Goal: Contribute content: Contribute content

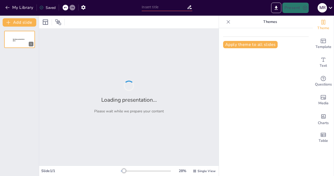
type input "Las 6 Fases del Ciclo de un Proyecto: Guía Práctica y Moderna"
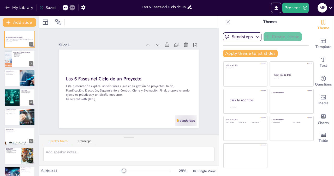
click at [204, 92] on div "Slide 1 Las 6 Fases del Ciclo de un Proyecto Esta presentación explica las seis…" at bounding box center [129, 81] width 178 height 110
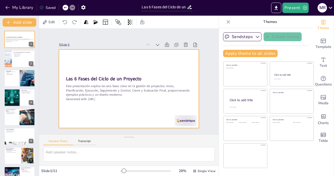
click at [128, 64] on div at bounding box center [129, 89] width 140 height 79
click at [45, 22] on div at bounding box center [45, 22] width 6 height 6
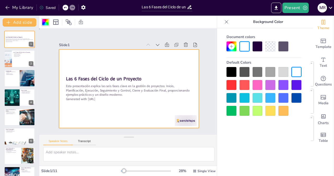
click at [176, 35] on div "Slide 1 Las 6 Fases del Ciclo de un Proyecto Esta presentación explica las seis…" at bounding box center [129, 81] width 140 height 93
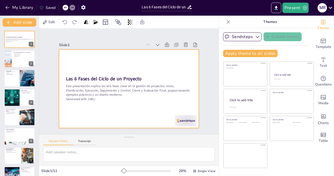
click at [171, 58] on div at bounding box center [129, 89] width 140 height 79
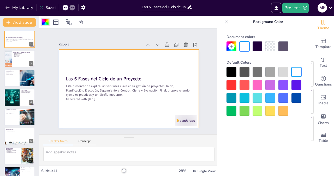
click at [267, 70] on div at bounding box center [271, 72] width 10 height 10
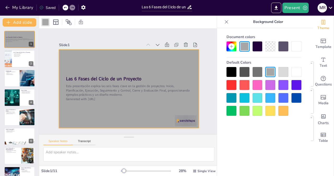
click at [231, 82] on div at bounding box center [232, 85] width 10 height 10
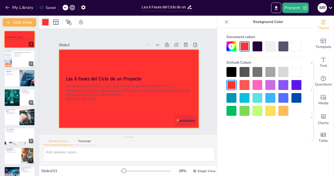
click at [234, 110] on div at bounding box center [232, 111] width 10 height 10
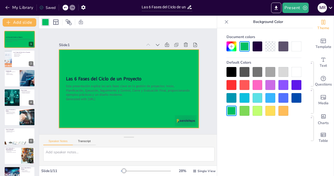
click at [293, 70] on div at bounding box center [297, 72] width 10 height 10
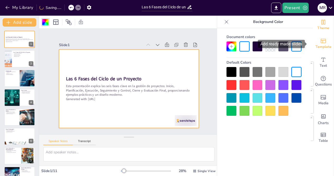
click at [320, 43] on icon "Add ready made slides" at bounding box center [323, 41] width 6 height 6
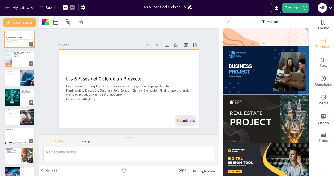
scroll to position [400, 0]
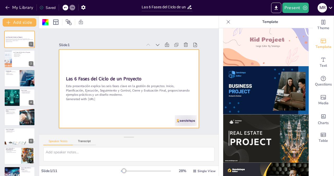
click at [264, 116] on img at bounding box center [266, 139] width 86 height 48
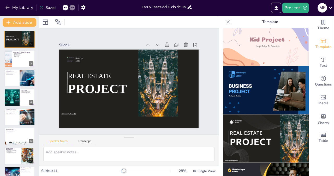
click at [68, 6] on div at bounding box center [66, 8] width 6 height 6
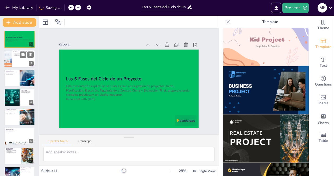
click at [15, 59] on div at bounding box center [19, 59] width 31 height 18
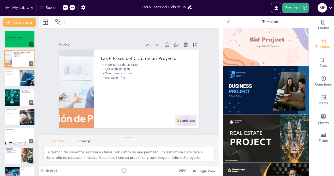
scroll to position [70, 0]
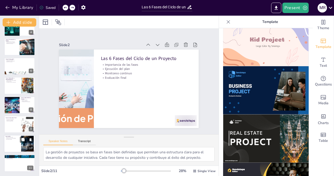
click at [17, 143] on div at bounding box center [19, 144] width 31 height 18
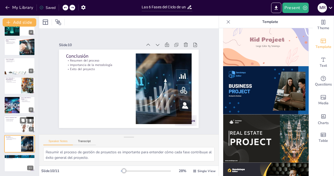
click at [16, 126] on div at bounding box center [19, 125] width 31 height 18
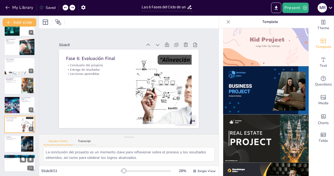
click at [14, 160] on div at bounding box center [19, 164] width 31 height 18
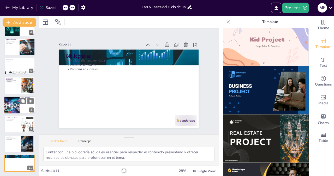
click at [8, 104] on div at bounding box center [11, 105] width 31 height 18
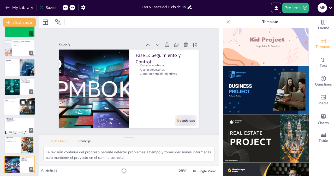
click at [11, 106] on div at bounding box center [19, 107] width 31 height 18
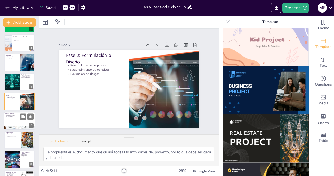
click at [11, 121] on div at bounding box center [19, 121] width 31 height 18
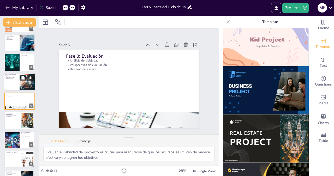
scroll to position [0, 0]
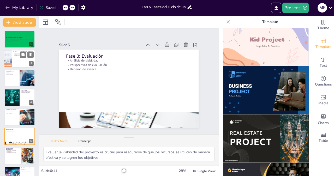
click at [19, 55] on p "Ejecución del plan" at bounding box center [23, 54] width 20 height 1
type textarea "La gestión de proyectos se basa en fases bien definidas que permiten una estruc…"
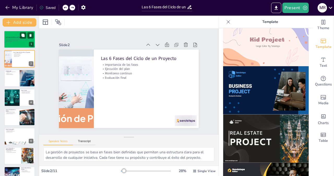
click at [11, 43] on div at bounding box center [19, 40] width 31 height 18
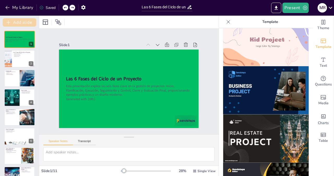
click at [21, 20] on button "Add slide" at bounding box center [20, 22] width 34 height 8
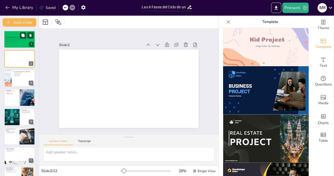
click at [11, 38] on div "Esta presentación explica las seis fases clave en la gestión de proyectos: Inic…" at bounding box center [19, 40] width 28 height 4
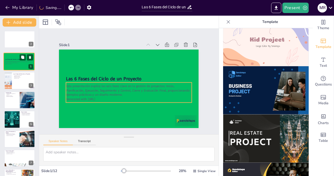
drag, startPoint x: 11, startPoint y: 38, endPoint x: 10, endPoint y: 63, distance: 25.3
click at [10, 63] on div "Esta presentación explica las seis fases clave en la gestión de proyectos: Inic…" at bounding box center [19, 62] width 28 height 4
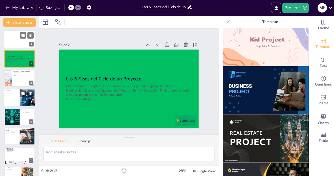
click at [17, 99] on div at bounding box center [19, 98] width 31 height 18
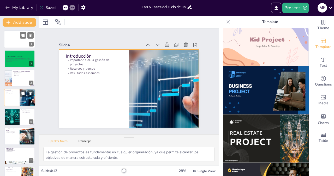
click at [17, 98] on div at bounding box center [19, 98] width 31 height 18
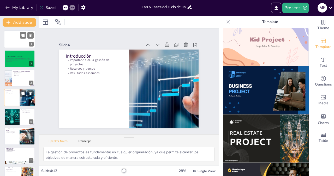
click at [17, 98] on div at bounding box center [19, 98] width 31 height 18
click at [17, 119] on div at bounding box center [11, 117] width 23 height 18
type textarea "Identificar el problema es fundamental, ya que es el primer paso para desarroll…"
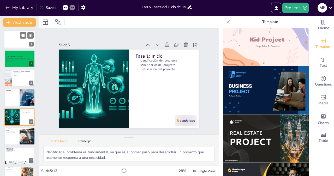
click at [11, 39] on div at bounding box center [19, 40] width 31 height 18
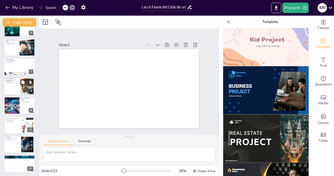
scroll to position [90, 0]
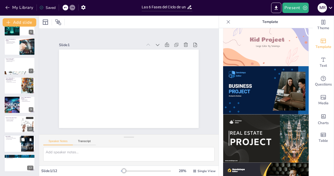
click at [13, 139] on p "Éxito del proyecto" at bounding box center [12, 139] width 14 height 1
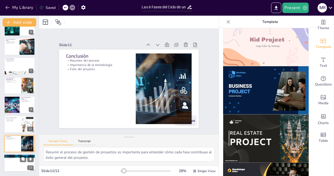
click at [11, 165] on div at bounding box center [19, 163] width 31 height 18
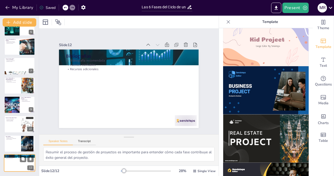
type textarea "Contar con una bibliografía sólida es esencial para respaldar el contenido pres…"
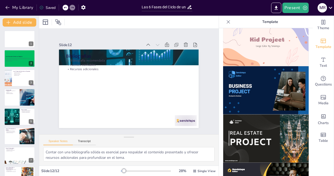
scroll to position [0, 0]
click at [23, 41] on div at bounding box center [19, 40] width 31 height 18
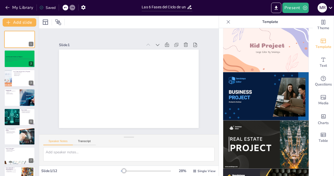
scroll to position [400, 0]
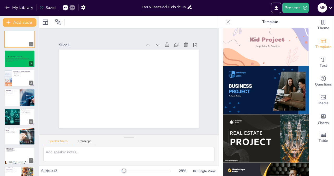
click at [258, 127] on img at bounding box center [266, 139] width 86 height 48
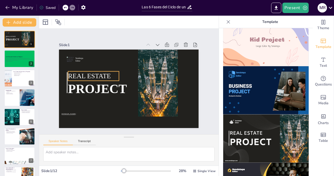
click at [97, 75] on span "REAL ESTATE" at bounding box center [89, 76] width 43 height 8
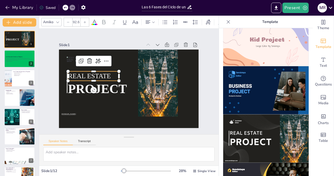
click at [97, 75] on span "REAL ESTATE" at bounding box center [89, 76] width 43 height 8
click at [77, 74] on p at bounding box center [93, 76] width 51 height 9
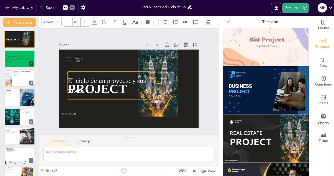
drag, startPoint x: 116, startPoint y: 83, endPoint x: 151, endPoint y: 71, distance: 37.5
click at [151, 71] on div "Sendsteps Editor PROJECT [DOMAIN_NAME] El ciclo de un proyecto y sus fases" at bounding box center [128, 89] width 147 height 93
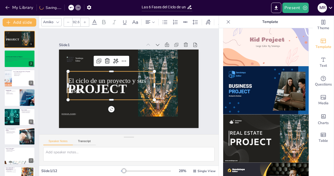
click at [162, 95] on div at bounding box center [157, 84] width 47 height 75
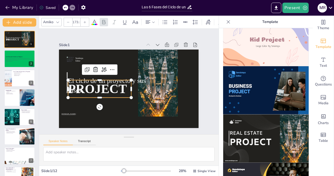
click at [118, 79] on p "PROJECT" at bounding box center [99, 86] width 65 height 24
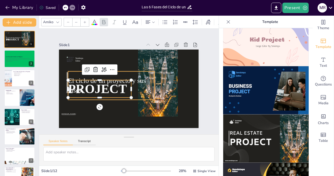
click at [131, 78] on p "El ciclo de un proyecto y sus fases" at bounding box center [111, 85] width 86 height 19
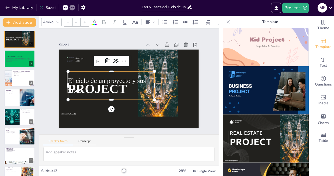
type input "92.6"
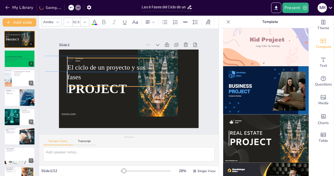
drag, startPoint x: 131, startPoint y: 78, endPoint x: 128, endPoint y: 64, distance: 14.6
click at [128, 64] on p "El ciclo de un proyecto y sus fases" at bounding box center [112, 71] width 88 height 28
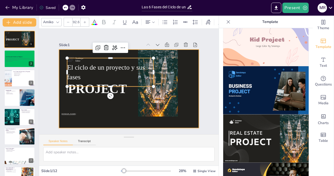
click at [130, 101] on div at bounding box center [128, 89] width 147 height 93
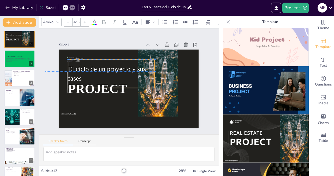
click at [102, 71] on p "El ciclo de un proyecto y sus fases" at bounding box center [111, 73] width 86 height 19
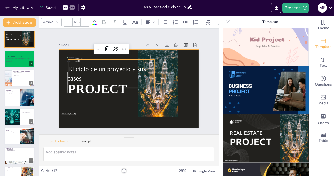
click at [189, 66] on div at bounding box center [128, 89] width 147 height 93
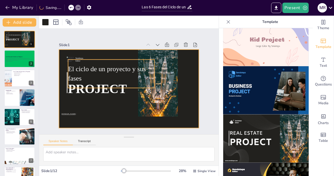
click at [125, 74] on p "El ciclo de un proyecto y sus fases" at bounding box center [111, 73] width 86 height 19
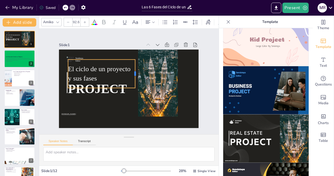
drag, startPoint x: 151, startPoint y: 71, endPoint x: 131, endPoint y: 71, distance: 19.3
click at [134, 71] on div at bounding box center [137, 74] width 7 height 29
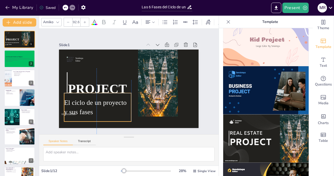
drag, startPoint x: 113, startPoint y: 66, endPoint x: 108, endPoint y: 105, distance: 39.0
click at [108, 105] on p "El ciclo de un proyecto y sus fases" at bounding box center [97, 107] width 67 height 19
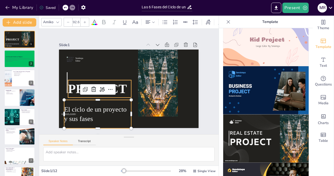
click at [117, 87] on span "PROJECT" at bounding box center [97, 85] width 60 height 20
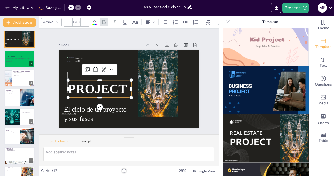
click at [117, 87] on span "PROJECT" at bounding box center [97, 85] width 60 height 20
click at [117, 87] on span "PROJECT" at bounding box center [97, 89] width 59 height 14
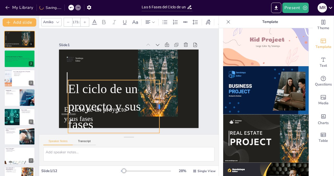
drag, startPoint x: 128, startPoint y: 103, endPoint x: 158, endPoint y: 97, distance: 30.0
click at [158, 97] on div at bounding box center [159, 110] width 10 height 53
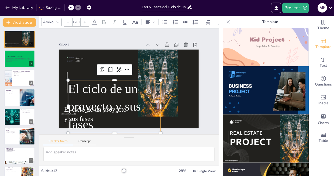
click at [67, 21] on icon at bounding box center [68, 22] width 3 height 3
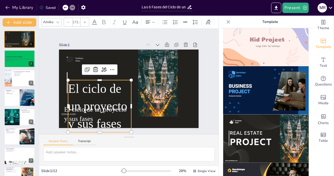
click at [67, 21] on icon at bounding box center [68, 22] width 3 height 3
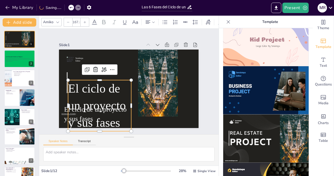
click at [67, 21] on icon at bounding box center [68, 22] width 3 height 3
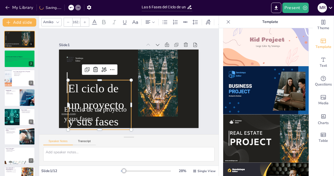
click at [67, 21] on icon at bounding box center [68, 22] width 3 height 3
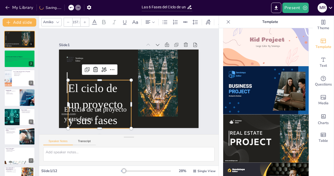
click at [67, 21] on icon at bounding box center [68, 22] width 3 height 3
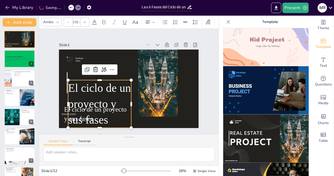
click at [67, 21] on icon at bounding box center [68, 22] width 3 height 3
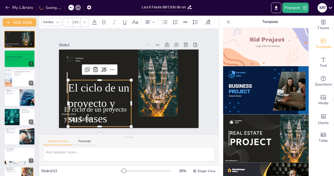
click at [67, 21] on icon at bounding box center [68, 22] width 3 height 3
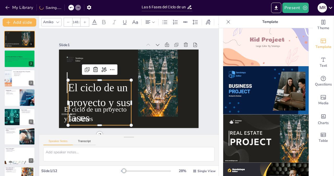
click at [67, 21] on icon at bounding box center [68, 22] width 3 height 3
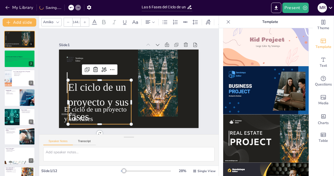
click at [67, 21] on icon at bounding box center [68, 22] width 3 height 3
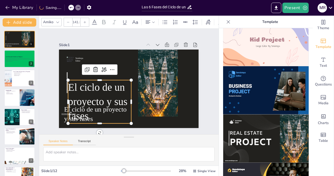
click at [67, 21] on icon at bounding box center [68, 22] width 3 height 3
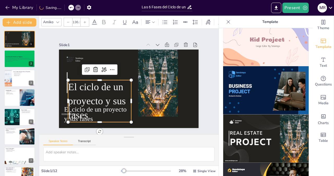
click at [67, 21] on icon at bounding box center [68, 22] width 3 height 3
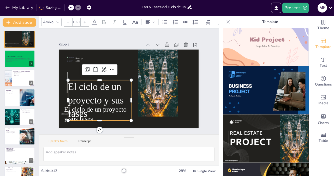
click at [67, 21] on icon at bounding box center [68, 22] width 3 height 3
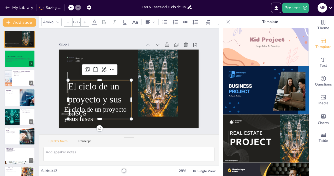
click at [67, 21] on icon at bounding box center [68, 22] width 3 height 3
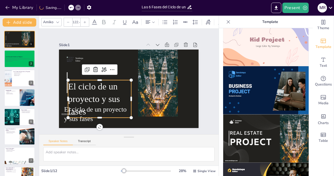
click at [67, 21] on icon at bounding box center [68, 22] width 3 height 3
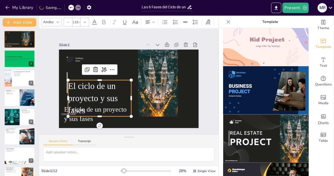
click at [67, 21] on icon at bounding box center [68, 22] width 3 height 3
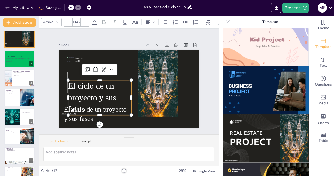
type input "113.4"
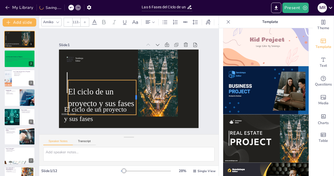
drag, startPoint x: 127, startPoint y: 97, endPoint x: 132, endPoint y: 97, distance: 5.0
click at [136, 97] on div at bounding box center [138, 97] width 4 height 35
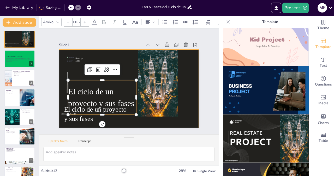
click at [116, 69] on div at bounding box center [129, 89] width 140 height 79
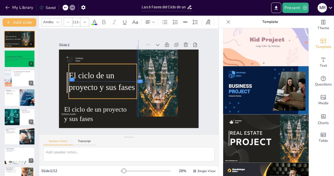
drag, startPoint x: 119, startPoint y: 90, endPoint x: 119, endPoint y: 72, distance: 18.0
click at [119, 72] on p "El ciclo de un proyecto y sus fases" at bounding box center [103, 81] width 68 height 23
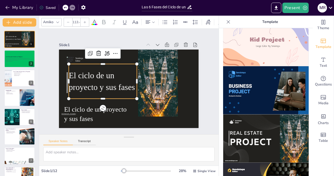
click at [265, 43] on img at bounding box center [266, 42] width 86 height 48
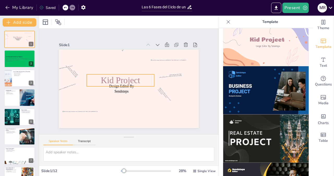
click at [144, 80] on p "Kid Project" at bounding box center [121, 79] width 68 height 19
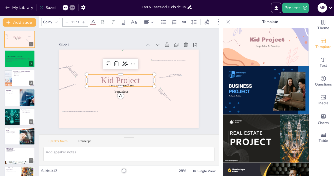
click at [144, 80] on p "Kid Project" at bounding box center [121, 80] width 68 height 12
click at [144, 80] on p "Kid Project" at bounding box center [121, 79] width 68 height 19
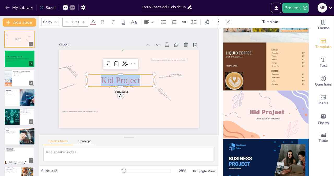
scroll to position [311, 0]
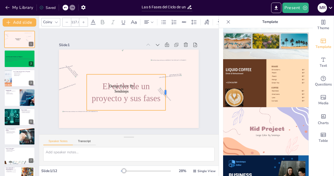
drag, startPoint x: 151, startPoint y: 90, endPoint x: 162, endPoint y: 89, distance: 11.3
click at [162, 89] on div at bounding box center [166, 96] width 8 height 36
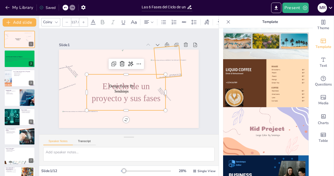
click at [171, 66] on div at bounding box center [169, 66] width 25 height 31
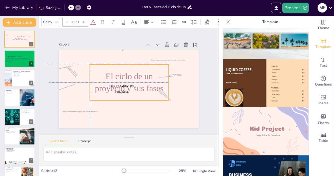
drag, startPoint x: 140, startPoint y: 79, endPoint x: 142, endPoint y: 68, distance: 11.2
click at [142, 68] on div "El ciclo de un proyecto y sus fases" at bounding box center [129, 83] width 82 height 44
click at [93, 20] on icon at bounding box center [93, 22] width 6 height 6
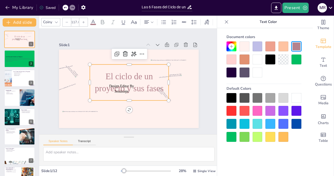
click at [227, 97] on div at bounding box center [232, 98] width 10 height 10
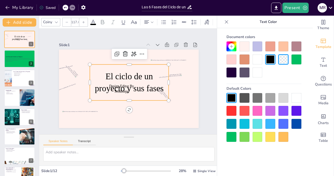
click at [207, 95] on div "Slide 1 Design Editor By Sendsteps El ciclo de un proyecto y sus fases Slide 2 …" at bounding box center [129, 81] width 178 height 110
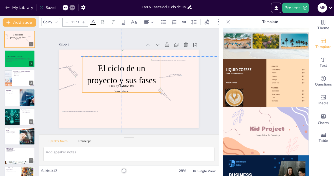
drag, startPoint x: 139, startPoint y: 84, endPoint x: 129, endPoint y: 72, distance: 15.5
click at [129, 72] on span "El ciclo de un proyecto y sus fases" at bounding box center [121, 75] width 69 height 22
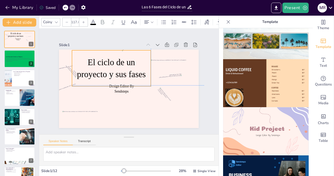
drag, startPoint x: 149, startPoint y: 66, endPoint x: 132, endPoint y: 58, distance: 19.2
click at [132, 58] on p "El ciclo de un proyecto y sus fases" at bounding box center [113, 67] width 81 height 32
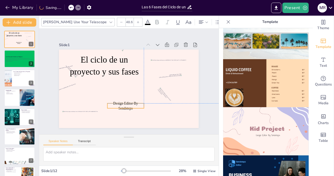
drag, startPoint x: 122, startPoint y: 85, endPoint x: 130, endPoint y: 108, distance: 24.8
click at [130, 108] on span "Design Editor By Sendsteps" at bounding box center [123, 105] width 25 height 11
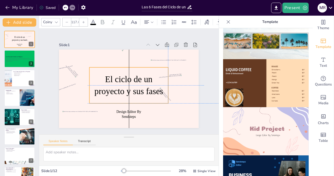
drag, startPoint x: 115, startPoint y: 54, endPoint x: 138, endPoint y: 73, distance: 29.5
click at [138, 75] on span "El ciclo de un proyecto y sus fases" at bounding box center [129, 86] width 69 height 22
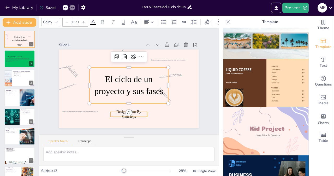
type input "48.6"
click at [131, 113] on p "Design Editor By Sendsteps" at bounding box center [125, 115] width 37 height 14
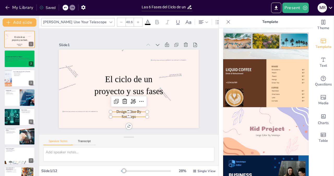
click at [131, 113] on p "Design Editor By Sendsteps" at bounding box center [129, 114] width 36 height 10
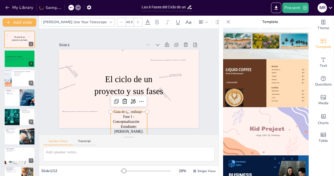
scroll to position [12, 0]
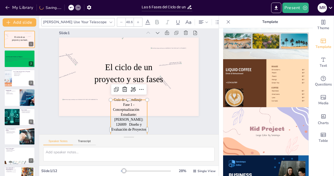
click at [157, 122] on div "Slide 1 El ciclo de un proyecto y sus fases Guía de aprendizaje– Fase 1 - Conce…" at bounding box center [129, 82] width 180 height 106
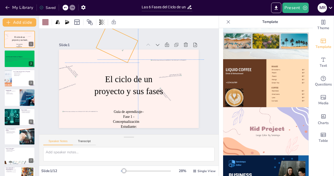
drag, startPoint x: 115, startPoint y: 47, endPoint x: 117, endPoint y: 35, distance: 12.2
click at [117, 35] on div "Slide 1 Guía de aprendizaje– Fase 1 - Conceptualización Estudiante: [PERSON_NAM…" at bounding box center [129, 84] width 148 height 101
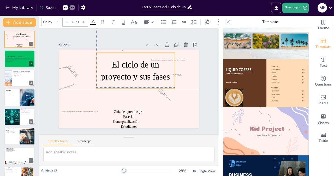
drag, startPoint x: 133, startPoint y: 72, endPoint x: 139, endPoint y: 56, distance: 17.2
click at [139, 56] on p "El ciclo de un proyecto y sus fases" at bounding box center [136, 72] width 81 height 32
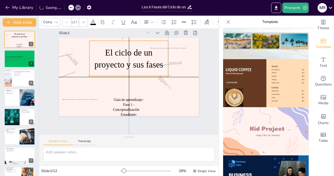
drag, startPoint x: 140, startPoint y: 54, endPoint x: 131, endPoint y: 53, distance: 8.6
click at [131, 53] on span "El ciclo de un proyecto y sus fases" at bounding box center [130, 59] width 69 height 27
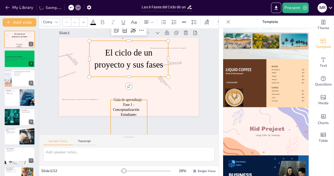
type input "48.6"
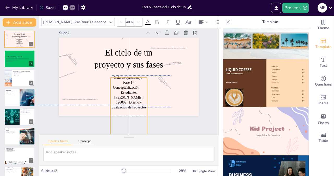
drag, startPoint x: 132, startPoint y: 103, endPoint x: 133, endPoint y: 79, distance: 24.3
click at [133, 79] on p "Guía de aprendizaje– Fase 1 - Conceptualización Estudiante: [PERSON_NAME]: 1260…" at bounding box center [129, 107] width 36 height 64
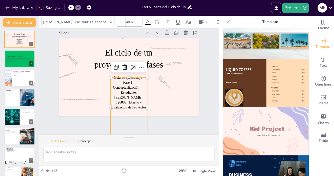
click at [126, 78] on p "Guía de aprendizaje– Fase 1 - Conceptualización Estudiante: [PERSON_NAME]: 1260…" at bounding box center [129, 107] width 36 height 64
click at [126, 78] on p "Guía de aprendizaje– Fase 1 - Conceptualización Estudiante: [PERSON_NAME]: 1260…" at bounding box center [126, 107] width 43 height 68
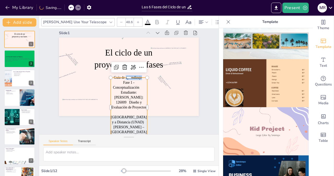
click at [126, 78] on p "Guía de aprendizaje– Fase 1 - Conceptualización Estudiante: [PERSON_NAME]: 1260…" at bounding box center [126, 107] width 43 height 68
drag, startPoint x: 136, startPoint y: 89, endPoint x: 109, endPoint y: 80, distance: 28.6
click at [109, 80] on p "Guía de aprendizaje– Fase 1 - Conceptualización Estudiante: [PERSON_NAME]: 1260…" at bounding box center [126, 107] width 43 height 68
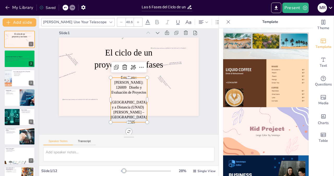
scroll to position [2, 0]
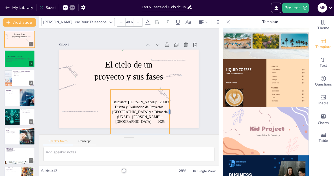
drag, startPoint x: 143, startPoint y: 96, endPoint x: 167, endPoint y: 94, distance: 24.4
click at [170, 94] on div at bounding box center [172, 112] width 4 height 45
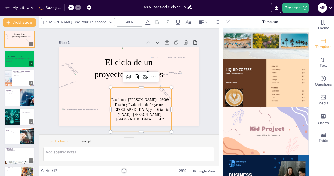
click at [172, 141] on div "Speaker Notes Transcript" at bounding box center [129, 141] width 180 height 13
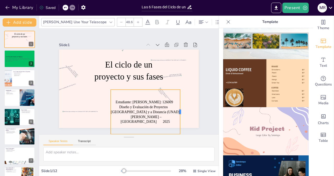
drag, startPoint x: 168, startPoint y: 108, endPoint x: 177, endPoint y: 107, distance: 8.6
click at [180, 107] on div at bounding box center [182, 112] width 4 height 45
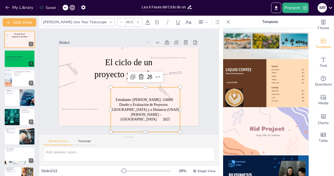
click at [190, 138] on div "Speaker Notes Transcript" at bounding box center [129, 141] width 180 height 13
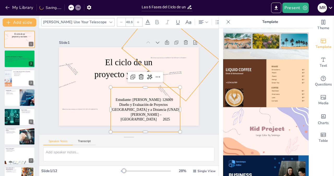
click at [186, 95] on div at bounding box center [129, 86] width 140 height 79
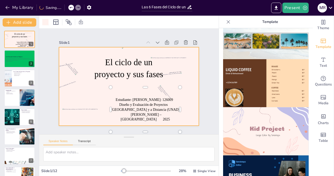
scroll to position [0, 0]
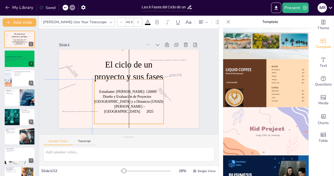
drag, startPoint x: 135, startPoint y: 105, endPoint x: 117, endPoint y: 94, distance: 21.5
click at [117, 94] on p "Estudiante: [PERSON_NAME]: 126009 Diseño y Evaluación de Proyectos [GEOGRAPHIC_…" at bounding box center [125, 101] width 73 height 39
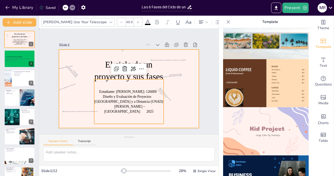
click at [189, 113] on div at bounding box center [128, 89] width 147 height 93
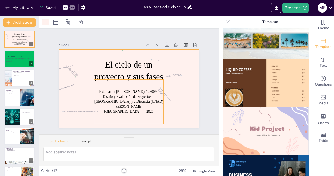
click at [157, 102] on p "Estudiante: [PERSON_NAME]: 126009 Diseño y Evaluación de Proyectos [GEOGRAPHIC_…" at bounding box center [127, 102] width 72 height 32
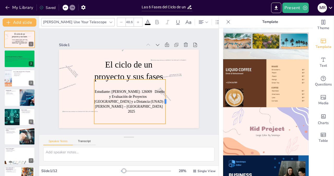
drag, startPoint x: 160, startPoint y: 99, endPoint x: 162, endPoint y: 94, distance: 5.5
click at [162, 94] on div at bounding box center [165, 105] width 9 height 45
click at [166, 94] on div at bounding box center [168, 101] width 4 height 45
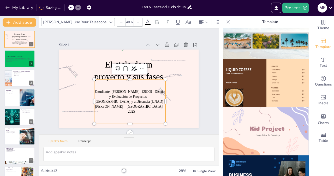
click at [122, 95] on p "Estudiante: [PERSON_NAME]: 126009 Diseño y Evaluación de Proyectos [GEOGRAPHIC_…" at bounding box center [129, 101] width 71 height 25
click at [122, 95] on p "Estudiante: [PERSON_NAME]: 126009 Diseño y Evaluación de Proyectos [GEOGRAPHIC_…" at bounding box center [125, 101] width 75 height 39
click at [122, 98] on p "Estudiante: [PERSON_NAME]: 126009 Diseño y Evaluación de Proyectos [GEOGRAPHIC_…" at bounding box center [129, 101] width 71 height 25
click at [122, 97] on p "Estudiante: [PERSON_NAME]: 126009 Diseño y Evaluación de Proyectos [GEOGRAPHIC_…" at bounding box center [129, 101] width 71 height 25
click at [122, 97] on p "Estudiante: [PERSON_NAME]: 126009 Diseño y Evaluación de Proyectos [GEOGRAPHIC_…" at bounding box center [127, 102] width 73 height 32
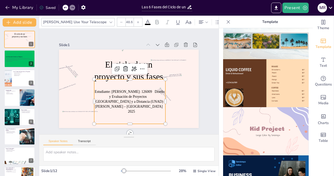
click at [122, 97] on p "Estudiante: [PERSON_NAME]: 126009 Diseño y Evaluación de Proyectos [GEOGRAPHIC_…" at bounding box center [129, 101] width 71 height 25
click at [122, 97] on p "Estudiante: [PERSON_NAME]: 126009 Diseño y Evaluación de Proyectos [GEOGRAPHIC_…" at bounding box center [127, 102] width 73 height 32
click at [122, 97] on p "Estudiante: [PERSON_NAME]: 126009 Diseño y Evaluación de Proyectos [GEOGRAPHIC_…" at bounding box center [129, 101] width 71 height 25
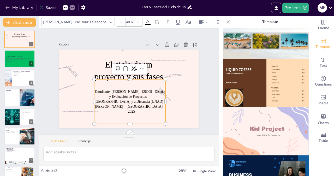
click at [122, 97] on p "Estudiante: [PERSON_NAME]: 126009 Diseño y Evaluación de Proyectos [GEOGRAPHIC_…" at bounding box center [125, 101] width 75 height 39
click at [122, 97] on p "Estudiante: [PERSON_NAME]: 126009 Diseño y Evaluación de Proyectos [GEOGRAPHIC_…" at bounding box center [121, 100] width 75 height 51
click at [122, 97] on p "Estudiante: [PERSON_NAME]: 126009 Diseño y Evaluación de Proyectos [GEOGRAPHIC_…" at bounding box center [129, 101] width 71 height 25
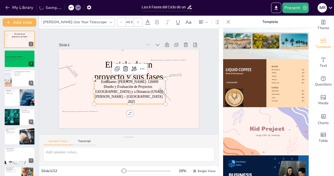
click at [144, 90] on p "Diseño y Evaluación de Proyectos [GEOGRAPHIC_DATA] y a Distancia (UNAD) [PERSON…" at bounding box center [129, 94] width 71 height 20
click at [143, 88] on p "Diseño y Evaluación de Proyectos [GEOGRAPHIC_DATA] y a Distancia (UNAD) [PERSON…" at bounding box center [128, 94] width 73 height 27
click at [113, 99] on p "Universidad Nacional Abierta y a Distancia (UNAD) [PERSON_NAME] – [GEOGRAPHIC_D…" at bounding box center [129, 96] width 71 height 15
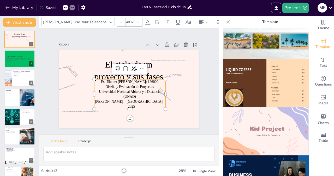
click at [138, 103] on p "[PERSON_NAME] – [GEOGRAPHIC_DATA] 2025" at bounding box center [128, 103] width 72 height 17
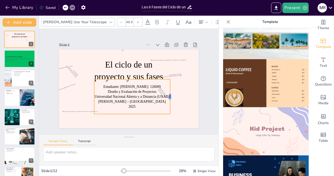
drag, startPoint x: 162, startPoint y: 94, endPoint x: 168, endPoint y: 93, distance: 6.3
click at [168, 93] on div at bounding box center [167, 105] width 11 height 35
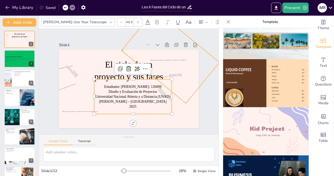
click at [185, 92] on div at bounding box center [171, 57] width 98 height 94
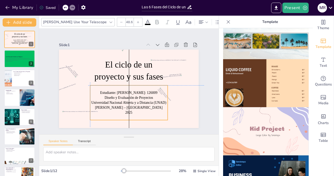
drag, startPoint x: 134, startPoint y: 93, endPoint x: 128, endPoint y: 97, distance: 7.3
click at [128, 97] on p "Diseño y Evaluación de Proyectos" at bounding box center [120, 95] width 69 height 43
click at [159, 126] on div "Slide 1 Estudiante: [PERSON_NAME] Condigo: 126009 Diseño y Evaluación de Proyec…" at bounding box center [129, 82] width 180 height 106
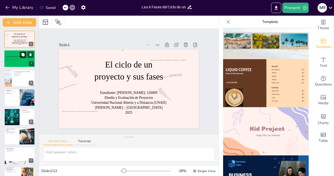
click at [21, 55] on button at bounding box center [23, 55] width 6 height 6
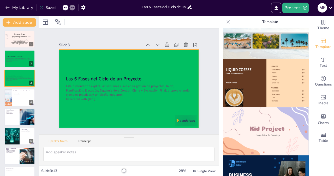
click at [177, 68] on div at bounding box center [129, 89] width 140 height 79
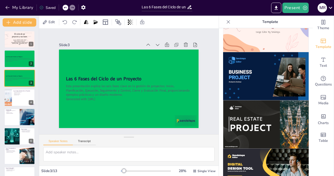
scroll to position [447, 0]
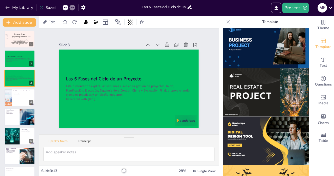
click at [268, 86] on img at bounding box center [266, 92] width 86 height 48
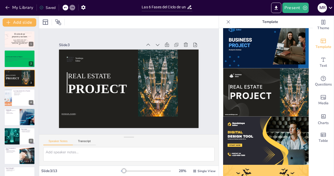
click at [65, 8] on icon at bounding box center [65, 7] width 3 height 1
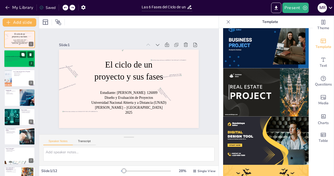
click at [7, 57] on strong "Las 6 Fases del Ciclo de un Proyecto" at bounding box center [13, 56] width 17 height 1
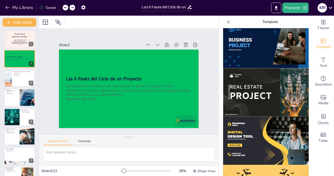
click at [253, 68] on img at bounding box center [266, 92] width 86 height 48
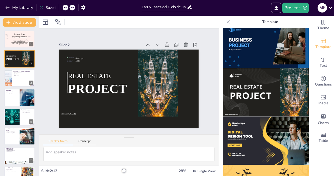
click at [65, 7] on icon at bounding box center [65, 7] width 3 height 3
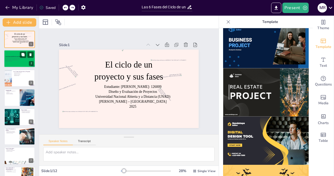
click at [23, 59] on p "Esta presentación explica las seis fases clave en la gestión de proyectos: Inic…" at bounding box center [19, 59] width 28 height 3
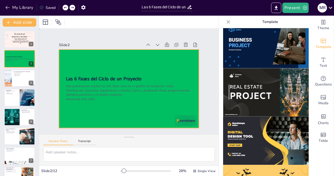
click at [169, 55] on div at bounding box center [129, 89] width 140 height 79
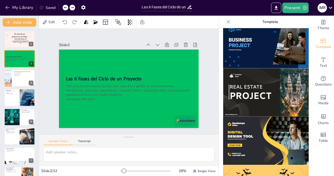
click at [245, 80] on img at bounding box center [266, 92] width 86 height 48
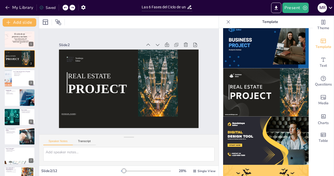
click at [67, 6] on div at bounding box center [66, 8] width 6 height 6
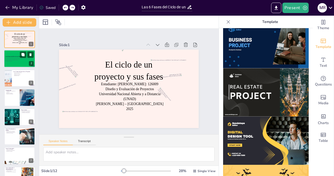
click at [15, 60] on p "Esta presentación explica las seis fases clave en la gestión de proyectos: Inic…" at bounding box center [19, 59] width 28 height 3
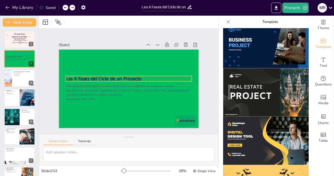
click at [115, 76] on strong "Las 6 Fases del Ciclo de un Proyecto" at bounding box center [104, 79] width 76 height 6
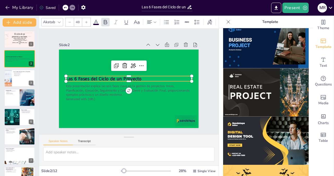
click at [98, 86] on p "Esta presentación explica las seis fases clave en la gestión de proyectos: Inic…" at bounding box center [128, 90] width 126 height 26
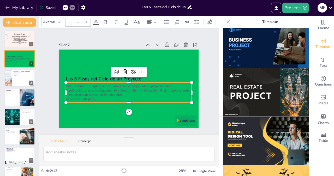
type input "32"
click at [98, 86] on p "Esta presentación explica las seis fases clave en la gestión de proyectos: Inic…" at bounding box center [129, 90] width 126 height 13
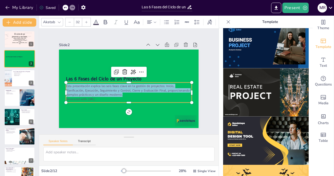
click at [98, 86] on p "Esta presentación explica las seis fases clave en la gestión de proyectos: Inic…" at bounding box center [129, 90] width 126 height 13
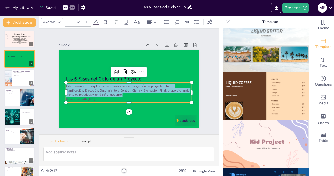
scroll to position [298, 0]
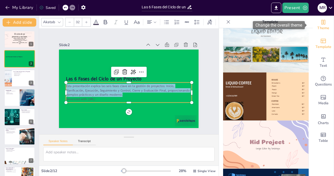
click at [322, 20] on div "Theme" at bounding box center [323, 25] width 21 height 19
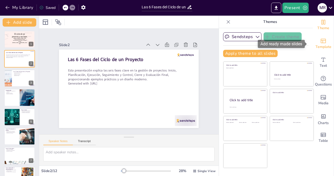
click at [322, 43] on icon "Add ready made slides" at bounding box center [323, 41] width 6 height 6
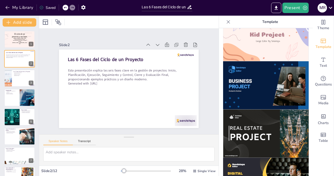
scroll to position [447, 0]
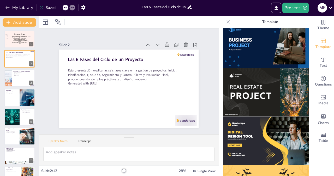
click at [264, 79] on img at bounding box center [266, 92] width 86 height 48
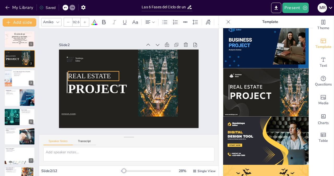
click at [101, 71] on span "REAL ESTATE" at bounding box center [90, 72] width 43 height 12
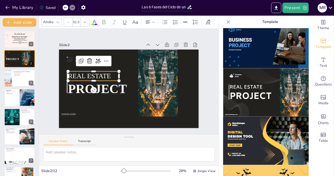
click at [101, 71] on span "REAL ESTATE" at bounding box center [91, 68] width 43 height 16
click at [101, 71] on span "REAL ESTATE" at bounding box center [97, 57] width 41 height 28
click at [101, 71] on span "REAL ESTATE" at bounding box center [90, 72] width 43 height 12
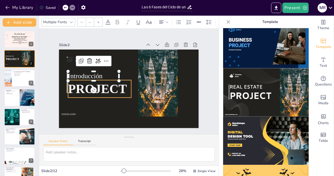
click at [107, 88] on span "PROJECT" at bounding box center [97, 89] width 59 height 14
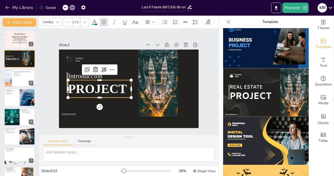
click at [107, 88] on span "PROJECT" at bounding box center [99, 69] width 56 height 46
click at [107, 88] on span "PROJECT" at bounding box center [97, 82] width 61 height 26
click at [107, 88] on span "PROJECT" at bounding box center [97, 89] width 59 height 14
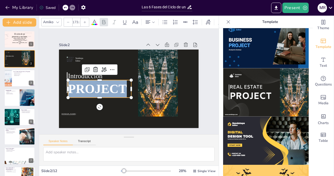
click at [107, 88] on span "PROJECT" at bounding box center [97, 85] width 60 height 20
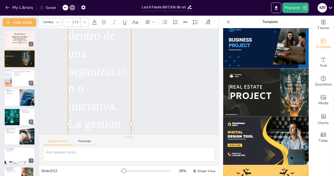
click at [51, 18] on div "Amiko" at bounding box center [51, 22] width 20 height 8
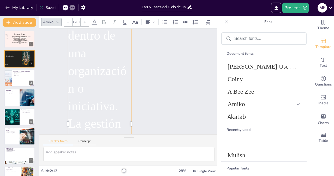
click at [51, 20] on div "Amiko" at bounding box center [48, 22] width 13 height 7
click at [56, 20] on icon at bounding box center [58, 22] width 4 height 4
click at [58, 21] on icon at bounding box center [58, 22] width 4 height 4
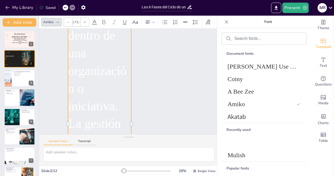
click at [58, 21] on icon at bounding box center [58, 22] width 4 height 4
click at [68, 22] on div at bounding box center [68, 22] width 8 height 8
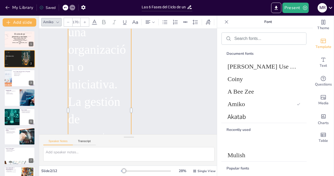
click at [68, 22] on div at bounding box center [68, 22] width 8 height 8
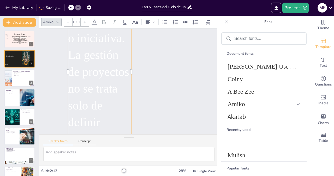
click at [68, 22] on div at bounding box center [68, 22] width 8 height 8
click at [245, 157] on span "Mulish" at bounding box center [263, 155] width 71 height 7
click at [75, 18] on input "164.3" at bounding box center [76, 22] width 7 height 8
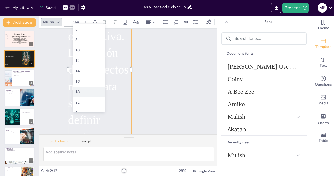
click at [81, 93] on div "18" at bounding box center [88, 92] width 27 height 5
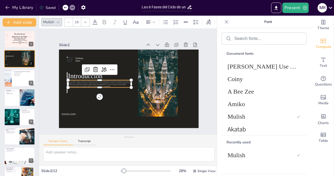
scroll to position [0, 0]
click at [75, 21] on input "18" at bounding box center [76, 22] width 7 height 8
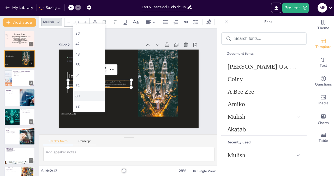
scroll to position [119, 0]
click at [81, 86] on div "80" at bounding box center [88, 87] width 27 height 5
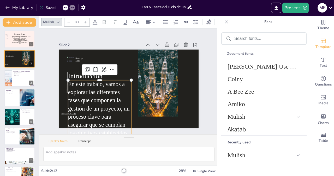
click at [81, 19] on div "80" at bounding box center [77, 22] width 8 height 8
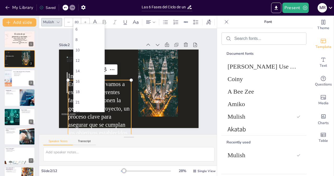
click at [79, 20] on input "80" at bounding box center [76, 22] width 7 height 8
click at [80, 47] on div "48" at bounding box center [88, 46] width 27 height 5
type input "48"
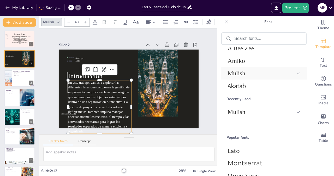
scroll to position [89, 0]
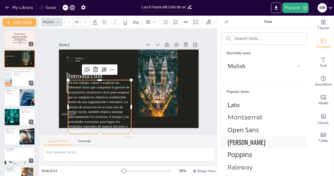
click at [243, 142] on span "[PERSON_NAME]" at bounding box center [263, 142] width 71 height 9
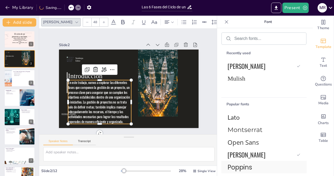
click at [242, 168] on span "Poppins" at bounding box center [263, 167] width 71 height 9
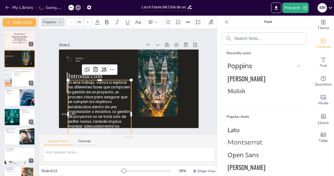
click at [121, 143] on div "Speaker Notes Transcript" at bounding box center [129, 141] width 180 height 13
click at [123, 55] on div at bounding box center [95, 52] width 96 height 41
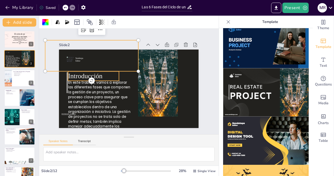
click at [92, 75] on span "Introducción" at bounding box center [86, 71] width 35 height 11
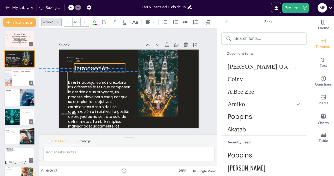
drag, startPoint x: 93, startPoint y: 75, endPoint x: 98, endPoint y: 67, distance: 10.0
click at [98, 67] on span "Introducción" at bounding box center [91, 68] width 34 height 8
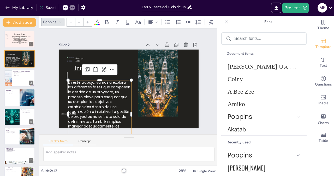
type input "48"
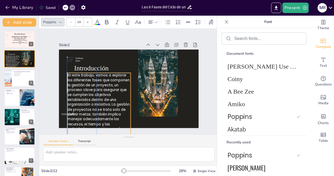
drag, startPoint x: 110, startPoint y: 99, endPoint x: 107, endPoint y: 93, distance: 7.0
click at [107, 93] on p "En este trabajo, vamos a explorar las diferentes fases que componen la gestión …" at bounding box center [97, 104] width 70 height 75
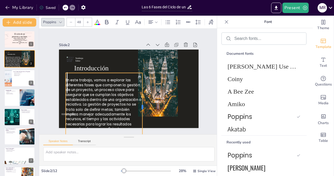
drag, startPoint x: 126, startPoint y: 106, endPoint x: 142, endPoint y: 103, distance: 16.2
click at [143, 103] on div at bounding box center [145, 107] width 4 height 68
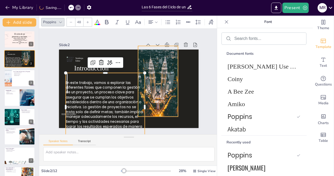
click at [162, 84] on div at bounding box center [157, 84] width 47 height 75
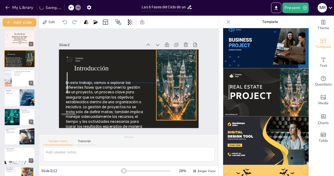
drag, startPoint x: 162, startPoint y: 84, endPoint x: 180, endPoint y: 87, distance: 18.5
click at [180, 87] on div at bounding box center [177, 85] width 40 height 71
click at [180, 87] on div at bounding box center [175, 90] width 47 height 75
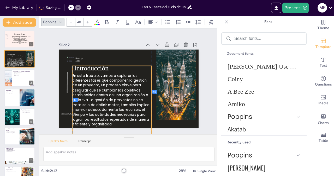
drag, startPoint x: 92, startPoint y: 95, endPoint x: 97, endPoint y: 88, distance: 8.6
click at [97, 88] on p "En este trabajo, vamos a explorar las diferentes fases que componen la gestión …" at bounding box center [110, 98] width 84 height 62
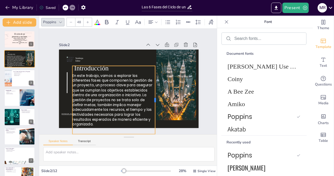
drag, startPoint x: 147, startPoint y: 97, endPoint x: 151, endPoint y: 97, distance: 3.7
click at [155, 97] on div at bounding box center [157, 100] width 4 height 68
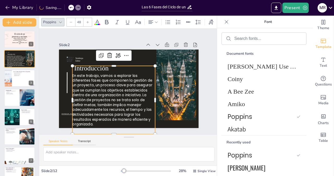
click at [173, 140] on div "Speaker Notes Transcript" at bounding box center [129, 141] width 180 height 13
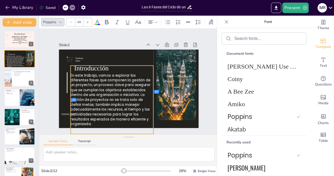
click at [128, 105] on p "En este trabajo, vamos a explorar las diferentes fases que componen la gestión …" at bounding box center [110, 98] width 88 height 62
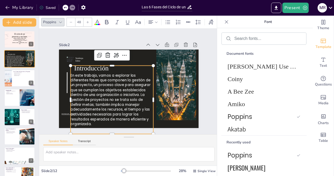
click at [137, 141] on div "Speaker Notes Transcript" at bounding box center [129, 141] width 180 height 13
click at [207, 71] on div "Slide 1 Estudiante: [PERSON_NAME] Condigo: 126009 Diseño y Evaluación de Proyec…" at bounding box center [129, 81] width 178 height 110
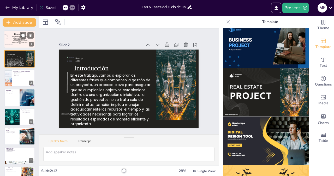
click at [24, 43] on p "Universidad Nacional Abierta y a Distancia (UNAD)" at bounding box center [20, 41] width 16 height 2
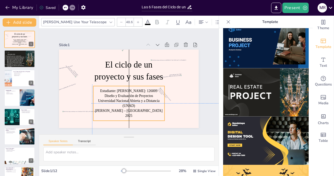
drag, startPoint x: 120, startPoint y: 92, endPoint x: 117, endPoint y: 97, distance: 6.0
click at [117, 97] on p "Diseño y Evaluación de Proyectos" at bounding box center [127, 96] width 71 height 12
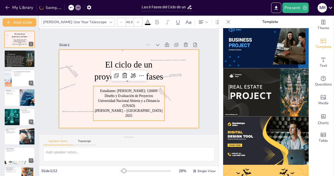
click at [184, 111] on div at bounding box center [128, 89] width 147 height 93
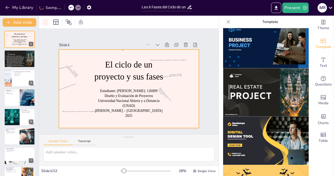
click at [249, 79] on img at bounding box center [266, 92] width 86 height 48
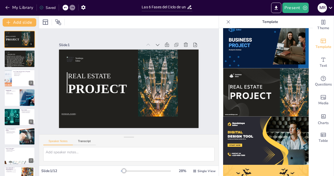
click at [68, 7] on div at bounding box center [66, 8] width 6 height 6
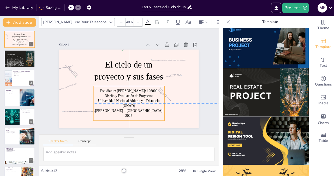
drag, startPoint x: 121, startPoint y: 94, endPoint x: 120, endPoint y: 100, distance: 6.0
click at [120, 100] on p "Universidad Nacional Abierta y a Distancia (UNAD)" at bounding box center [127, 103] width 72 height 17
click at [120, 100] on p "Universidad Nacional Abierta y a Distancia (UNAD)" at bounding box center [120, 102] width 69 height 38
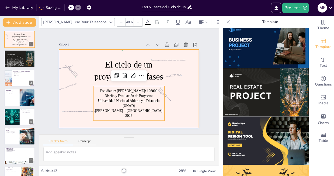
click at [172, 122] on div at bounding box center [129, 89] width 140 height 79
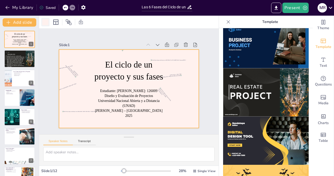
click at [42, 22] on div at bounding box center [45, 22] width 6 height 6
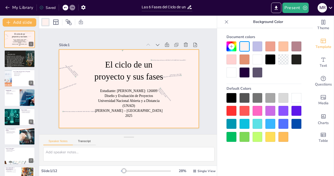
click at [228, 101] on div at bounding box center [232, 98] width 10 height 10
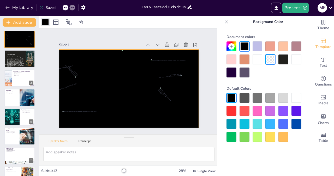
click at [260, 99] on div at bounding box center [258, 98] width 10 height 10
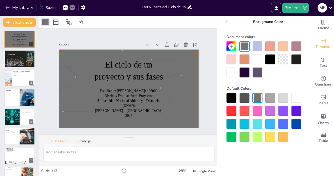
click at [231, 99] on div at bounding box center [232, 98] width 10 height 10
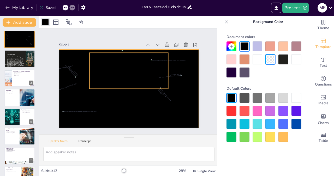
click at [121, 76] on span "El ciclo de un proyecto y sus fases" at bounding box center [129, 72] width 69 height 33
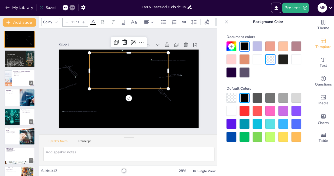
click at [258, 58] on div at bounding box center [258, 60] width 10 height 10
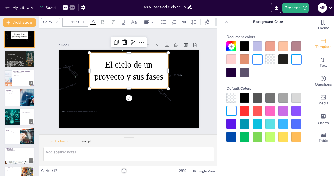
click at [64, 7] on div at bounding box center [66, 8] width 6 height 6
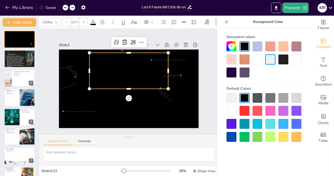
click at [109, 60] on span "El ciclo de un proyecto y sus fases" at bounding box center [129, 71] width 69 height 22
click at [111, 67] on span "El ciclo de un proyecto y sus fases" at bounding box center [129, 71] width 69 height 22
click at [111, 67] on span "El ciclo de un proyecto y sus fases" at bounding box center [129, 72] width 69 height 33
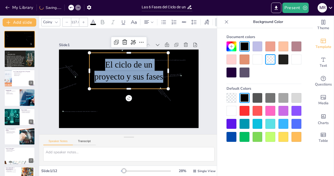
click at [111, 67] on span "El ciclo de un proyecto y sus fases" at bounding box center [129, 71] width 69 height 22
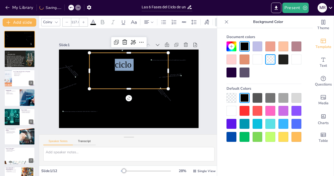
click at [111, 67] on span "El ciclo de un proyecto y sus fases" at bounding box center [129, 71] width 69 height 22
click at [255, 63] on div at bounding box center [258, 60] width 10 height 10
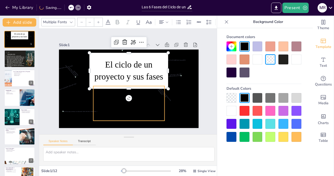
click at [111, 105] on p "Universidad Nacional Abierta y a Distancia (UNAD)" at bounding box center [128, 103] width 71 height 10
type input "48.6"
click at [111, 105] on p "Universidad Nacional Abierta y a Distancia (UNAD)" at bounding box center [128, 103] width 71 height 10
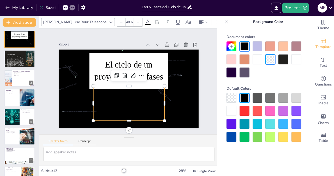
click at [67, 7] on icon at bounding box center [65, 7] width 3 height 3
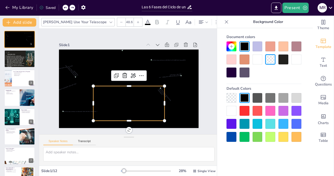
click at [66, 7] on icon at bounding box center [65, 7] width 3 height 3
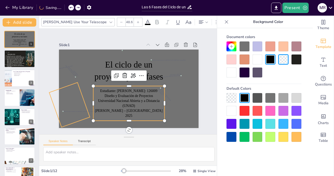
click at [62, 96] on div at bounding box center [68, 98] width 38 height 43
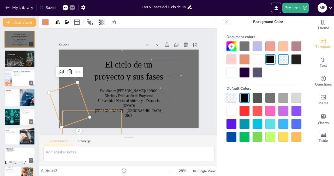
click at [94, 121] on div at bounding box center [92, 125] width 59 height 29
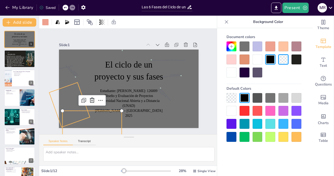
click at [81, 106] on div at bounding box center [69, 105] width 41 height 45
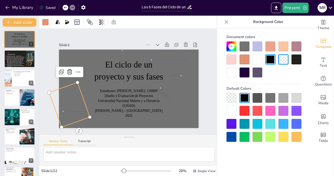
click at [69, 95] on div at bounding box center [69, 105] width 41 height 45
click at [87, 104] on div at bounding box center [66, 116] width 100 height 85
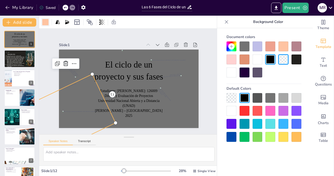
click at [47, 21] on div at bounding box center [45, 22] width 6 height 6
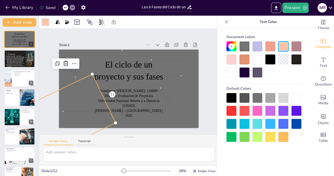
click at [231, 63] on div at bounding box center [232, 60] width 10 height 10
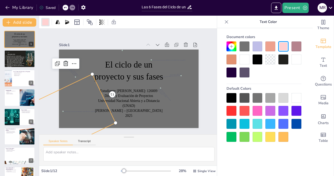
click at [233, 97] on div at bounding box center [232, 98] width 10 height 10
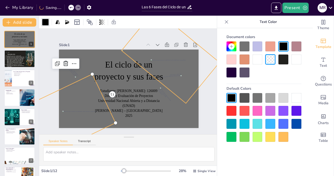
click at [181, 92] on div at bounding box center [173, 61] width 96 height 97
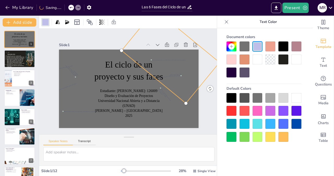
click at [234, 99] on div at bounding box center [232, 98] width 10 height 10
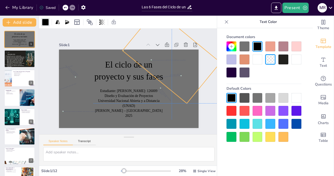
click at [183, 91] on div at bounding box center [172, 57] width 98 height 94
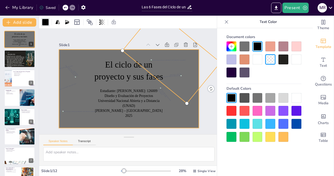
click at [177, 74] on div at bounding box center [168, 62] width 28 height 33
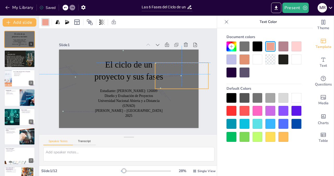
drag, startPoint x: 179, startPoint y: 74, endPoint x: 185, endPoint y: 75, distance: 6.4
click at [185, 75] on div at bounding box center [182, 81] width 56 height 31
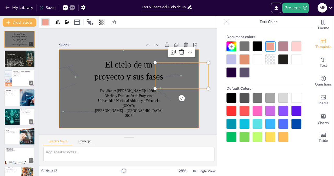
click at [187, 114] on div at bounding box center [128, 89] width 147 height 93
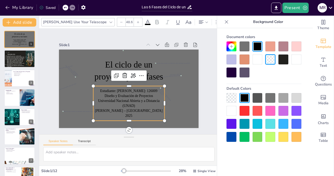
click at [109, 117] on p "2025" at bounding box center [125, 115] width 71 height 12
click at [101, 121] on div at bounding box center [88, 121] width 62 height 35
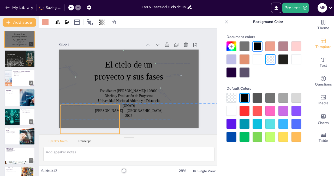
drag, startPoint x: 101, startPoint y: 121, endPoint x: 99, endPoint y: 114, distance: 7.4
click at [99, 50] on div "Estudiante: [PERSON_NAME]: 126009 Diseño y Evaluación de Proyectos [GEOGRAPHIC_…" at bounding box center [129, 50] width 140 height 0
click at [178, 138] on div "Speaker Notes Transcript" at bounding box center [129, 141] width 180 height 13
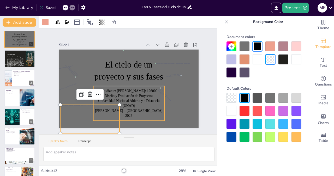
click at [150, 109] on p "[PERSON_NAME] – [GEOGRAPHIC_DATA]" at bounding box center [125, 110] width 71 height 12
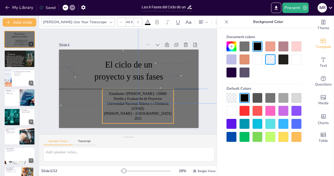
drag, startPoint x: 150, startPoint y: 109, endPoint x: 160, endPoint y: 110, distance: 10.0
click at [160, 110] on div "Estudiante: [PERSON_NAME]: 126009 Diseño y Evaluación de Proyectos [GEOGRAPHIC_…" at bounding box center [138, 106] width 71 height 30
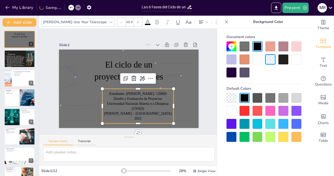
click at [69, 9] on div at bounding box center [71, 8] width 6 height 6
click at [65, 5] on div at bounding box center [66, 8] width 6 height 6
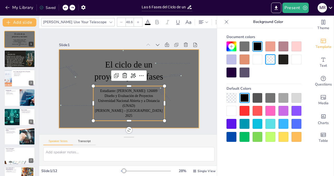
click at [187, 108] on div at bounding box center [128, 89] width 147 height 93
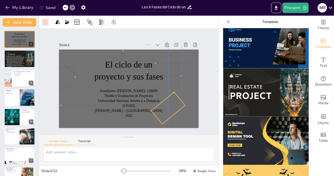
drag, startPoint x: 161, startPoint y: 92, endPoint x: 173, endPoint y: 97, distance: 12.9
click at [173, 97] on div at bounding box center [165, 112] width 34 height 31
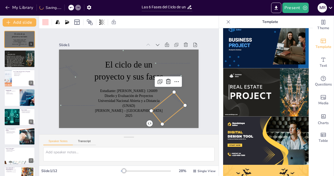
click at [158, 137] on div "Speaker Notes Transcript" at bounding box center [129, 141] width 180 height 13
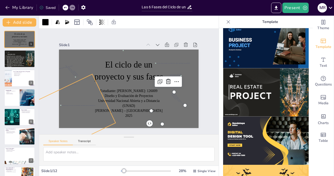
click at [77, 87] on div at bounding box center [66, 116] width 100 height 85
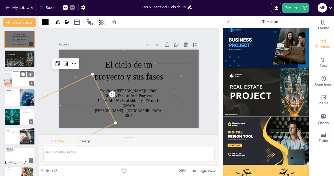
click at [14, 80] on div at bounding box center [19, 78] width 31 height 18
type textarea "La gestión de proyectos se basa en fases bien definidas que permiten una estruc…"
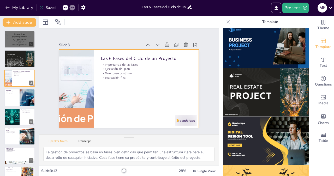
click at [151, 104] on div at bounding box center [129, 89] width 140 height 79
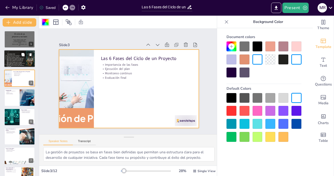
click at [20, 62] on p "En este trabajo, vamos a explorar las diferentes fases que componen la gestión …" at bounding box center [16, 61] width 19 height 12
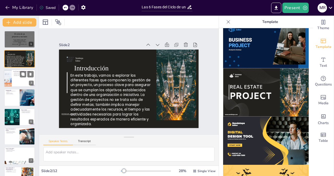
click at [23, 82] on div at bounding box center [19, 78] width 31 height 18
type textarea "La gestión de proyectos se basa en fases bien definidas que permiten una estruc…"
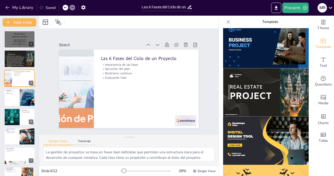
click at [249, 90] on img at bounding box center [266, 92] width 86 height 48
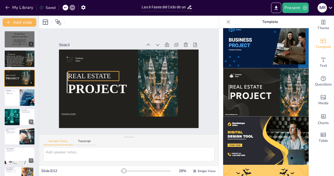
click at [95, 75] on span "REAL ESTATE" at bounding box center [90, 72] width 43 height 12
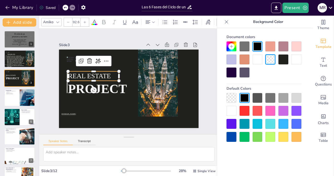
click at [95, 73] on span "REAL ESTATE" at bounding box center [95, 60] width 42 height 24
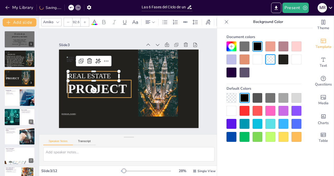
scroll to position [29, 0]
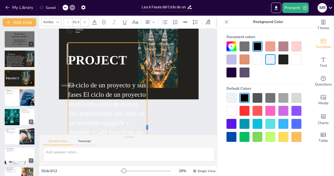
drag, startPoint x: 116, startPoint y: 126, endPoint x: 167, endPoint y: 81, distance: 67.7
click at [151, 81] on div at bounding box center [149, 128] width 4 height 170
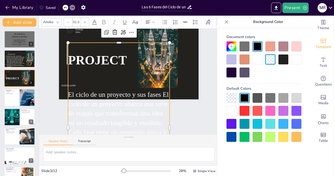
click at [111, 83] on div "El ciclo de un proyecto y sus fases El ciclo de un proyecto abarca una serie de…" at bounding box center [119, 128] width 102 height 170
click at [111, 83] on div "El ciclo de un proyecto y sus fases El ciclo de un proyecto abarca una serie de…" at bounding box center [114, 127] width 119 height 180
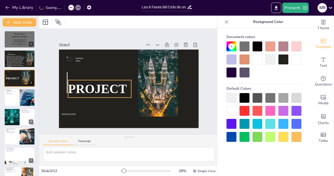
scroll to position [0, 0]
click at [66, 5] on div "My Library Saving......" at bounding box center [47, 7] width 94 height 9
click at [73, 7] on icon at bounding box center [70, 7] width 3 height 3
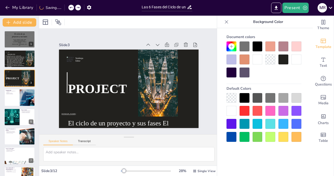
click at [77, 7] on icon at bounding box center [78, 7] width 3 height 3
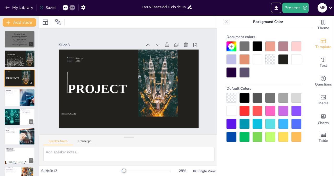
click at [73, 7] on icon at bounding box center [72, 7] width 3 height 3
click at [67, 7] on icon at bounding box center [65, 7] width 3 height 3
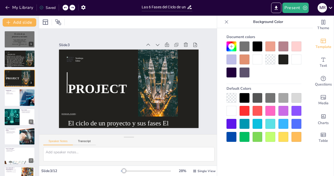
click at [67, 7] on icon at bounding box center [65, 7] width 3 height 3
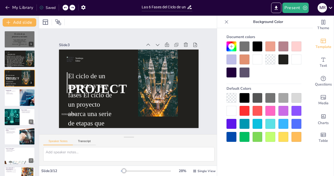
click at [67, 7] on icon at bounding box center [65, 7] width 3 height 3
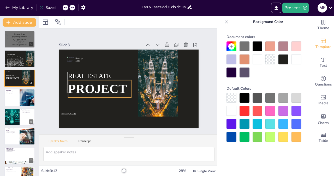
click at [83, 91] on span "PROJECT" at bounding box center [97, 89] width 59 height 14
click at [83, 91] on span "PROJECT" at bounding box center [100, 66] width 53 height 50
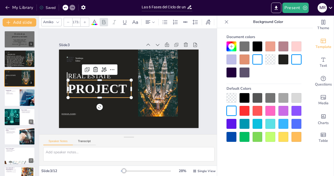
click at [83, 91] on span "PROJECT" at bounding box center [97, 85] width 60 height 20
click at [73, 21] on input "173.3" at bounding box center [76, 22] width 7 height 8
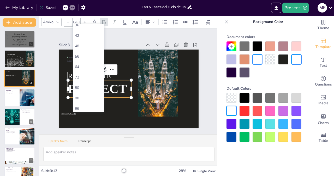
scroll to position [89, 0]
click at [81, 46] on div "32" at bounding box center [88, 44] width 27 height 5
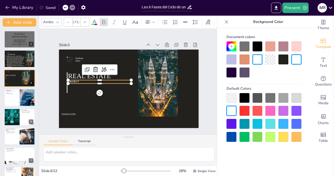
type input "32"
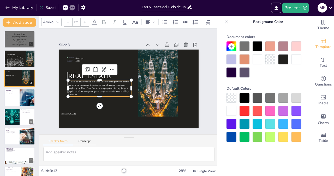
click at [96, 79] on p "El ciclo de un proyecto y sus fases El ciclo de un proyecto abarca una serie de…" at bounding box center [99, 85] width 64 height 23
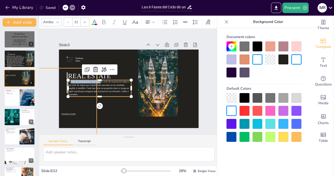
drag, startPoint x: 96, startPoint y: 79, endPoint x: 59, endPoint y: 79, distance: 37.3
click at [59, 79] on div "Sendsteps Editor REAL ESTATE [DOMAIN_NAME] El ciclo de un proyecto y sus fases …" at bounding box center [129, 89] width 140 height 79
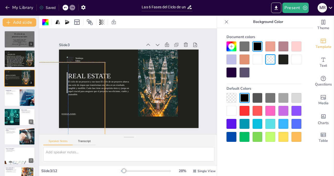
drag, startPoint x: 59, startPoint y: 79, endPoint x: 68, endPoint y: 75, distance: 10.2
click at [68, 50] on div "Sendsteps Editor REAL ESTATE El ciclo de un proyecto y sus fases El ciclo de un…" at bounding box center [129, 50] width 140 height 0
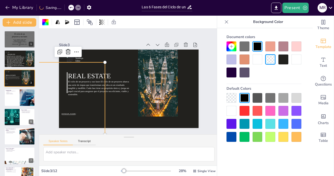
click at [70, 9] on div at bounding box center [71, 8] width 6 height 6
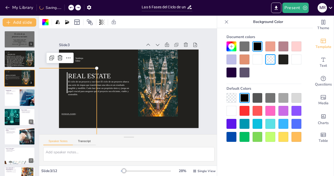
click at [95, 86] on p "El ciclo de un proyecto y sus fases El ciclo de un proyecto abarca una serie de…" at bounding box center [99, 85] width 64 height 23
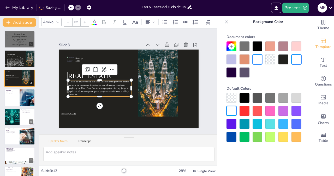
click at [96, 80] on p "El ciclo de un proyecto y sus fases El ciclo de un proyecto abarca una serie de…" at bounding box center [99, 85] width 64 height 23
click at [96, 80] on span "El ciclo de un proyecto y sus fases El ciclo de un proyecto abarca una serie de…" at bounding box center [98, 83] width 62 height 19
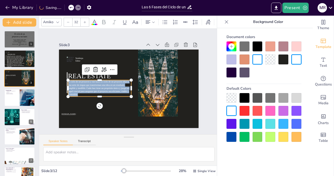
drag, startPoint x: 96, startPoint y: 80, endPoint x: 84, endPoint y: 80, distance: 12.0
click at [84, 80] on span "El ciclo de un proyecto y sus fases El ciclo de un proyecto abarca una serie de…" at bounding box center [98, 83] width 62 height 19
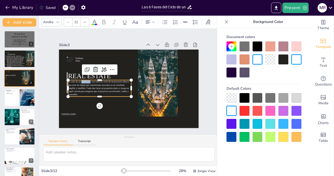
click at [84, 79] on span "El ciclo de un proyecto y sus fases El ciclo de un proyecto abarca una serie de…" at bounding box center [98, 83] width 62 height 19
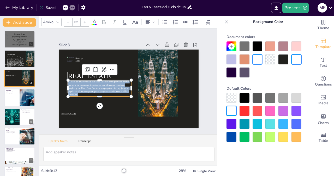
click at [84, 79] on span "El ciclo de un proyecto y sus fases El ciclo de un proyecto abarca una serie de…" at bounding box center [98, 77] width 63 height 31
click at [95, 79] on span "El ciclo de un proyecto y sus fases El ciclo de un proyecto abarca una serie de…" at bounding box center [98, 83] width 62 height 19
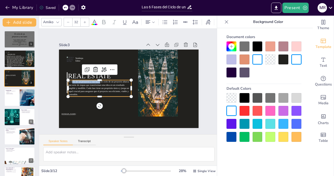
drag, startPoint x: 96, startPoint y: 79, endPoint x: 68, endPoint y: 79, distance: 27.7
click at [68, 79] on span "El ciclo de un proyecto y sus fases El ciclo de un proyecto abarca una serie de…" at bounding box center [98, 83] width 62 height 19
click at [70, 78] on p "El ciclo de un proyecto y sus fases El ciclo de un proyecto abarca una serie de…" at bounding box center [98, 82] width 65 height 29
drag, startPoint x: 96, startPoint y: 80, endPoint x: 65, endPoint y: 81, distance: 31.1
click at [67, 81] on p "El ciclo de un proyecto y sus fases El ciclo de un proyecto abarca una serie de…" at bounding box center [99, 85] width 64 height 23
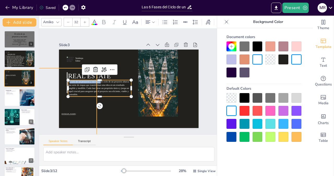
click at [73, 104] on div at bounding box center [58, 97] width 81 height 80
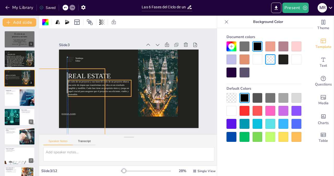
drag, startPoint x: 77, startPoint y: 83, endPoint x: 84, endPoint y: 83, distance: 7.3
click at [84, 83] on p "El ciclo de un proyecto y sus fases El ciclo de un proyecto abarca una serie de…" at bounding box center [99, 85] width 64 height 23
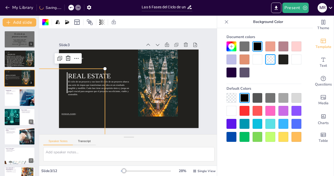
click at [71, 5] on div at bounding box center [71, 8] width 6 height 6
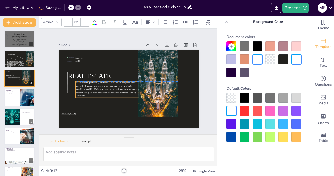
drag, startPoint x: 103, startPoint y: 81, endPoint x: 118, endPoint y: 81, distance: 14.9
click at [118, 81] on p "El ciclo de un proyecto y sus fases El ciclo de un proyecto abarca una serie de…" at bounding box center [106, 87] width 64 height 23
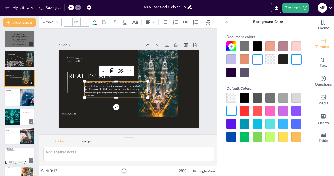
click at [109, 87] on p "El ciclo de un proyecto y sus fases El ciclo de un proyecto abarca una serie de…" at bounding box center [115, 88] width 64 height 23
click at [111, 79] on div at bounding box center [116, 78] width 63 height 11
click at [111, 81] on p "El ciclo de un proyecto y sus fases El ciclo de un proyecto abarca una serie de…" at bounding box center [115, 88] width 64 height 23
click at [113, 80] on p "El ciclo de un proyecto y sus fases El ciclo de un proyecto abarca una serie de…" at bounding box center [115, 88] width 64 height 23
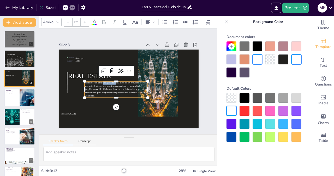
drag, startPoint x: 112, startPoint y: 80, endPoint x: 99, endPoint y: 81, distance: 12.8
click at [99, 82] on span "El ciclo de un proyecto y sus fases El ciclo de un proyecto abarca una serie de…" at bounding box center [115, 90] width 61 height 16
click at [112, 81] on span "El ciclo de un proyecto y sus fases El ciclo de un proyecto abarca una serie de…" at bounding box center [114, 86] width 62 height 19
drag, startPoint x: 112, startPoint y: 81, endPoint x: 81, endPoint y: 79, distance: 31.4
click at [81, 79] on div "Sendsteps Editor REAL ESTATE [DOMAIN_NAME] El ciclo de un proyecto y sus fases …" at bounding box center [127, 89] width 153 height 106
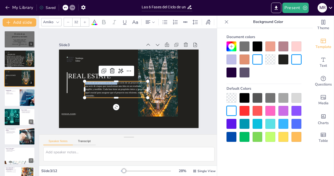
copy span "El ciclo de un proyecto y sus fases"
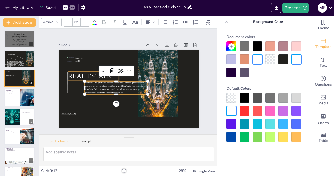
click at [87, 73] on span "REAL ESTATE" at bounding box center [90, 72] width 43 height 12
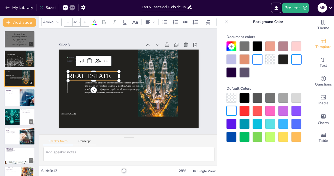
click at [87, 73] on span "REAL ESTATE" at bounding box center [90, 72] width 43 height 12
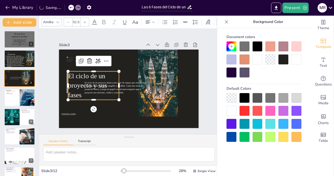
click at [77, 21] on input "92.6" at bounding box center [76, 22] width 7 height 8
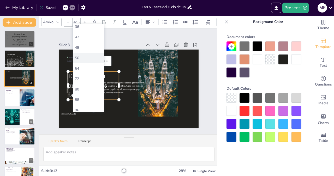
scroll to position [127, 0]
click at [79, 88] on div "88" at bounding box center [88, 90] width 31 height 10
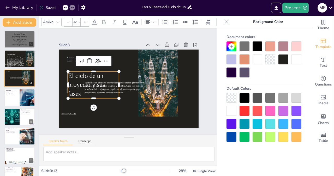
type input "88"
click at [53, 20] on div "Amiko" at bounding box center [48, 22] width 13 height 7
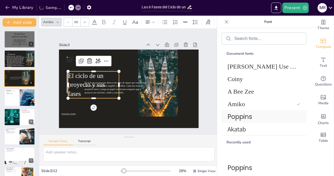
click at [250, 116] on span "Poppins" at bounding box center [263, 116] width 71 height 9
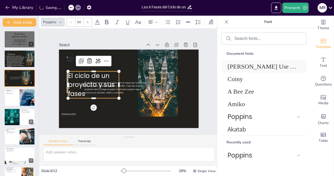
click at [250, 66] on span "[PERSON_NAME] Use Your Telescope" at bounding box center [263, 66] width 71 height 7
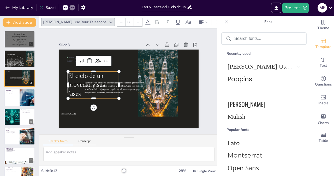
scroll to position [89, 0]
click at [242, 142] on span "Lato" at bounding box center [263, 143] width 71 height 8
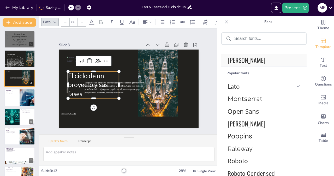
scroll to position [161, 0]
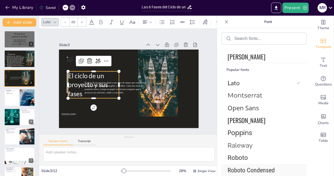
click at [252, 168] on span "Roboto Condensed" at bounding box center [263, 170] width 71 height 7
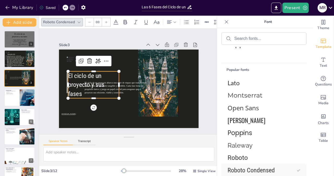
scroll to position [174, 0]
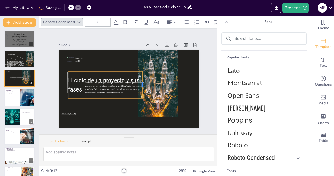
drag, startPoint x: 116, startPoint y: 83, endPoint x: 139, endPoint y: 82, distance: 23.5
click at [141, 82] on div at bounding box center [144, 86] width 7 height 27
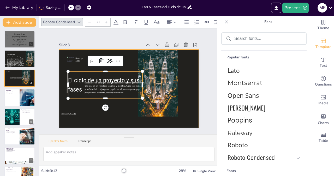
click at [129, 110] on div at bounding box center [128, 89] width 147 height 93
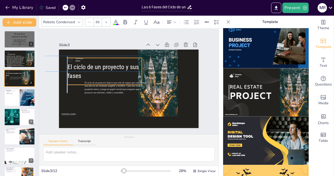
drag, startPoint x: 117, startPoint y: 77, endPoint x: 116, endPoint y: 62, distance: 14.9
click at [116, 62] on p "El ciclo de un proyecto y sus fases" at bounding box center [106, 69] width 76 height 26
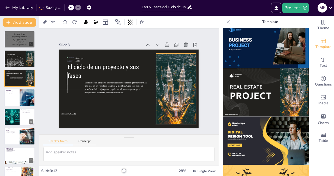
drag, startPoint x: 152, startPoint y: 72, endPoint x: 171, endPoint y: 78, distance: 19.3
click at [171, 78] on div at bounding box center [176, 89] width 40 height 71
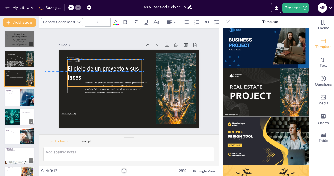
click at [117, 62] on p "El ciclo de un proyecto y sus fases" at bounding box center [106, 71] width 76 height 26
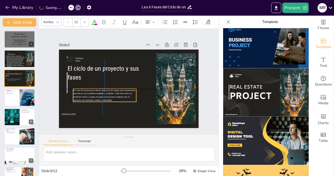
drag, startPoint x: 113, startPoint y: 90, endPoint x: 98, endPoint y: 97, distance: 16.1
click at [98, 97] on p "El ciclo de un proyecto abarca una serie de etapas que transforman una idea en …" at bounding box center [104, 95] width 63 height 13
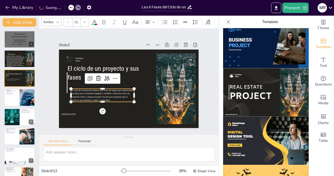
click at [77, 22] on input "32" at bounding box center [76, 22] width 7 height 8
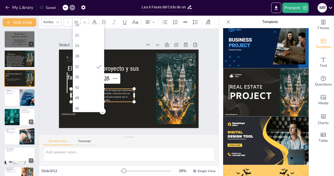
scroll to position [97, 0]
click at [83, 87] on div "64" at bounding box center [88, 89] width 27 height 5
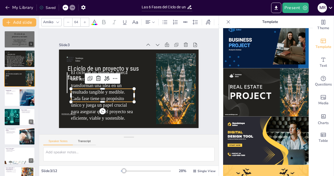
click at [124, 109] on span "El ciclo de un proyecto abarca una serie de etapas que transforman una idea en …" at bounding box center [98, 92] width 63 height 56
click at [106, 108] on span "El ciclo de un proyecto abarca una serie de etapas que transforman una idea en …" at bounding box center [96, 85] width 69 height 65
click at [106, 108] on span "El ciclo de un proyecto abarca una serie de etapas que transforman una idea en …" at bounding box center [98, 92] width 63 height 56
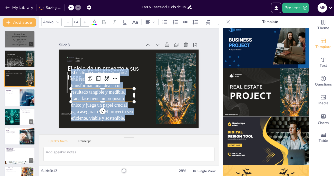
click at [106, 108] on span "El ciclo de un proyecto abarca una serie de etapas que transforman una idea en …" at bounding box center [102, 95] width 62 height 51
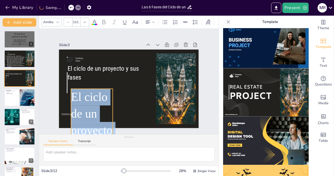
drag, startPoint x: 132, startPoint y: 94, endPoint x: 121, endPoint y: 90, distance: 11.0
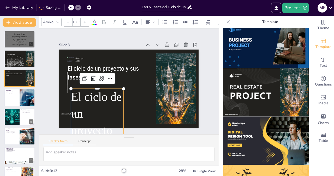
click at [76, 20] on input "163.1" at bounding box center [76, 22] width 7 height 8
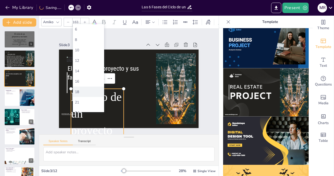
click at [78, 93] on div "18" at bounding box center [88, 92] width 27 height 5
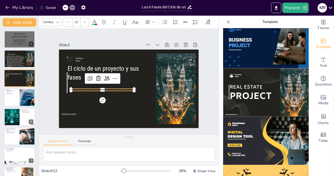
click at [76, 18] on input "18" at bounding box center [76, 22] width 7 height 8
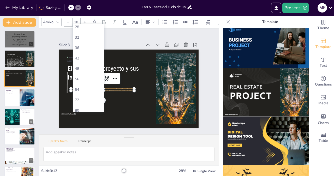
scroll to position [119, 0]
click at [83, 43] on div "48" at bounding box center [88, 46] width 31 height 10
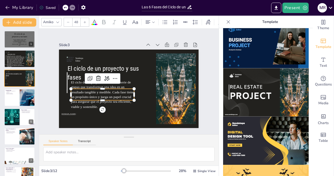
click at [79, 20] on input "48" at bounding box center [76, 22] width 7 height 8
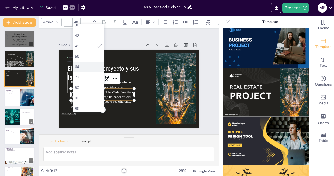
click at [84, 63] on div "64" at bounding box center [88, 67] width 31 height 10
type input "64"
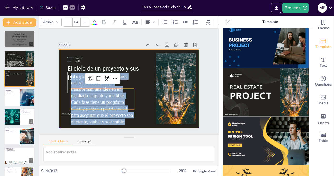
click at [138, 93] on div at bounding box center [129, 89] width 140 height 79
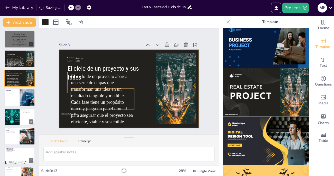
click at [111, 100] on span "El ciclo de un proyecto abarca una serie de etapas que transforman una idea en …" at bounding box center [98, 96] width 63 height 56
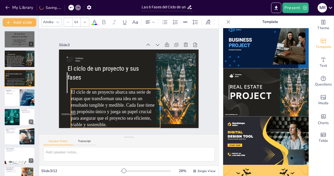
drag, startPoint x: 131, startPoint y: 96, endPoint x: 161, endPoint y: 92, distance: 31.0
click at [161, 92] on div at bounding box center [159, 111] width 8 height 39
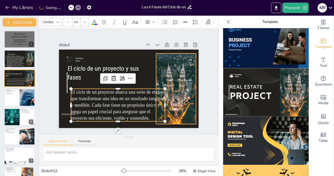
click at [180, 86] on div at bounding box center [159, 118] width 77 height 79
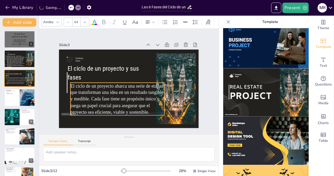
drag, startPoint x: 117, startPoint y: 102, endPoint x: 117, endPoint y: 95, distance: 7.1
click at [117, 95] on span "El ciclo de un proyecto abarca una serie de etapas que transforman una idea en …" at bounding box center [115, 97] width 96 height 39
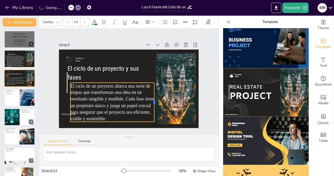
drag, startPoint x: 161, startPoint y: 97, endPoint x: 151, endPoint y: 96, distance: 10.2
click at [151, 96] on div at bounding box center [154, 104] width 8 height 39
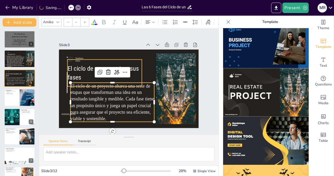
type input "88"
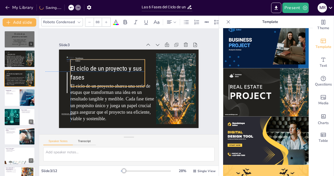
click at [83, 71] on p "El ciclo de un proyecto y sus fases" at bounding box center [109, 71] width 76 height 26
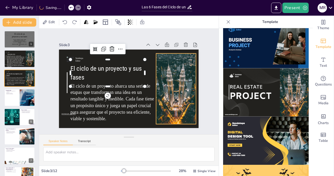
click at [177, 81] on div at bounding box center [175, 93] width 47 height 75
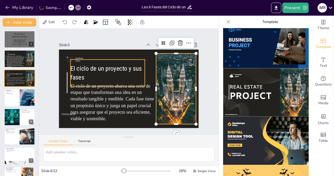
click at [78, 71] on p "El ciclo de un proyecto y sus fases" at bounding box center [109, 71] width 76 height 26
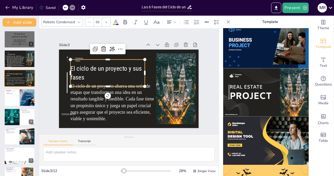
click at [74, 19] on div "Roboto Condensed" at bounding box center [59, 22] width 34 height 7
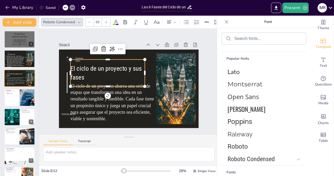
scroll to position [208, 0]
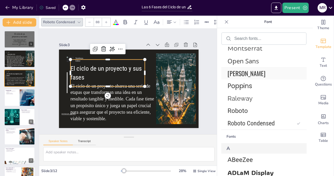
click at [243, 72] on span "[PERSON_NAME]" at bounding box center [263, 73] width 71 height 9
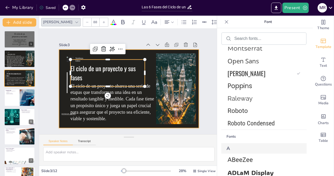
click at [176, 115] on div at bounding box center [175, 94] width 47 height 75
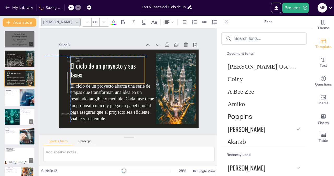
drag, startPoint x: 108, startPoint y: 69, endPoint x: 110, endPoint y: 66, distance: 4.3
click at [110, 66] on p "El ciclo de un proyecto y sus fases" at bounding box center [112, 64] width 76 height 40
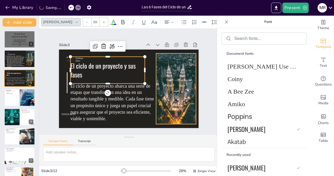
click at [183, 95] on div at bounding box center [175, 93] width 47 height 75
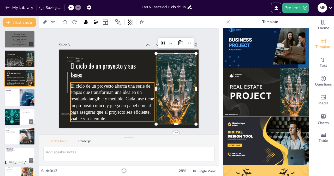
click at [120, 101] on p "El ciclo de un proyecto abarca una serie de etapas que transforman una idea en …" at bounding box center [108, 99] width 90 height 56
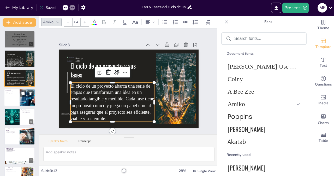
click at [17, 101] on div at bounding box center [19, 98] width 31 height 18
type textarea "La gestión de proyectos es fundamental en cualquier organización, ya que permit…"
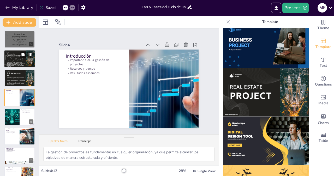
click at [7, 57] on p "En este trabajo, vamos a explorar las diferentes fases que componen la gestión …" at bounding box center [16, 61] width 19 height 12
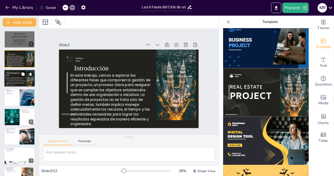
click at [8, 77] on div "El ciclo de un proyecto y sus fases" at bounding box center [15, 74] width 17 height 6
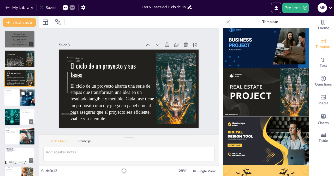
click at [12, 92] on p "Importancia de la gestión de proyectos" at bounding box center [11, 92] width 13 height 2
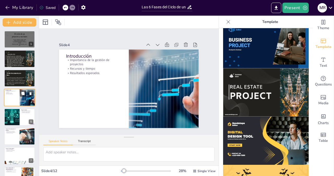
type textarea "La gestión de proyectos es fundamental en cualquier organización, ya que permit…"
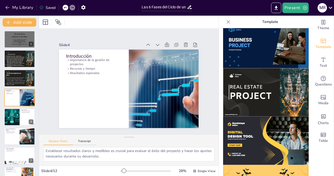
scroll to position [1, 0]
click at [16, 70] on div "Sendsteps Editor El ciclo de un proyecto y sus fases El ciclo de un proyecto ab…" at bounding box center [19, 78] width 31 height 18
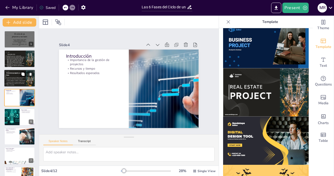
scroll to position [0, 0]
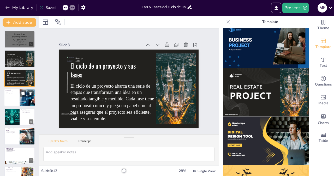
click at [10, 94] on p "Resultados esperados" at bounding box center [11, 94] width 13 height 1
type textarea "La gestión de proyectos es fundamental en cualquier organización, ya que permit…"
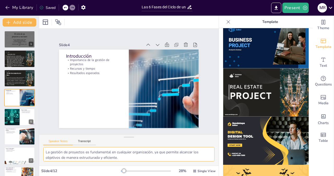
click at [112, 155] on textarea "La gestión de proyectos es fundamental en cualquier organización, ya que permit…" at bounding box center [128, 154] width 171 height 14
drag, startPoint x: 120, startPoint y: 155, endPoint x: 43, endPoint y: 154, distance: 77.3
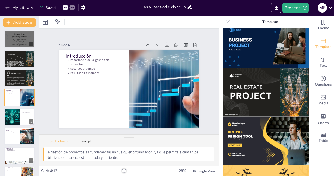
click at [43, 154] on textarea "La gestión de proyectos es fundamental en cualquier organización, ya que permit…" at bounding box center [128, 154] width 171 height 14
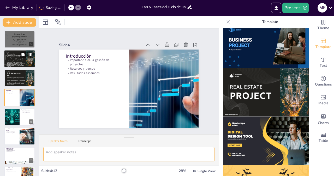
click at [11, 58] on p "En este trabajo, vamos a explorar las diferentes fases que componen la gestión …" at bounding box center [16, 61] width 19 height 12
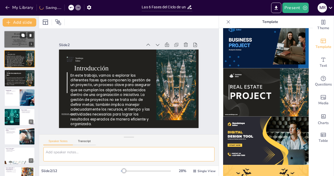
click at [16, 37] on span "El ciclo de un proyecto y sus fases" at bounding box center [19, 35] width 15 height 5
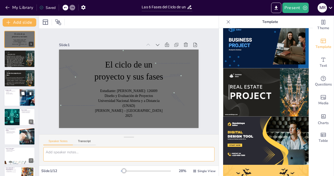
click at [16, 91] on p "Introducción" at bounding box center [11, 91] width 13 height 2
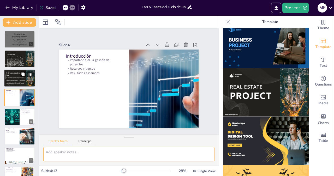
click at [16, 80] on span "El ciclo de un proyecto abarca una serie de etapas que transforman una idea en …" at bounding box center [16, 81] width 19 height 8
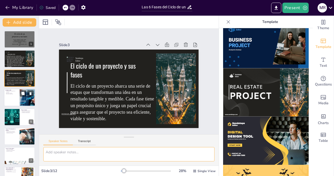
click at [15, 97] on div at bounding box center [19, 98] width 31 height 18
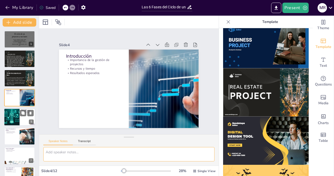
click at [15, 116] on div at bounding box center [11, 117] width 23 height 18
type textarea "Identificar el problema es fundamental, ya que es el primer paso para desarroll…"
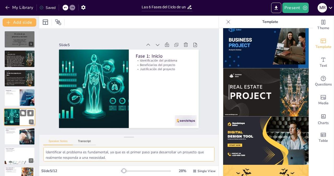
scroll to position [16, 0]
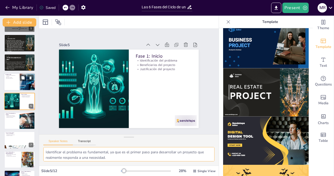
click at [21, 85] on div at bounding box center [28, 82] width 30 height 18
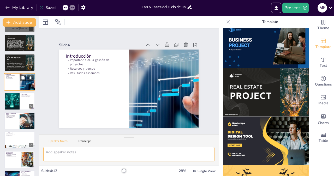
scroll to position [0, 0]
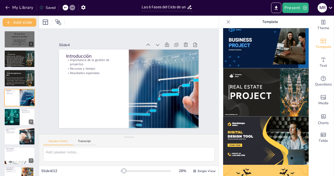
click at [63, 5] on div at bounding box center [69, 8] width 13 height 6
click at [64, 9] on icon at bounding box center [65, 7] width 3 height 3
type textarea "La gestión de proyectos es fundamental en cualquier organización, ya que permit…"
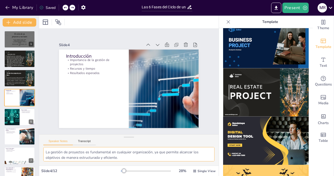
drag, startPoint x: 121, startPoint y: 156, endPoint x: 42, endPoint y: 151, distance: 79.6
click at [43, 151] on textarea "La gestión de proyectos es fundamental en cualquier organización, ya que permit…" at bounding box center [128, 154] width 171 height 14
click at [19, 81] on p "El ciclo de un proyecto abarca una serie de etapas que transforman una idea en …" at bounding box center [16, 81] width 19 height 9
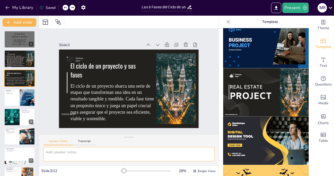
paste textarea "La gestión de proyectos es fundamental en cualquier organización, ya que permit…"
type textarea "La gestión de proyectos es fundamental en cualquier organización, ya que permit…"
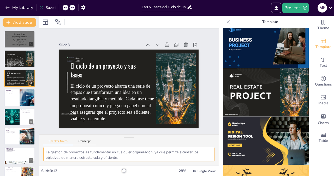
scroll to position [21, 0]
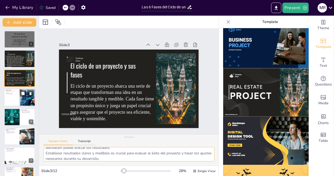
click at [10, 97] on div at bounding box center [19, 98] width 31 height 18
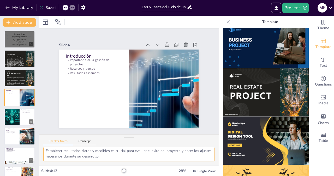
scroll to position [0, 0]
drag, startPoint x: 125, startPoint y: 160, endPoint x: 45, endPoint y: 150, distance: 79.9
click at [45, 150] on textarea "La gestión de proyectos es fundamental en cualquier organización, ya que permit…" at bounding box center [128, 154] width 171 height 14
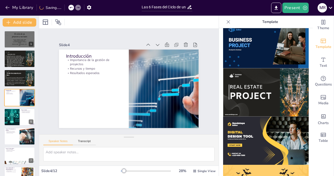
click at [245, 68] on img at bounding box center [266, 92] width 86 height 48
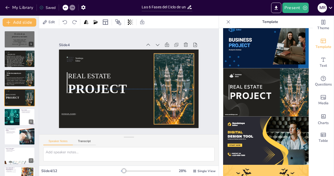
drag, startPoint x: 157, startPoint y: 81, endPoint x: 173, endPoint y: 87, distance: 17.2
click at [173, 87] on div at bounding box center [174, 89] width 40 height 71
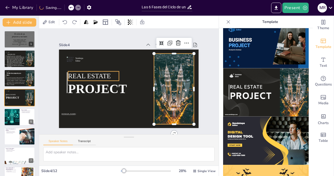
click at [93, 78] on p "REAL ESTATE" at bounding box center [95, 72] width 52 height 15
click at [93, 78] on p "REAL ESTATE" at bounding box center [93, 76] width 51 height 9
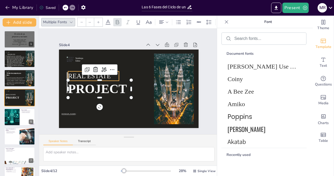
click at [71, 75] on span "REAL ESTATE" at bounding box center [90, 72] width 43 height 12
type input "92.6"
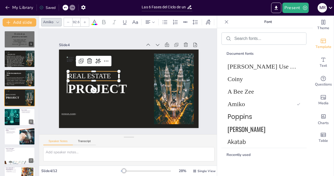
click at [71, 75] on span "REAL ESTATE" at bounding box center [89, 76] width 43 height 8
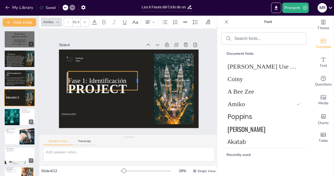
drag, startPoint x: 116, startPoint y: 79, endPoint x: 134, endPoint y: 79, distance: 18.5
click at [136, 79] on div at bounding box center [140, 82] width 8 height 19
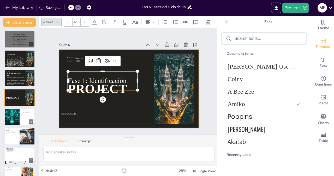
click at [133, 111] on div at bounding box center [128, 89] width 147 height 93
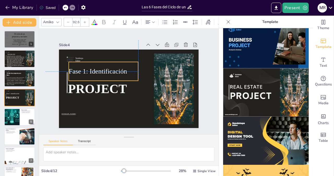
drag, startPoint x: 118, startPoint y: 77, endPoint x: 119, endPoint y: 66, distance: 11.5
click at [119, 66] on p "Fase 1: Identificación" at bounding box center [105, 69] width 70 height 17
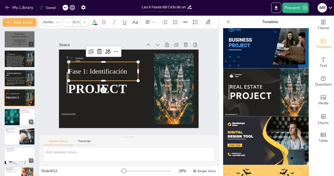
scroll to position [2, 0]
click at [84, 90] on span "PROJECT" at bounding box center [97, 85] width 60 height 20
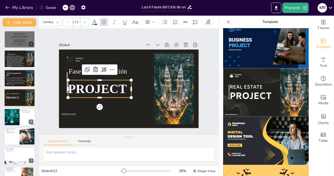
click at [78, 20] on input "173.3" at bounding box center [76, 22] width 7 height 8
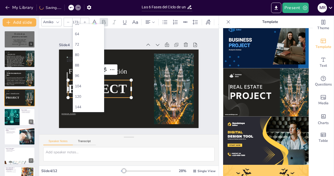
scroll to position [156, 0]
click at [80, 32] on div "64" at bounding box center [88, 34] width 27 height 5
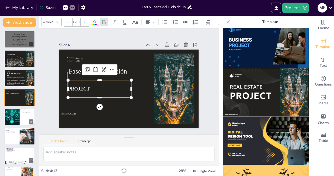
type input "64"
click at [86, 88] on p "PROJECT" at bounding box center [98, 85] width 63 height 13
click at [86, 88] on p "PROJECT" at bounding box center [100, 73] width 58 height 37
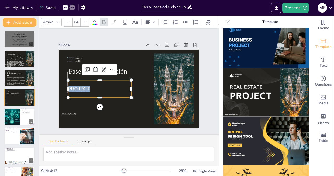
click at [86, 88] on p "PROJECT" at bounding box center [98, 85] width 63 height 13
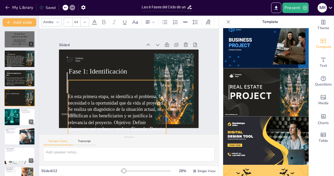
drag, startPoint x: 128, startPoint y: 117, endPoint x: 163, endPoint y: 102, distance: 38.2
click at [166, 102] on div at bounding box center [168, 119] width 4 height 78
click at [100, 87] on div "En esta primera etapa, se identifica el problema, la necesidad o la oportunidad…" at bounding box center [110, 116] width 112 height 97
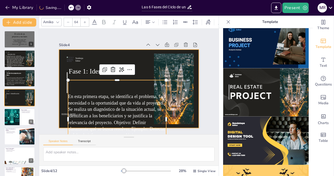
click at [139, 60] on div at bounding box center [127, 89] width 153 height 106
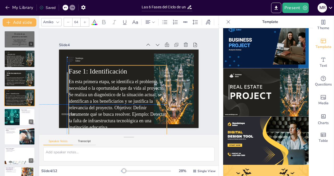
drag, startPoint x: 116, startPoint y: 103, endPoint x: 117, endPoint y: 86, distance: 16.5
click at [117, 86] on p "En esta primera etapa, se identifica el problema, la necesidad o la oportunidad…" at bounding box center [115, 103] width 103 height 62
drag, startPoint x: 103, startPoint y: 94, endPoint x: 103, endPoint y: 104, distance: 10.4
click at [103, 104] on p "En esta primera etapa, se identifica el problema, la necesidad o la oportunidad…" at bounding box center [115, 103] width 103 height 62
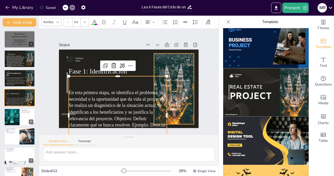
click at [166, 65] on div at bounding box center [173, 93] width 47 height 75
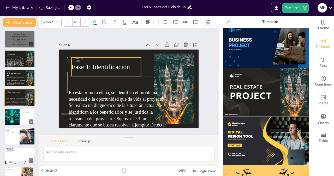
drag, startPoint x: 98, startPoint y: 71, endPoint x: 101, endPoint y: 64, distance: 6.7
click at [101, 64] on p "Fase 1: Identificación" at bounding box center [108, 64] width 70 height 17
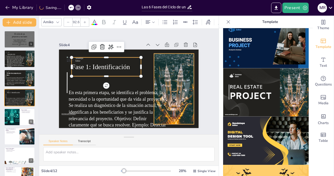
click at [174, 73] on div at bounding box center [172, 99] width 54 height 78
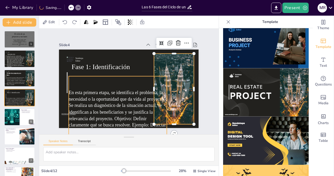
click at [121, 108] on p "En esta primera etapa, se identifica el problema, la necesidad o la oportunidad…" at bounding box center [114, 114] width 103 height 62
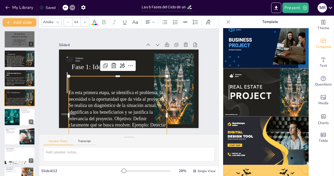
click at [69, 21] on icon at bounding box center [68, 22] width 3 height 3
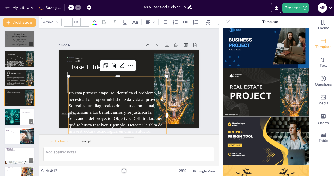
click at [69, 21] on icon at bounding box center [68, 22] width 3 height 3
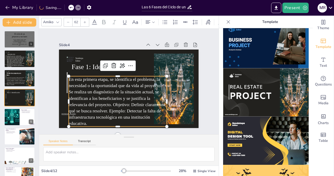
click at [69, 21] on icon at bounding box center [68, 22] width 3 height 3
type input "60"
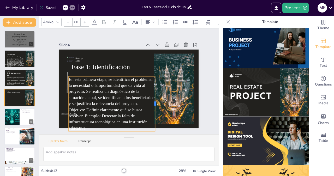
drag, startPoint x: 163, startPoint y: 95, endPoint x: 151, endPoint y: 92, distance: 11.9
click at [151, 98] on div at bounding box center [132, 118] width 44 height 40
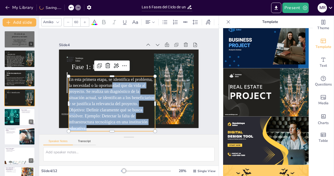
drag, startPoint x: 108, startPoint y: 93, endPoint x: 107, endPoint y: 85, distance: 8.4
click at [107, 85] on p "En esta primera etapa, se identifica el problema, la necesidad o la oportunidad…" at bounding box center [112, 103] width 86 height 55
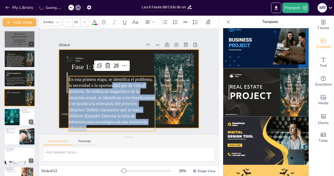
click at [142, 61] on div at bounding box center [128, 89] width 147 height 93
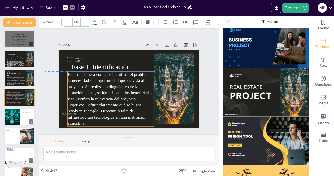
drag, startPoint x: 106, startPoint y: 92, endPoint x: 106, endPoint y: 85, distance: 6.5
click at [106, 85] on p "En esta primera etapa, se identifica el problema, la necesidad o la oportunidad…" at bounding box center [111, 99] width 86 height 55
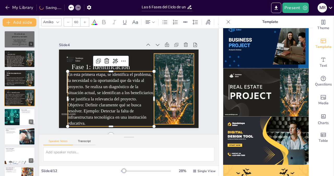
click at [175, 89] on div at bounding box center [172, 99] width 54 height 78
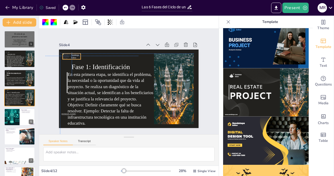
drag, startPoint x: 65, startPoint y: 58, endPoint x: 59, endPoint y: 54, distance: 7.3
click at [66, 53] on div at bounding box center [70, 50] width 8 height 6
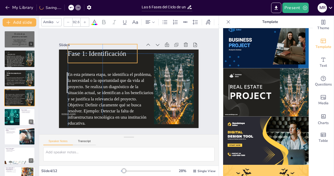
drag, startPoint x: 87, startPoint y: 69, endPoint x: 82, endPoint y: 56, distance: 14.4
click at [82, 56] on p "Fase 1: Identificación" at bounding box center [106, 51] width 70 height 17
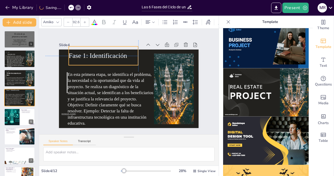
drag, startPoint x: 83, startPoint y: 52, endPoint x: 83, endPoint y: 55, distance: 2.9
click at [83, 55] on p "Fase 1: Identificación" at bounding box center [106, 53] width 70 height 17
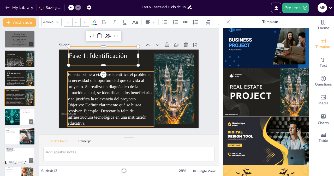
type input "60"
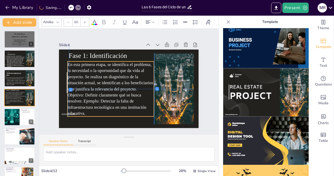
drag, startPoint x: 83, startPoint y: 84, endPoint x: 83, endPoint y: 75, distance: 9.1
click at [83, 75] on p "En esta primera etapa, se identifica el problema, la necesidad o la oportunidad…" at bounding box center [110, 87] width 92 height 64
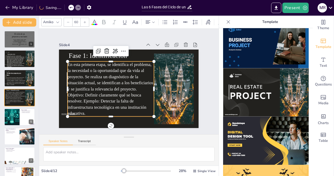
click at [98, 96] on p "En esta primera etapa, se identifica el problema, la necesidad o la oportunidad…" at bounding box center [109, 83] width 99 height 79
click at [82, 99] on p "En esta primera etapa, se identifica el problema, la necesidad o la oportunidad…" at bounding box center [110, 87] width 92 height 64
click at [79, 99] on p "En esta primera etapa, se identifica el problema, la necesidad o la oportunidad…" at bounding box center [110, 87] width 92 height 64
click at [79, 99] on p "En esta primera etapa, se identifica el problema, la necesidad o la oportunidad…" at bounding box center [110, 85] width 96 height 72
click at [79, 99] on p "En esta primera etapa, se identifica el problema, la necesidad o la oportunidad…" at bounding box center [110, 87] width 92 height 64
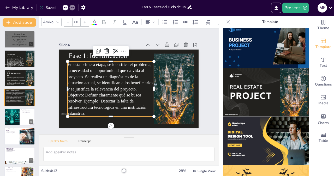
click at [79, 99] on p "En esta primera etapa, se identifica el problema, la necesidad o la oportunidad…" at bounding box center [111, 89] width 86 height 55
click at [79, 99] on p "En esta primera etapa, se identifica el problema, la necesidad o la oportunidad…" at bounding box center [110, 87] width 92 height 64
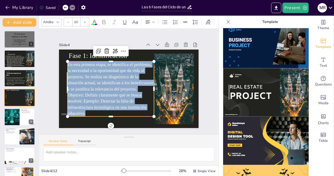
click at [79, 99] on p "En esta primera etapa, se identifica el problema, la necesidad o la oportunidad…" at bounding box center [110, 87] width 92 height 64
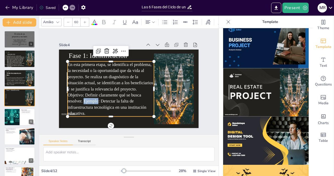
click at [79, 99] on p "En esta primera etapa, se identifica el problema, la necesidad o la oportunidad…" at bounding box center [111, 89] width 86 height 55
click at [77, 99] on p "En esta primera etapa, se identifica el problema, la necesidad o la oportunidad…" at bounding box center [111, 89] width 86 height 55
click at [79, 99] on p "En esta primera etapa, se identifica el problema, la necesidad o la oportunidad…" at bounding box center [110, 87] width 92 height 64
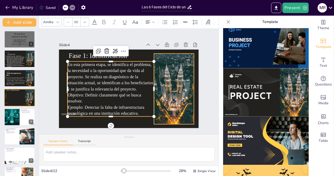
click at [184, 97] on div at bounding box center [174, 89] width 40 height 71
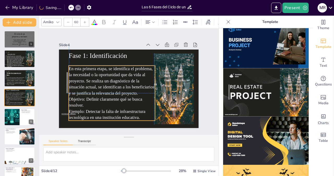
click at [130, 92] on p "En esta primera etapa, se identifica el problema, la necesidad o la oportunidad…" at bounding box center [111, 86] width 90 height 52
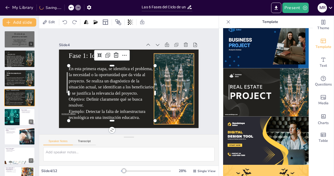
click at [173, 72] on div at bounding box center [173, 93] width 47 height 75
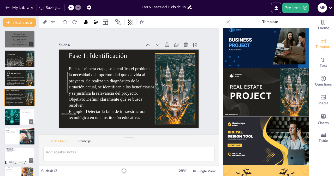
click at [156, 91] on div at bounding box center [174, 93] width 47 height 75
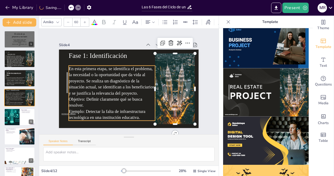
click at [142, 103] on p "En esta primera etapa, se identifica el problema, la necesidad o la oportunidad…" at bounding box center [112, 87] width 86 height 43
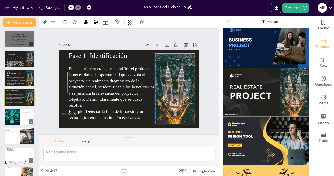
click at [166, 103] on div at bounding box center [168, 107] width 65 height 81
click at [203, 103] on div "Slide 1 Estudiante: [PERSON_NAME] Condigo: 126009 Diseño y Evaluación de Proyec…" at bounding box center [129, 81] width 178 height 110
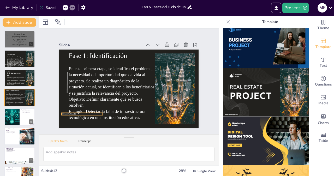
click at [59, 113] on div "Fase 1: Identificación En esta primera etapa, se identifica el problema, la nec…" at bounding box center [129, 89] width 140 height 79
click at [16, 119] on div at bounding box center [11, 117] width 23 height 18
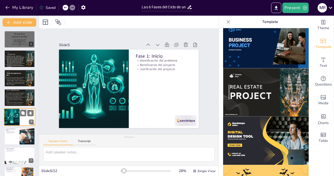
type textarea "Identificar el problema es fundamental, ya que es el primer paso para desarroll…"
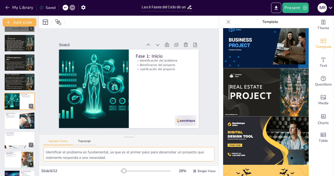
drag, startPoint x: 149, startPoint y: 157, endPoint x: 31, endPoint y: 133, distance: 121.1
click at [43, 147] on textarea "Identificar el problema es fundamental, ya que es el primer paso para desarroll…" at bounding box center [128, 154] width 171 height 14
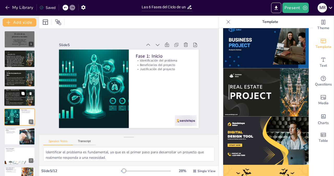
click at [21, 97] on button at bounding box center [23, 94] width 6 height 6
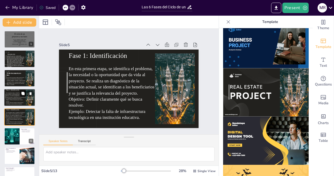
scroll to position [16, 0]
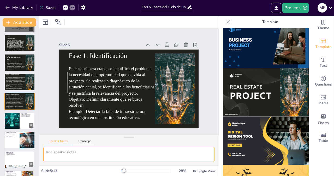
click at [71, 153] on textarea at bounding box center [128, 154] width 171 height 14
paste textarea "Identificar el problema es fundamental, ya que es el primer paso para desarroll…"
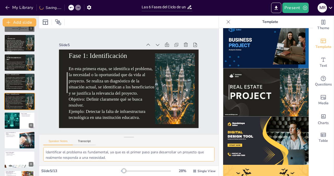
scroll to position [21, 0]
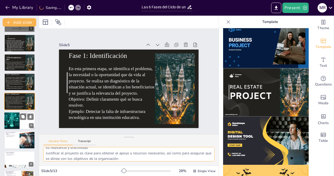
click at [17, 127] on div at bounding box center [11, 121] width 23 height 18
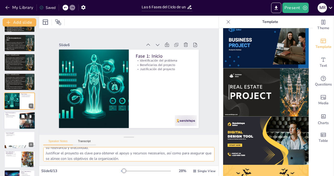
click at [17, 119] on div at bounding box center [19, 121] width 31 height 18
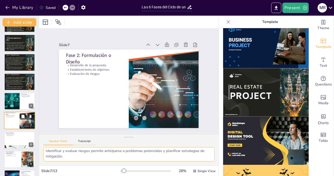
scroll to position [55, 0]
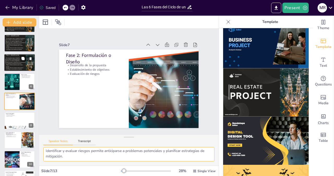
click at [12, 65] on p "En esta primera etapa, se identifica el problema, la necesidad o la oportunidad…" at bounding box center [15, 62] width 19 height 10
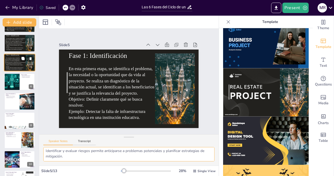
type textarea "Identificar el problema es fundamental, ya que es el primer paso para desarroll…"
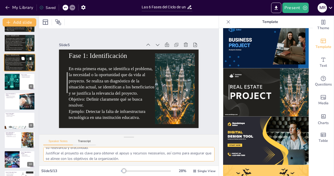
scroll to position [16, 0]
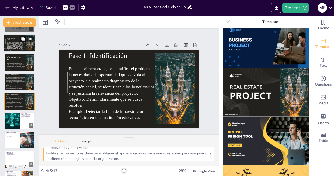
click at [16, 43] on p "En este trabajo, vamos a explorar las diferentes fases que componen la gestión …" at bounding box center [16, 46] width 19 height 12
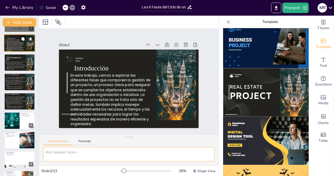
scroll to position [0, 0]
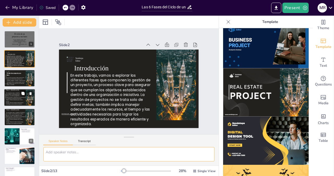
click at [17, 99] on p "En esta primera etapa, se identifica el problema, la necesidad o la oportunidad…" at bounding box center [15, 97] width 19 height 10
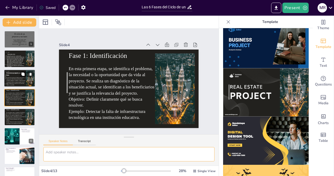
click at [14, 73] on p "El ciclo de un proyecto y sus fases" at bounding box center [15, 74] width 17 height 4
type textarea "La gestión de proyectos es fundamental en cualquier organización, ya que permit…"
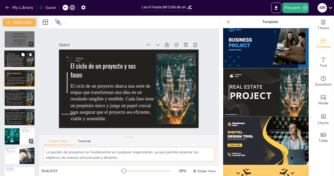
click at [14, 58] on p "En este trabajo, vamos a explorar las diferentes fases que componen la gestión …" at bounding box center [16, 61] width 19 height 12
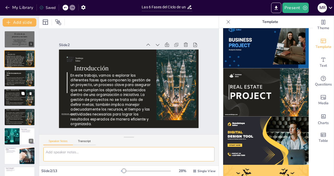
click at [9, 97] on p "En esta primera etapa, se identifica el problema, la necesidad o la oportunidad…" at bounding box center [15, 97] width 19 height 10
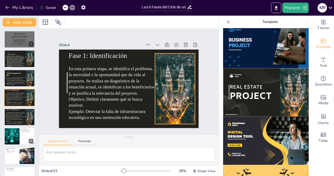
click at [163, 106] on div at bounding box center [171, 103] width 60 height 80
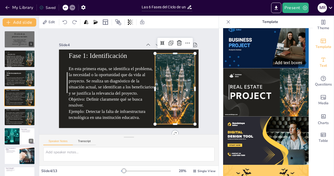
click at [322, 63] on span "Text" at bounding box center [323, 66] width 7 height 6
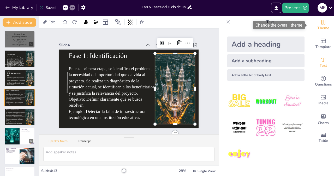
click at [318, 27] on span "Theme" at bounding box center [324, 28] width 12 height 6
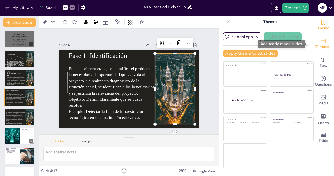
click at [320, 45] on span "Template" at bounding box center [324, 47] width 16 height 6
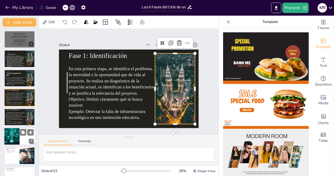
click at [20, 135] on div at bounding box center [19, 137] width 31 height 18
type textarea "Identificar el problema es fundamental, ya que es el primer paso para desarroll…"
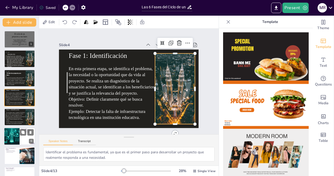
scroll to position [35, 0]
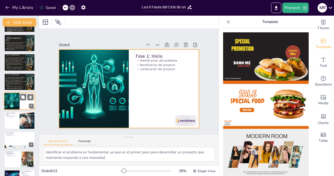
click at [20, 104] on div at bounding box center [19, 101] width 31 height 18
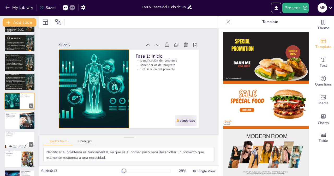
click at [84, 77] on div at bounding box center [94, 89] width 102 height 79
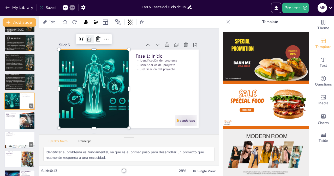
click at [101, 33] on icon at bounding box center [105, 29] width 8 height 8
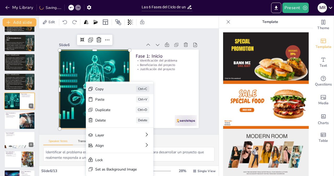
click at [134, 115] on div "Copy" at bounding box center [147, 117] width 26 height 5
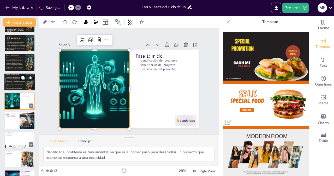
click at [17, 80] on p "En esta primera etapa, se identifica el problema, la necesidad o la oportunidad…" at bounding box center [15, 82] width 19 height 10
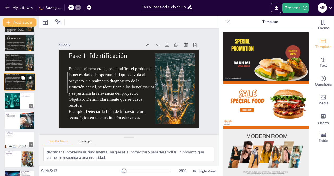
scroll to position [16, 0]
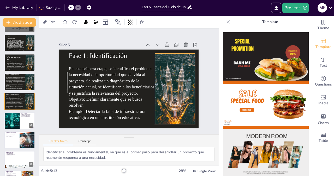
click at [160, 83] on div at bounding box center [175, 89] width 40 height 71
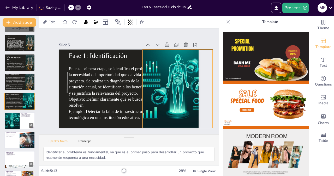
drag, startPoint x: 98, startPoint y: 87, endPoint x: 181, endPoint y: 88, distance: 83.0
click at [181, 88] on div at bounding box center [176, 94] width 109 height 89
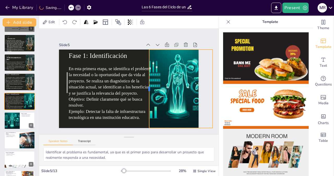
drag, startPoint x: 137, startPoint y: 88, endPoint x: 144, endPoint y: 88, distance: 6.5
click at [145, 88] on div at bounding box center [147, 89] width 4 height 79
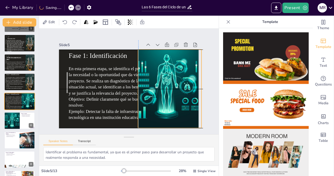
drag, startPoint x: 166, startPoint y: 85, endPoint x: 143, endPoint y: 85, distance: 22.7
click at [143, 85] on div at bounding box center [162, 100] width 121 height 106
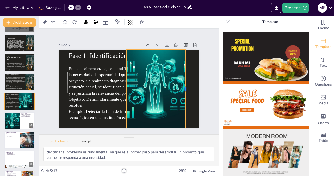
drag, startPoint x: 186, startPoint y: 88, endPoint x: 181, endPoint y: 88, distance: 4.4
click at [181, 88] on div at bounding box center [182, 107] width 28 height 76
click at [124, 88] on div at bounding box center [126, 88] width 12 height 79
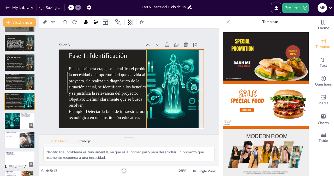
drag, startPoint x: 136, startPoint y: 88, endPoint x: 154, endPoint y: 89, distance: 18.3
click at [154, 89] on div at bounding box center [172, 93] width 109 height 89
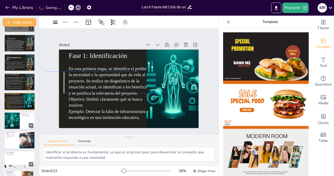
drag, startPoint x: 63, startPoint y: 80, endPoint x: 60, endPoint y: 79, distance: 3.1
click at [62, 79] on div at bounding box center [64, 76] width 4 height 21
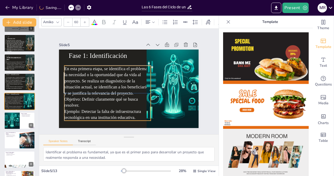
click at [92, 85] on p "En esta primera etapa, se identifica el problema, la necesidad o la oportunidad…" at bounding box center [107, 87] width 86 height 43
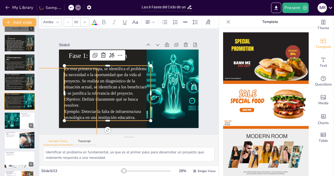
click at [57, 88] on div at bounding box center [58, 97] width 81 height 80
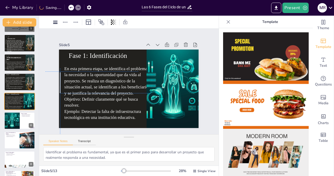
drag, startPoint x: 60, startPoint y: 89, endPoint x: 57, endPoint y: 89, distance: 3.1
click at [63, 57] on div "Fase 1: Identificación En esta primera etapa, se identifica el problema, la nec…" at bounding box center [132, 50] width 139 height 15
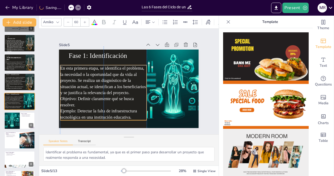
drag, startPoint x: 86, startPoint y: 92, endPoint x: 83, endPoint y: 91, distance: 4.0
click at [83, 91] on p "En esta primera etapa, se identifica el problema, la necesidad o la oportunidad…" at bounding box center [102, 81] width 93 height 60
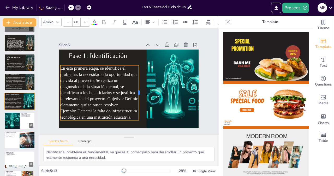
drag, startPoint x: 143, startPoint y: 92, endPoint x: 135, endPoint y: 91, distance: 7.9
click at [139, 91] on div at bounding box center [141, 92] width 4 height 55
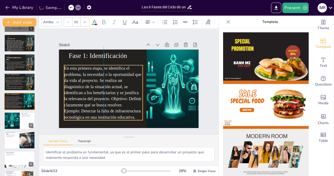
drag, startPoint x: 112, startPoint y: 87, endPoint x: 116, endPoint y: 86, distance: 4.7
click at [116, 86] on p "En esta primera etapa, se identifica el problema, la necesidad o la oportunidad…" at bounding box center [105, 70] width 89 height 81
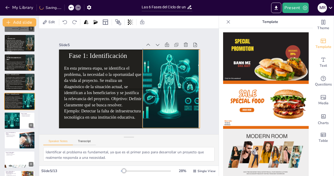
drag, startPoint x: 161, startPoint y: 90, endPoint x: 157, endPoint y: 89, distance: 4.6
click at [157, 89] on div at bounding box center [168, 93] width 109 height 89
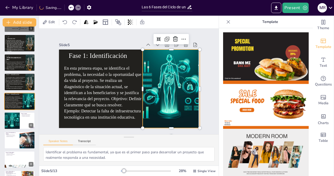
click at [205, 80] on div "Slide 1 Estudiante: [PERSON_NAME] Condigo: 126009 Diseño y Evaluación de Proyec…" at bounding box center [128, 81] width 169 height 93
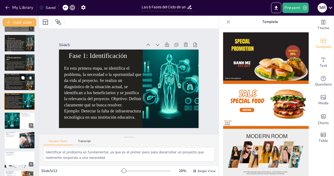
click at [12, 83] on p "En esta primera etapa, se identifica el problema, la necesidad o la oportunidad…" at bounding box center [15, 82] width 19 height 10
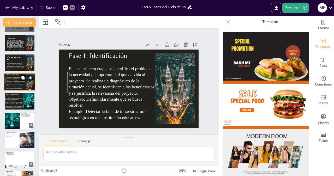
scroll to position [0, 0]
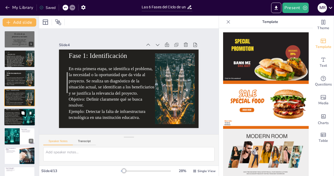
click at [24, 111] on icon at bounding box center [23, 113] width 4 height 4
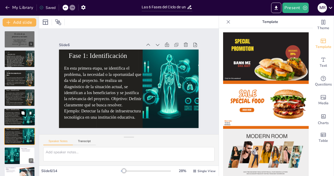
type textarea "Identificar el problema es fundamental, ya que es el primer paso para desarroll…"
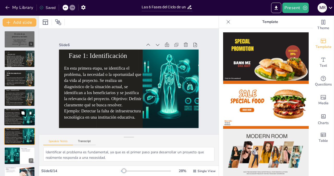
scroll to position [35, 0]
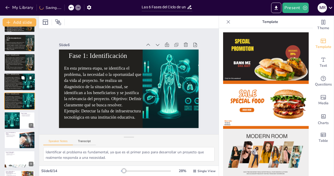
click at [18, 81] on p "En esta primera etapa, se identifica el problema, la necesidad o la oportunidad…" at bounding box center [14, 82] width 18 height 10
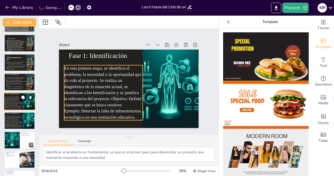
click at [20, 102] on p "En esta primera etapa, se identifica el problema, la necesidad o la oportunidad…" at bounding box center [14, 101] width 18 height 10
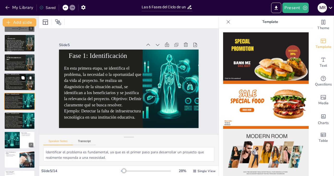
click at [14, 85] on p "En esta primera etapa, se identifica el problema, la necesidad o la oportunidad…" at bounding box center [15, 82] width 19 height 10
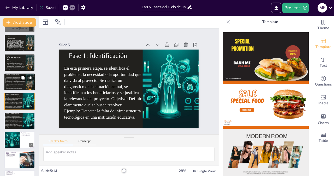
scroll to position [0, 0]
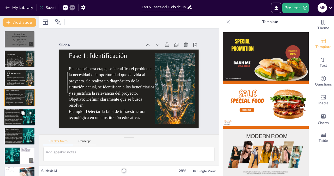
click at [12, 115] on p "En esta primera etapa, se identifica el problema, la necesidad o la oportunidad…" at bounding box center [14, 117] width 18 height 10
type textarea "Identificar el problema es fundamental, ya que es el primer paso para desarroll…"
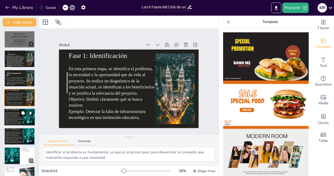
scroll to position [16, 0]
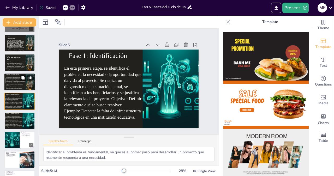
click at [17, 83] on p "En esta primera etapa, se identifica el problema, la necesidad o la oportunidad…" at bounding box center [15, 82] width 19 height 10
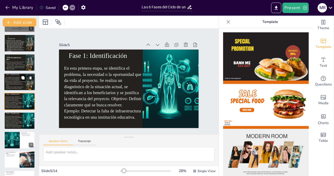
scroll to position [0, 0]
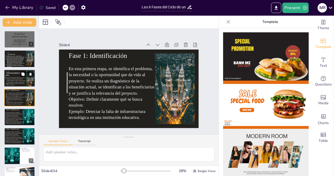
click at [28, 75] on button at bounding box center [30, 74] width 6 height 6
type textarea "Identificar el problema es fundamental, ya que es el primer paso para desarroll…"
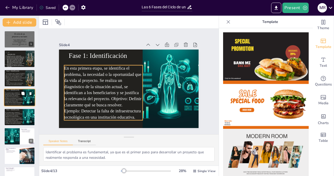
click at [14, 96] on p "En esta primera etapa, se identifica el problema, la necesidad o la oportunidad…" at bounding box center [14, 97] width 18 height 10
click at [107, 97] on p "En esta primera etapa, se identifica el problema, la necesidad o la oportunidad…" at bounding box center [103, 86] width 79 height 43
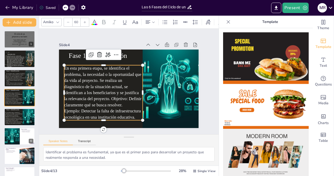
click at [107, 97] on p "En esta primera etapa, se identifica el problema, la necesidad o la oportunidad…" at bounding box center [103, 83] width 83 height 51
click at [107, 96] on p "En esta primera etapa, se identifica el problema, la necesidad o la oportunidad…" at bounding box center [103, 86] width 79 height 43
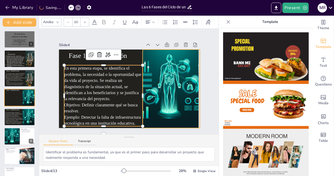
click at [162, 99] on div at bounding box center [165, 101] width 121 height 106
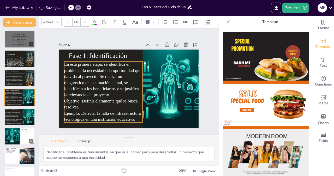
drag, startPoint x: 105, startPoint y: 108, endPoint x: 103, endPoint y: 104, distance: 4.4
click at [103, 104] on p "Objetivo: Definir claramente qué se busca resolver." at bounding box center [101, 101] width 79 height 20
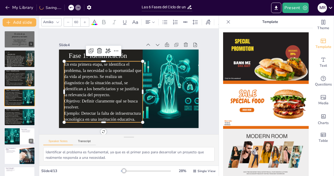
click at [44, 98] on div "Slide 1 Estudiante: [PERSON_NAME] Condigo: 126009 Diseño y Evaluación de Proyec…" at bounding box center [128, 81] width 169 height 93
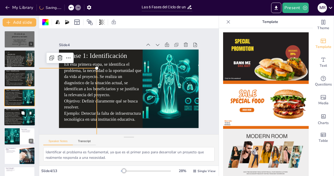
click at [16, 117] on p "En esta primera etapa, se identifica el problema, la necesidad o la oportunidad…" at bounding box center [14, 117] width 18 height 10
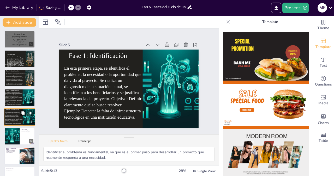
scroll to position [16, 0]
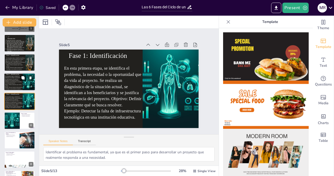
click at [11, 82] on p "En esta primera etapa, se identifica el problema, la necesidad o la oportunidad…" at bounding box center [14, 80] width 18 height 8
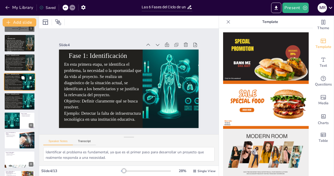
scroll to position [0, 0]
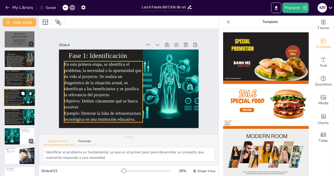
click at [15, 94] on p "En esta primera etapa, se identifica el problema, la necesidad o la oportunidad…" at bounding box center [14, 96] width 18 height 8
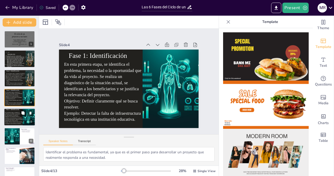
click at [15, 117] on p "En esta primera etapa, se identifica el problema, la necesidad o la oportunidad…" at bounding box center [14, 117] width 18 height 10
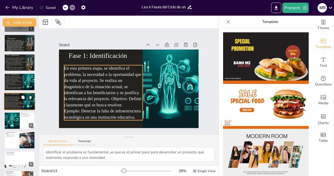
click at [11, 100] on p "En esta primera etapa, se identifica el problema, la necesidad o la oportunidad…" at bounding box center [14, 101] width 18 height 10
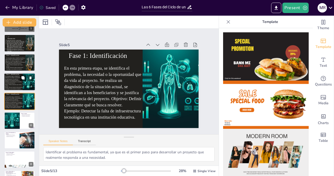
click at [11, 84] on p "En esta primera etapa, se identifica el problema, la necesidad o la oportunidad…" at bounding box center [14, 80] width 18 height 8
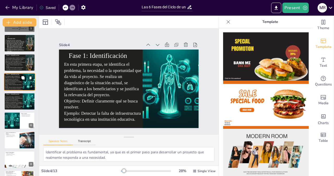
scroll to position [0, 0]
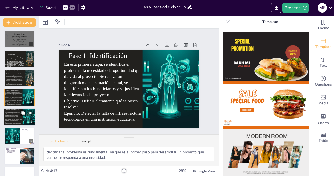
click at [11, 116] on p "En esta primera etapa, se identifica el problema, la necesidad o la oportunidad…" at bounding box center [14, 117] width 18 height 10
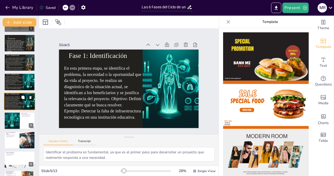
click at [30, 100] on button at bounding box center [30, 97] width 6 height 6
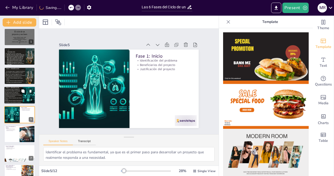
scroll to position [0, 0]
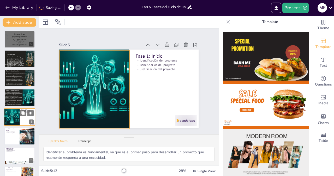
click at [11, 118] on div at bounding box center [12, 117] width 23 height 18
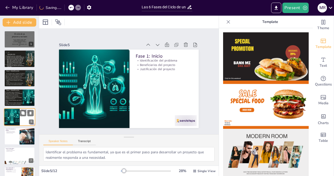
scroll to position [16, 0]
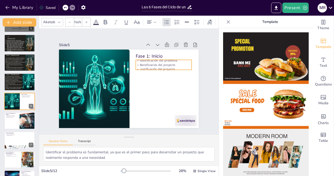
click at [148, 65] on p "Beneficiarios del proyecto" at bounding box center [167, 73] width 56 height 16
type input "32"
click at [148, 63] on p "Beneficiarios del proyecto" at bounding box center [164, 65] width 56 height 4
click at [148, 64] on p "Beneficiarios del proyecto" at bounding box center [165, 69] width 56 height 10
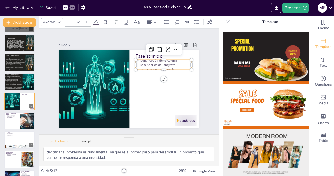
click at [174, 67] on p "Justificación del proyecto" at bounding box center [164, 69] width 56 height 4
drag, startPoint x: 173, startPoint y: 67, endPoint x: 131, endPoint y: 58, distance: 42.7
click at [131, 58] on div "Fase 1: Inicio Identificación del problema Beneficiarios del proyecto Justifica…" at bounding box center [128, 89] width 147 height 93
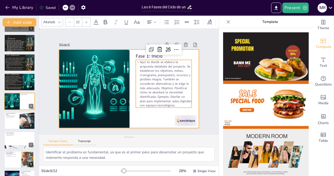
click at [135, 114] on div at bounding box center [128, 89] width 147 height 93
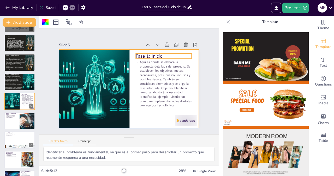
click at [155, 53] on p "Fase 1: Inicio" at bounding box center [164, 56] width 56 height 7
click at [155, 54] on p "Fase 1: Inicio" at bounding box center [166, 60] width 56 height 12
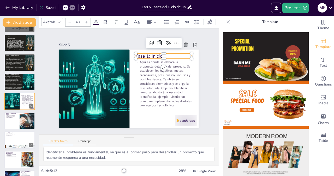
click at [155, 54] on p "Fase 1: Inicio" at bounding box center [166, 60] width 56 height 12
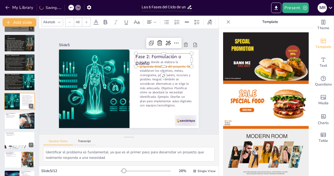
click at [46, 19] on div "Akatab" at bounding box center [49, 22] width 14 height 7
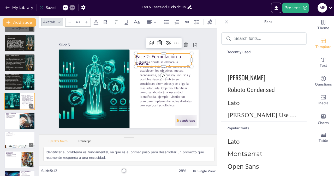
scroll to position [89, 0]
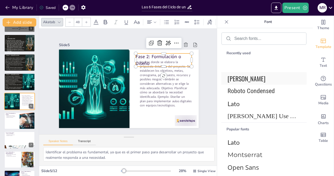
click at [250, 80] on span "[PERSON_NAME]" at bounding box center [263, 78] width 71 height 9
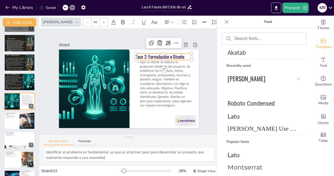
scroll to position [102, 0]
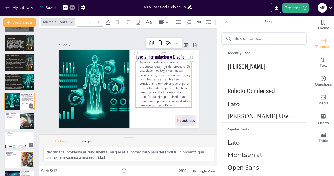
click at [155, 94] on p "Aquí es donde se elabora la propuesta detallada del proyecto. Se establecen los…" at bounding box center [163, 87] width 61 height 53
type input "32"
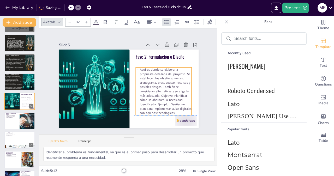
drag, startPoint x: 155, startPoint y: 94, endPoint x: 154, endPoint y: 103, distance: 8.8
click at [154, 103] on p "Aquí es donde se elabora la propuesta detallada del proyecto. Se establecen los…" at bounding box center [162, 95] width 61 height 54
click at [249, 143] on span "Lato" at bounding box center [263, 143] width 71 height 8
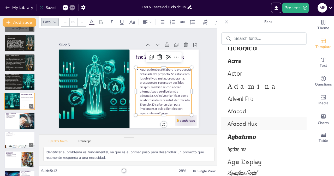
scroll to position [442, 0]
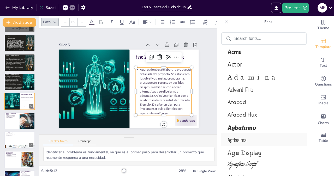
click at [241, 141] on span "Agdasima" at bounding box center [263, 140] width 71 height 8
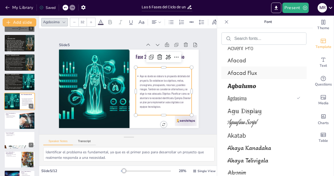
scroll to position [501, 0]
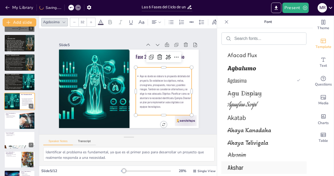
click at [244, 169] on span "Akshar" at bounding box center [263, 168] width 71 height 9
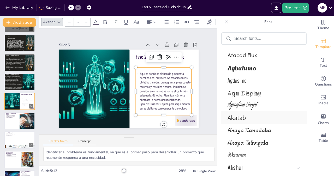
scroll to position [442, 0]
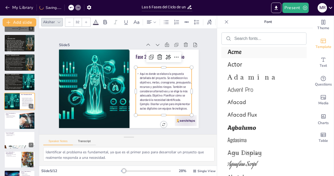
click at [248, 52] on span "Acme" at bounding box center [263, 52] width 71 height 8
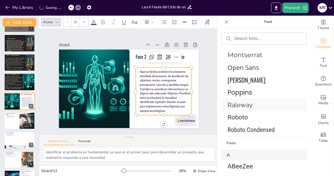
scroll to position [204, 0]
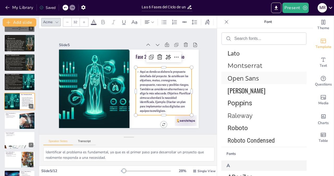
click at [247, 79] on span "Open Sans" at bounding box center [263, 78] width 71 height 9
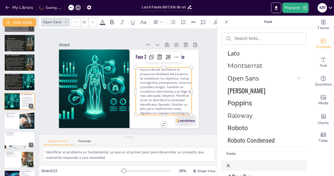
click at [101, 19] on icon at bounding box center [102, 22] width 6 height 6
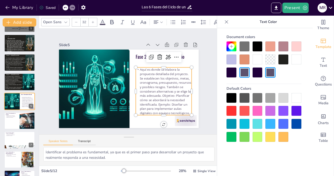
click at [231, 75] on div at bounding box center [232, 73] width 10 height 10
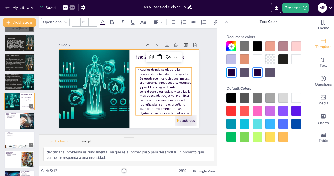
click at [147, 121] on div at bounding box center [129, 89] width 140 height 79
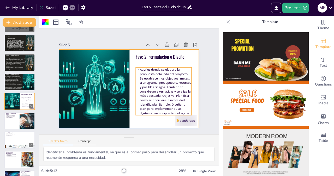
click at [146, 100] on span "Aquí es donde se elabora la propuesta detallada del proyecto. Se establecen los…" at bounding box center [163, 95] width 55 height 53
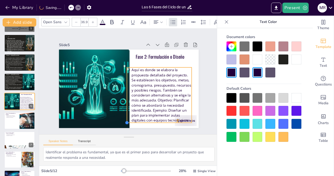
type input "37.1"
drag, startPoint x: 131, startPoint y: 112, endPoint x: 130, endPoint y: 120, distance: 8.0
click at [130, 119] on div "Fase 2: Formulación o Diseño Aquí es donde se elabora la propuesta detallada de…" at bounding box center [128, 89] width 147 height 93
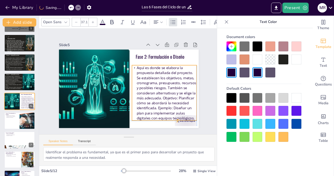
drag, startPoint x: 157, startPoint y: 91, endPoint x: 161, endPoint y: 89, distance: 3.5
click at [161, 89] on p "Aquí es donde se elabora la propuesta detallada del proyecto. Se establecen los…" at bounding box center [163, 97] width 70 height 62
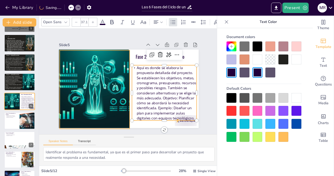
click at [74, 82] on div at bounding box center [95, 89] width 102 height 79
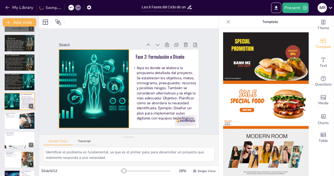
click at [91, 92] on div at bounding box center [94, 89] width 102 height 79
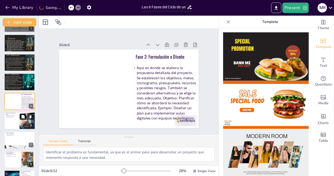
click at [24, 117] on icon at bounding box center [22, 116] width 3 height 3
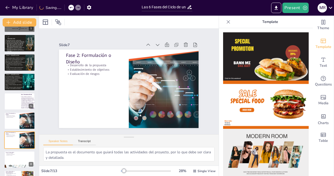
scroll to position [55, 0]
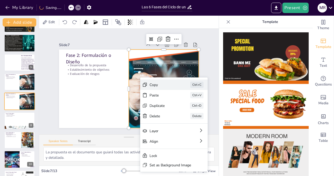
click at [189, 111] on div "Copy" at bounding box center [202, 113] width 26 height 5
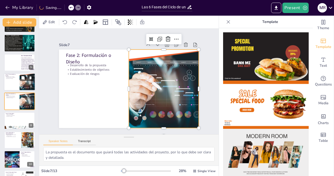
click at [15, 82] on div at bounding box center [19, 82] width 31 height 18
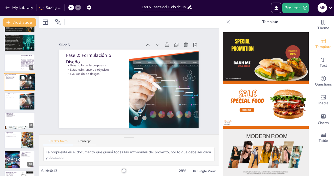
scroll to position [35, 0]
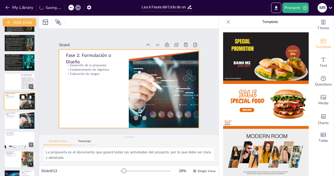
click at [15, 104] on div at bounding box center [19, 101] width 31 height 18
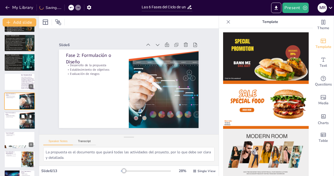
click at [13, 116] on div "Desarrollo de la propuesta Establecimiento de objetivos Evaluación de riesgos" at bounding box center [11, 116] width 13 height 3
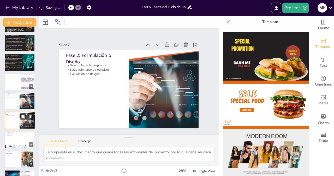
scroll to position [55, 0]
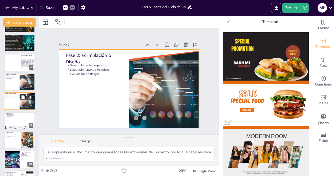
click at [13, 104] on div at bounding box center [19, 102] width 31 height 18
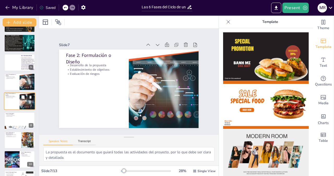
click at [31, 97] on icon at bounding box center [31, 97] width 2 height 3
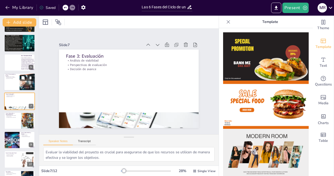
click at [12, 76] on p "Desarrollo de la propuesta" at bounding box center [11, 76] width 13 height 1
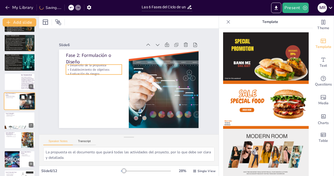
click at [13, 101] on div at bounding box center [19, 101] width 31 height 18
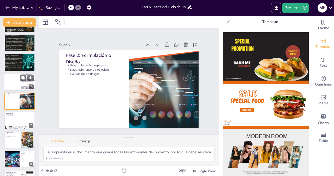
click at [13, 87] on div at bounding box center [19, 82] width 31 height 18
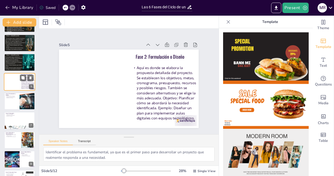
scroll to position [16, 0]
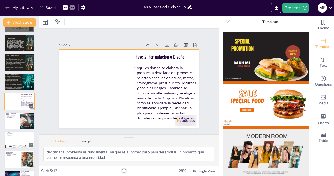
click at [82, 85] on div at bounding box center [129, 89] width 140 height 79
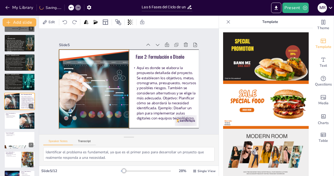
drag, startPoint x: 161, startPoint y: 91, endPoint x: 92, endPoint y: 92, distance: 68.9
click at [92, 92] on div at bounding box center [94, 89] width 118 height 79
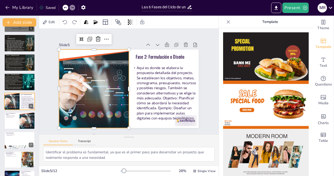
scroll to position [0, 0]
click at [187, 121] on div at bounding box center [186, 120] width 22 height 11
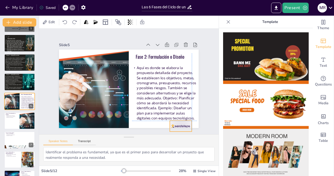
drag, startPoint x: 187, startPoint y: 121, endPoint x: 184, endPoint y: 126, distance: 6.6
click at [184, 126] on div "Slide 1 Estudiante: [PERSON_NAME] Condigo: 126009 Diseño y Evaluación de Proyec…" at bounding box center [129, 82] width 190 height 124
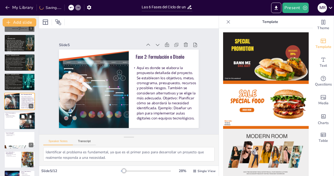
click at [15, 123] on div at bounding box center [19, 121] width 31 height 18
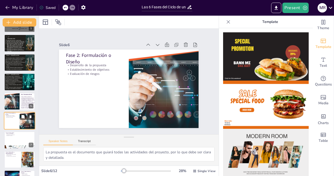
scroll to position [35, 0]
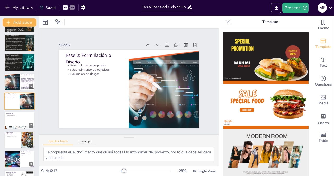
click at [90, 162] on div "La propuesta es el documento que guiará todas las actividades del proyecto, por…" at bounding box center [129, 156] width 180 height 19
click at [83, 152] on textarea "La propuesta es el documento que guiará todas las actividades del proyecto, por…" at bounding box center [128, 154] width 171 height 14
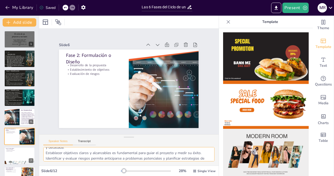
scroll to position [0, 0]
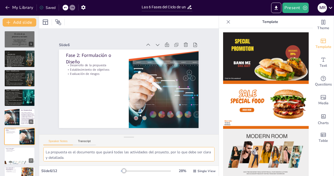
drag, startPoint x: 89, startPoint y: 157, endPoint x: 44, endPoint y: 155, distance: 44.7
click at [44, 155] on textarea "La propuesta es el documento que guiará todas las actividades del proyecto, por…" at bounding box center [128, 154] width 171 height 14
click at [11, 118] on div at bounding box center [11, 117] width 27 height 18
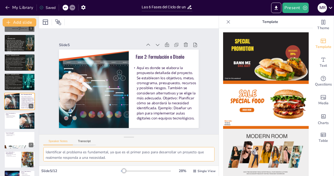
click at [114, 156] on textarea "Identificar el problema es fundamental, ya que es el primer paso para desarroll…" at bounding box center [128, 154] width 171 height 14
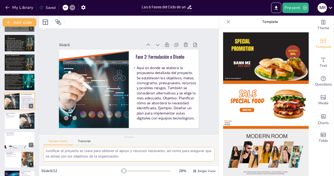
drag, startPoint x: 146, startPoint y: 156, endPoint x: 75, endPoint y: 151, distance: 71.5
click at [81, 152] on textarea "Identificar el problema es fundamental, ya que es el primer paso para desarroll…" at bounding box center [128, 154] width 171 height 14
click at [59, 148] on textarea "Identificar el problema es fundamental, ya que es el primer paso para desarroll…" at bounding box center [128, 154] width 171 height 14
drag, startPoint x: 59, startPoint y: 148, endPoint x: 45, endPoint y: 152, distance: 14.5
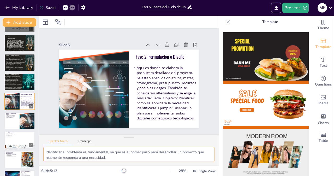
click at [45, 152] on textarea "Identificar el problema es fundamental, ya que es el primer paso para desarroll…" at bounding box center [128, 154] width 171 height 14
paste textarea "La propuesta es el documento que guiará todas las actividades del proyecto, por…"
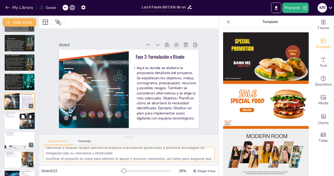
click at [17, 115] on p "Desarrollo de la propuesta" at bounding box center [11, 115] width 13 height 1
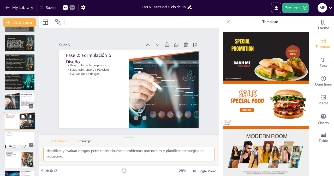
scroll to position [35, 0]
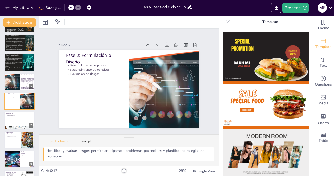
type textarea "La propuesta es el documento que guiará todas las actividades del proyecto, por…"
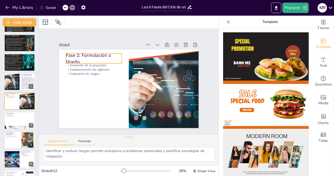
click at [69, 55] on p "Fase 2: Formulación o Diseño" at bounding box center [94, 58] width 56 height 13
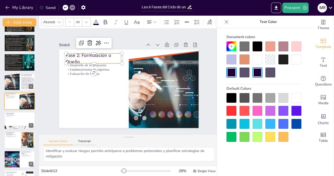
click at [69, 55] on p "Fase 2: Formulación o Diseño" at bounding box center [94, 58] width 56 height 13
click at [78, 55] on p "Fase 2: Formulación o Diseño" at bounding box center [106, 46] width 56 height 35
click at [69, 55] on p "Fase 2: Formulación o Diseño" at bounding box center [94, 58] width 56 height 13
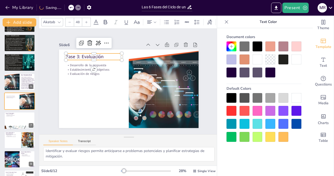
click at [235, 75] on div at bounding box center [232, 73] width 10 height 10
click at [56, 19] on div at bounding box center [59, 22] width 6 height 6
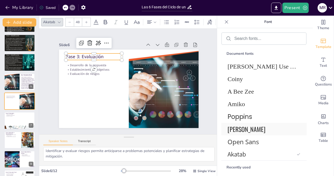
click at [236, 129] on span "[PERSON_NAME]" at bounding box center [263, 129] width 71 height 9
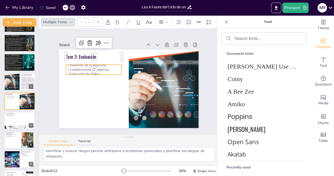
click at [93, 72] on p "Evaluación de riesgos" at bounding box center [95, 70] width 56 height 10
click at [93, 72] on p "Evaluación de riesgos" at bounding box center [94, 74] width 56 height 4
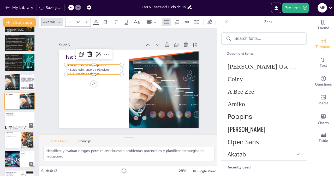
click at [93, 72] on p "Evaluación de riesgos" at bounding box center [95, 70] width 56 height 10
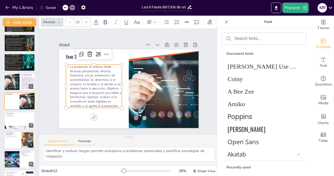
click at [96, 15] on div "My Library Saved" at bounding box center [69, 8] width 139 height 16
click at [96, 19] on icon at bounding box center [96, 22] width 6 height 6
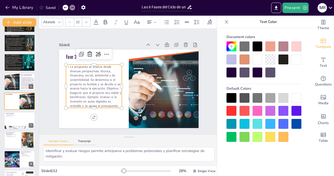
click at [232, 69] on div at bounding box center [232, 73] width 10 height 10
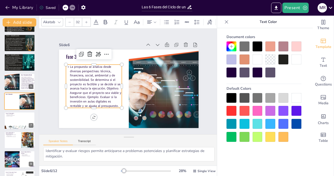
click at [58, 20] on icon at bounding box center [59, 22] width 4 height 4
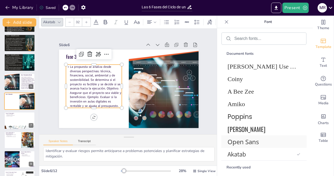
click at [244, 143] on span "Open Sans" at bounding box center [263, 142] width 71 height 9
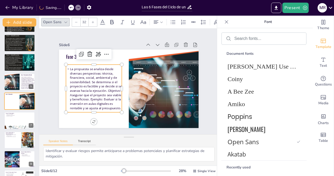
click at [108, 87] on p "La propuesta se analiza desde diversas perspectivas: técnica, financiera, socia…" at bounding box center [93, 84] width 60 height 49
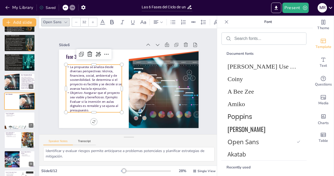
click at [100, 96] on p "Objetivo: Asegurar que el proyecto sea viable y beneficioso. Ejemplo: Evaluar s…" at bounding box center [92, 97] width 58 height 27
click at [66, 64] on p "La propuesta se analiza desde diversas perspectivas: técnica, financiera, socia…" at bounding box center [96, 70] width 60 height 37
click at [66, 64] on p "La propuesta se analiza desde diversas perspectivas: técnica, financiera, socia…" at bounding box center [95, 74] width 58 height 32
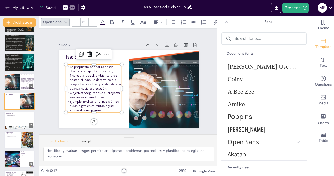
click at [66, 65] on p "La propuesta se analiza desde diversas perspectivas: técnica, financiera, socia…" at bounding box center [94, 78] width 56 height 26
click at [66, 64] on p "La propuesta se analiza desde diversas perspectivas: técnica, financiera, socia…" at bounding box center [95, 74] width 58 height 32
click at [66, 65] on p "La propuesta se analiza desde diversas perspectivas: técnica, financiera, socia…" at bounding box center [94, 78] width 56 height 26
click at [66, 64] on p "La propuesta se analiza desde diversas perspectivas: técnica, financiera, socia…" at bounding box center [95, 74] width 58 height 32
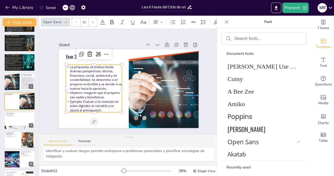
click at [66, 65] on p "La propuesta se analiza desde diversas perspectivas: técnica, financiera, socia…" at bounding box center [95, 74] width 58 height 32
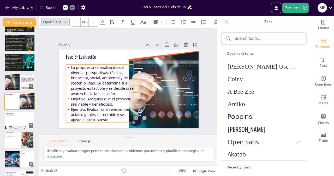
type input "38.8"
drag, startPoint x: 118, startPoint y: 110, endPoint x: 120, endPoint y: 120, distance: 10.6
click at [120, 120] on div "Fase 3: Evaluación La propuesta se analiza desde diversas perspectivas: técnica…" at bounding box center [127, 89] width 153 height 106
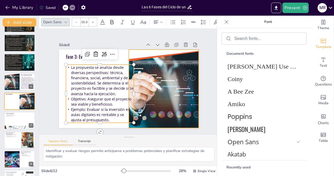
click at [166, 94] on div at bounding box center [164, 89] width 118 height 79
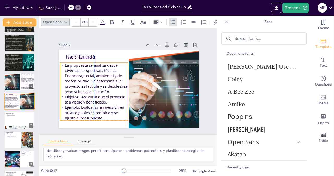
drag, startPoint x: 87, startPoint y: 86, endPoint x: 80, endPoint y: 83, distance: 8.0
click at [80, 83] on p "La propuesta se analiza desde diversas perspectivas: técnica, financiera, socia…" at bounding box center [94, 75] width 71 height 39
click at [23, 115] on icon at bounding box center [23, 117] width 4 height 4
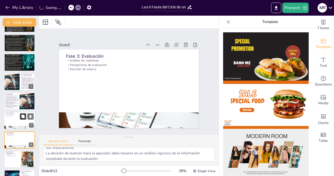
scroll to position [74, 0]
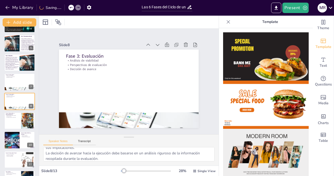
click at [70, 9] on icon at bounding box center [70, 7] width 3 height 3
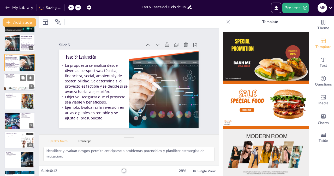
click at [12, 85] on div at bounding box center [19, 82] width 31 height 18
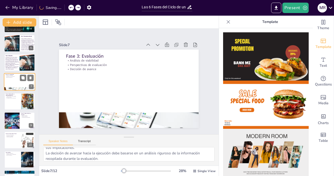
scroll to position [55, 0]
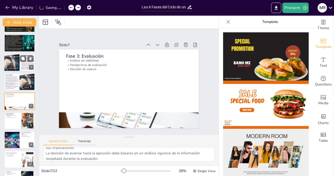
click at [11, 63] on div at bounding box center [11, 63] width 27 height 18
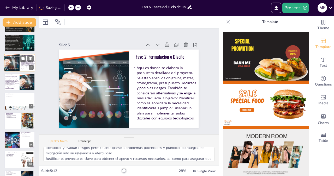
scroll to position [16, 0]
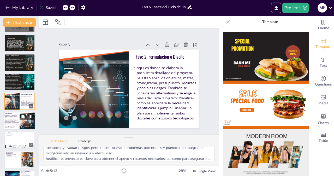
click at [11, 120] on p "La propuesta se analiza desde diversas perspectivas: técnica, financiera, socia…" at bounding box center [11, 118] width 15 height 7
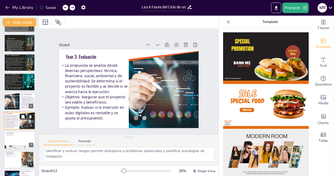
scroll to position [35, 0]
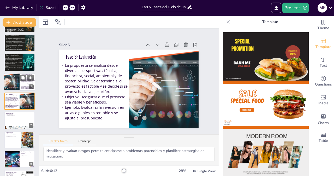
click at [14, 85] on div at bounding box center [11, 82] width 27 height 18
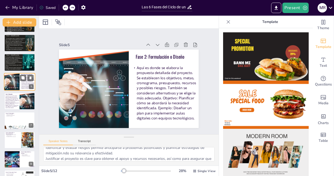
scroll to position [16, 0]
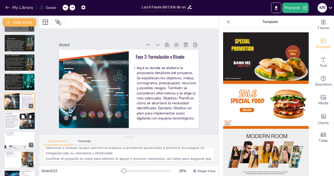
click at [9, 116] on p "La propuesta se analiza desde diversas perspectivas: técnica, financiera, socia…" at bounding box center [11, 118] width 15 height 7
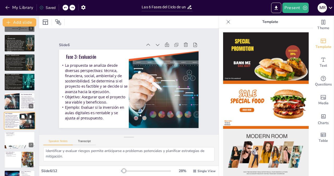
scroll to position [35, 0]
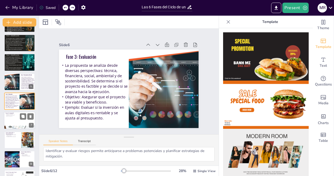
click at [15, 121] on div at bounding box center [19, 121] width 31 height 18
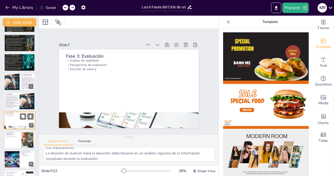
scroll to position [55, 0]
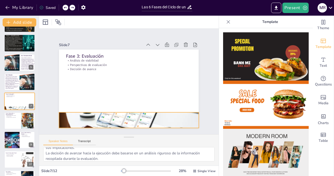
click at [111, 124] on div at bounding box center [129, 120] width 140 height 80
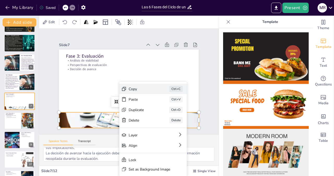
click at [154, 115] on div "Copy Ctrl+C" at bounding box center [188, 123] width 68 height 17
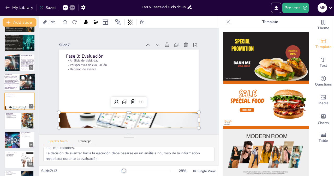
click at [14, 82] on p "La propuesta se analiza desde diversas perspectivas: técnica, financiera, socia…" at bounding box center [11, 79] width 15 height 7
type textarea "La propuesta es el documento que guiará todas las actividades del proyecto, por…"
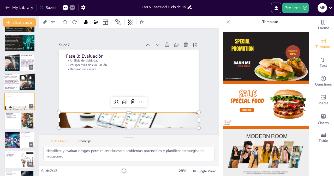
scroll to position [35, 0]
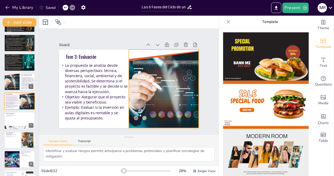
click at [169, 81] on div at bounding box center [164, 89] width 118 height 79
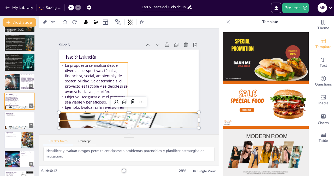
click at [86, 78] on p "La propuesta se analiza desde diversas perspectivas: técnica, financiera, socia…" at bounding box center [94, 79] width 68 height 32
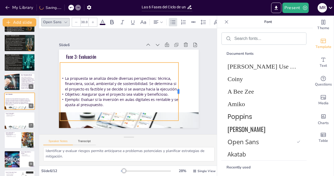
drag, startPoint x: 124, startPoint y: 89, endPoint x: 175, endPoint y: 84, distance: 50.9
click at [175, 84] on div at bounding box center [179, 97] width 10 height 58
click at [205, 98] on div "Slide 1 Estudiante: [PERSON_NAME] Condigo: 126009 Diseño y Evaluación de Proyec…" at bounding box center [129, 81] width 190 height 141
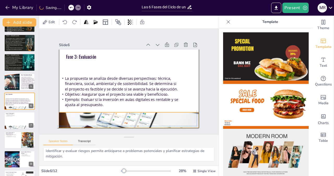
click at [171, 115] on div at bounding box center [124, 120] width 147 height 94
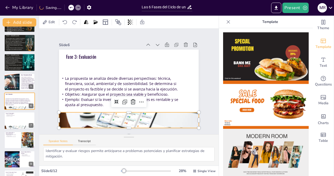
click at [203, 87] on div "Slide 1 Estudiante: [PERSON_NAME] Condigo: 126009 Diseño y Evaluación de Proyec…" at bounding box center [129, 81] width 178 height 110
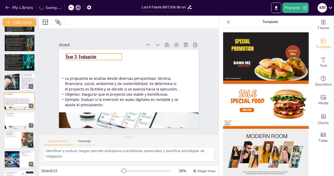
click at [74, 56] on p "Fase 3: Evaluación" at bounding box center [94, 57] width 56 height 7
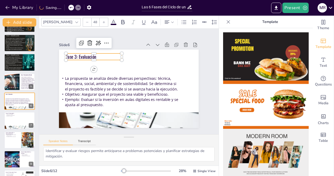
click at [100, 20] on div at bounding box center [104, 22] width 8 height 8
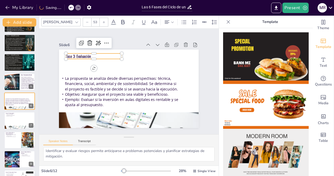
click at [103, 21] on icon at bounding box center [104, 22] width 2 height 2
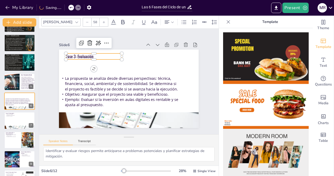
click at [103, 21] on icon at bounding box center [104, 22] width 2 height 2
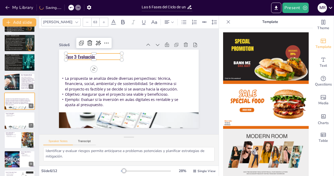
click at [103, 21] on icon at bounding box center [104, 22] width 2 height 2
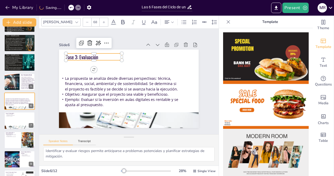
click at [103, 21] on icon at bounding box center [104, 22] width 2 height 2
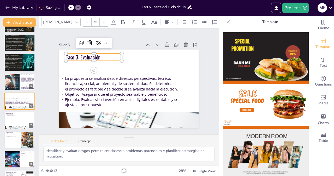
click at [103, 21] on icon at bounding box center [104, 22] width 2 height 2
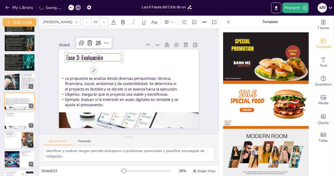
click at [103, 21] on icon at bounding box center [104, 22] width 2 height 2
type input "79"
click at [128, 37] on div "Slide 1 Estudiante: [PERSON_NAME] Condigo: 126009 Diseño y Evaluación de Proyec…" at bounding box center [129, 81] width 140 height 93
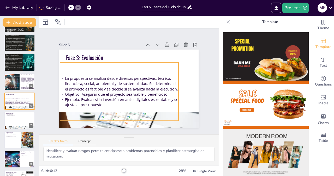
click at [124, 85] on p "La propuesta se analiza desde diversas perspectivas: técnica, financiera, socia…" at bounding box center [119, 83] width 119 height 28
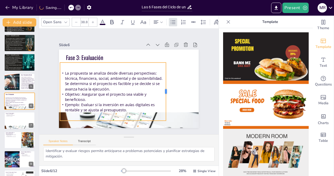
drag, startPoint x: 175, startPoint y: 89, endPoint x: 163, endPoint y: 90, distance: 12.5
click at [166, 90] on div at bounding box center [168, 92] width 4 height 58
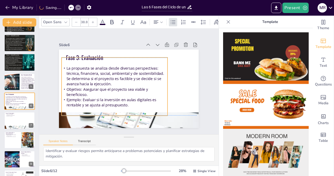
drag, startPoint x: 123, startPoint y: 92, endPoint x: 125, endPoint y: 85, distance: 6.7
click at [125, 85] on p "Objetivo: Asegurar que el proyecto sea viable y beneficioso." at bounding box center [114, 90] width 107 height 21
click at [206, 79] on div "Slide 1 Estudiante: [PERSON_NAME] Condigo: 126009 Diseño y Evaluación de Proyec…" at bounding box center [129, 81] width 178 height 110
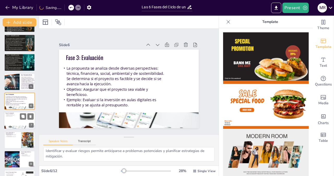
click at [7, 122] on div at bounding box center [19, 121] width 31 height 18
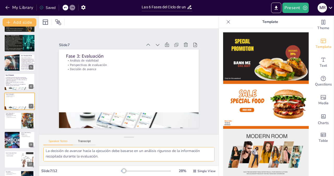
scroll to position [0, 0]
drag, startPoint x: 123, startPoint y: 158, endPoint x: 45, endPoint y: 152, distance: 78.1
click at [45, 152] on textarea "Evaluar la viabilidad del proyecto es crucial para asegurarse de que los recurs…" at bounding box center [128, 154] width 171 height 14
click at [14, 80] on p "La propuesta se analiza desde diversas perspectivas: técnica, financiera, socia…" at bounding box center [16, 79] width 24 height 5
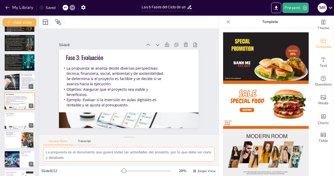
drag, startPoint x: 90, startPoint y: 158, endPoint x: 43, endPoint y: 154, distance: 47.9
click at [43, 154] on textarea "La propuesta es el documento que guiará todas las actividades del proyecto, por…" at bounding box center [128, 154] width 171 height 14
paste textarea "Evaluar la viabilidad del proyecto es crucial para asegurarse de que los recurs…"
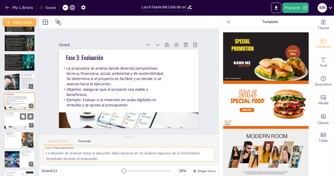
click at [8, 121] on div at bounding box center [19, 121] width 31 height 18
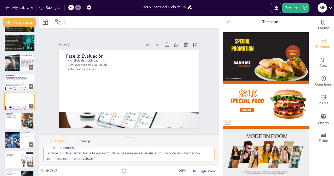
type textarea "Evaluar la viabilidad del proyecto es crucial para asegurarse de que los recurs…"
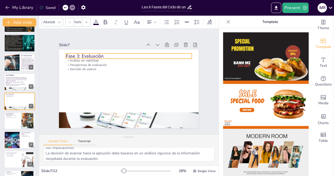
click at [85, 55] on p "Fase 3: Evaluación" at bounding box center [129, 56] width 126 height 7
click at [85, 55] on p "Fase 3: Evaluación" at bounding box center [132, 56] width 126 height 20
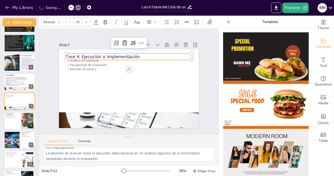
click at [57, 19] on div at bounding box center [59, 22] width 6 height 6
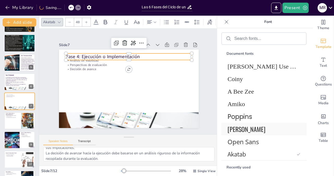
click at [240, 128] on span "[PERSON_NAME]" at bounding box center [263, 129] width 71 height 9
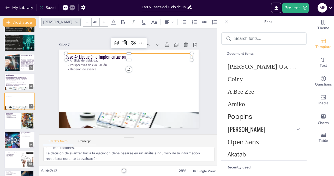
click at [102, 21] on icon at bounding box center [103, 22] width 3 height 3
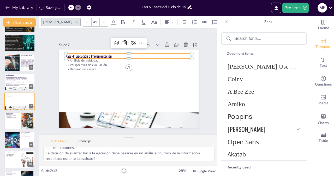
click at [102, 21] on icon at bounding box center [103, 22] width 3 height 3
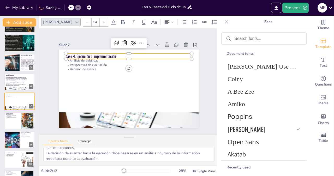
click at [102, 21] on icon at bounding box center [103, 22] width 3 height 3
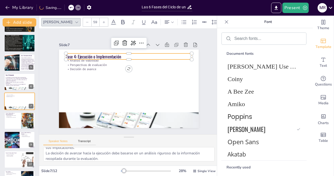
click at [102, 21] on icon at bounding box center [103, 22] width 3 height 3
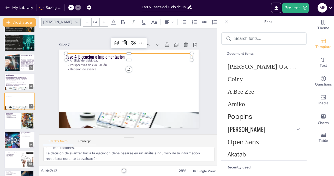
click at [102, 21] on icon at bounding box center [103, 22] width 3 height 3
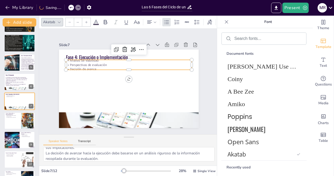
type input "32"
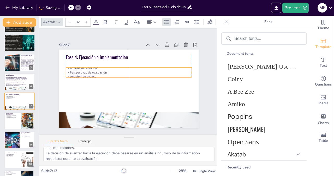
drag, startPoint x: 88, startPoint y: 66, endPoint x: 88, endPoint y: 73, distance: 7.6
click at [88, 75] on p "Decisión de avance" at bounding box center [129, 77] width 126 height 4
click at [86, 71] on p "Perspectivas de evaluación" at bounding box center [129, 72] width 126 height 4
click at [86, 71] on p "Perspectivas de evaluación" at bounding box center [131, 72] width 121 height 43
click at [86, 71] on p "Perspectivas de evaluación" at bounding box center [129, 72] width 126 height 4
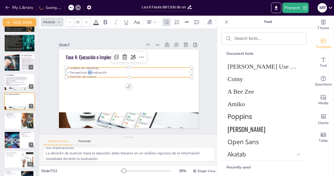
click at [86, 71] on p "Perspectivas de evaluación" at bounding box center [130, 72] width 126 height 17
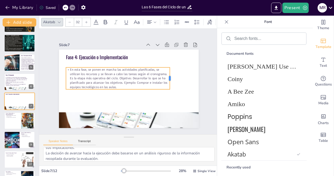
drag, startPoint x: 188, startPoint y: 75, endPoint x: 166, endPoint y: 75, distance: 21.9
click at [167, 76] on div at bounding box center [171, 87] width 9 height 22
click at [115, 77] on p "En esta fase, se ponen en marcha las actividades planificadas, se utilizan los …" at bounding box center [118, 77] width 105 height 32
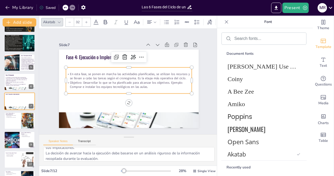
click at [167, 81] on p "Objetivo: Desarrollar lo que se ha planificado para alcanzar los objetivos. Eje…" at bounding box center [129, 85] width 126 height 22
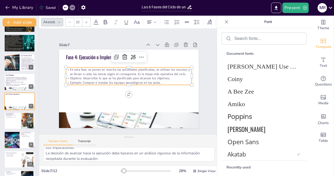
click at [187, 74] on p "Objetivo: Desarrollar lo que se ha planificado para alcanzar los objetivos." at bounding box center [130, 78] width 126 height 17
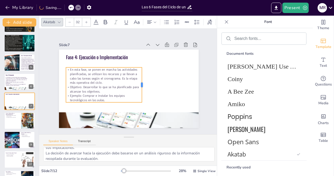
drag, startPoint x: 189, startPoint y: 74, endPoint x: 139, endPoint y: 74, distance: 49.9
click at [140, 74] on div at bounding box center [144, 86] width 8 height 35
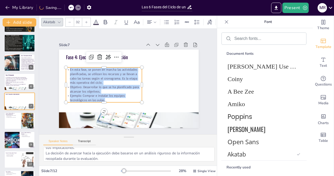
drag, startPoint x: 103, startPoint y: 98, endPoint x: 64, endPoint y: 65, distance: 50.7
click at [64, 65] on div "Fase 4: Ejecución o Implementación En esta fase, se ponen en marcha las activid…" at bounding box center [128, 89] width 147 height 93
click at [95, 21] on icon at bounding box center [96, 22] width 6 height 6
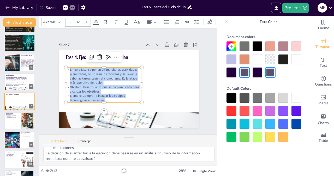
click at [232, 71] on div at bounding box center [232, 73] width 10 height 10
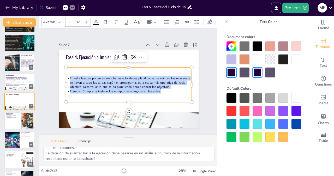
click at [54, 21] on div "Akatab" at bounding box center [49, 22] width 14 height 7
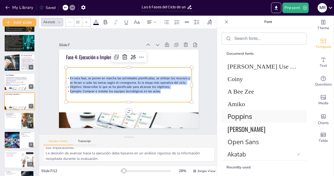
click at [244, 116] on span "Poppins" at bounding box center [263, 116] width 71 height 9
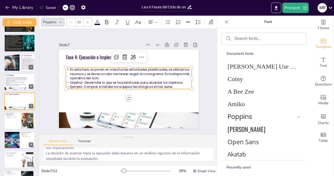
click at [202, 86] on div "Slide 1 Estudiante: [PERSON_NAME] Condigo: 126009 Diseño y Evaluación de Proyec…" at bounding box center [129, 81] width 178 height 110
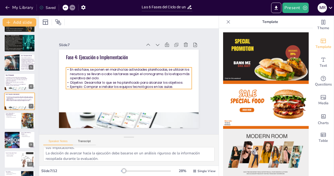
click at [171, 72] on span "En esta fase, se ponen en marcha las actividades planificadas, se utilizan los …" at bounding box center [131, 71] width 120 height 21
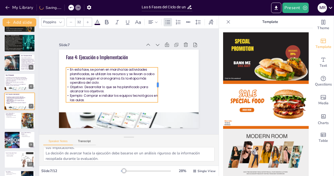
drag, startPoint x: 189, startPoint y: 77, endPoint x: 155, endPoint y: 77, distance: 33.9
click at [155, 77] on div at bounding box center [158, 91] width 11 height 35
click at [124, 72] on span "En esta fase, se ponen en marcha las actividades planificadas, se utilizan los …" at bounding box center [115, 66] width 83 height 43
click at [96, 80] on p "En esta fase, se ponen en marcha las actividades planificadas, se utilizan los …" at bounding box center [112, 74] width 93 height 27
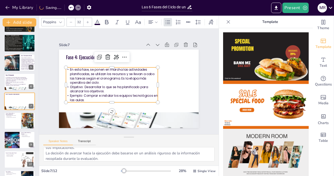
click at [96, 80] on p "En esta fase, se ponen en marcha las actividades planificadas, se utilizan los …" at bounding box center [112, 74] width 93 height 27
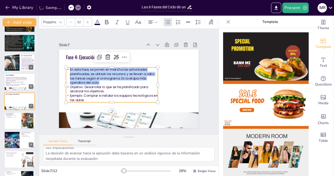
click at [96, 80] on p "En esta fase, se ponen en marcha las actividades planificadas, se utilizan los …" at bounding box center [112, 74] width 93 height 27
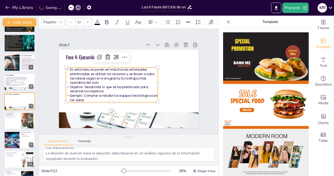
click at [96, 81] on p "En esta fase, se ponen en marcha las actividades planificadas, se utilizan los …" at bounding box center [112, 76] width 92 height 17
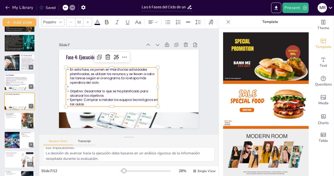
click at [91, 85] on p at bounding box center [112, 87] width 92 height 4
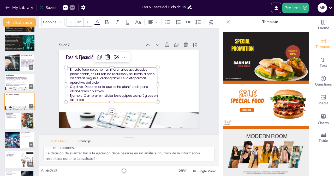
click at [66, 66] on p "En esta fase, se ponen en marcha las actividades planificadas, se utilizan los …" at bounding box center [112, 74] width 93 height 27
click at [169, 21] on icon at bounding box center [168, 22] width 5 height 4
click at [166, 20] on icon at bounding box center [168, 22] width 5 height 4
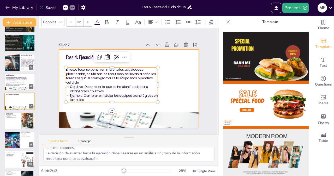
click at [186, 71] on div at bounding box center [128, 89] width 147 height 93
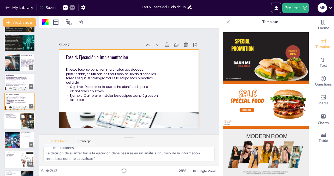
click at [13, 122] on div at bounding box center [19, 121] width 31 height 18
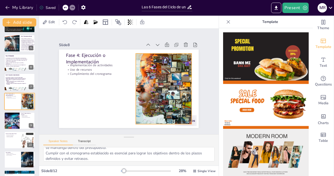
click at [151, 78] on div at bounding box center [153, 107] width 144 height 131
click at [17, 81] on p "En esta fase, se ponen en marcha las actividades planificadas, se utilizan los …" at bounding box center [15, 79] width 21 height 4
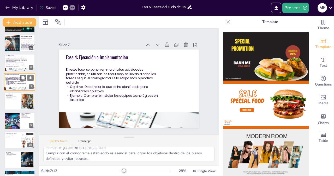
type textarea "Evaluar la viabilidad del proyecto es crucial para asegurarse de que los recurs…"
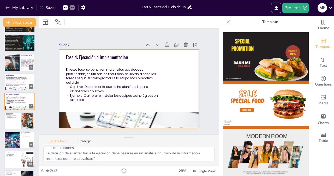
click at [99, 111] on div at bounding box center [124, 120] width 147 height 94
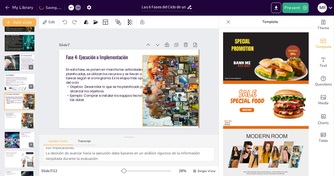
drag, startPoint x: 157, startPoint y: 93, endPoint x: 164, endPoint y: 93, distance: 7.6
click at [164, 93] on div at bounding box center [169, 96] width 133 height 84
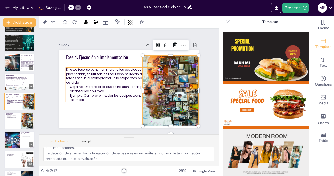
click at [122, 94] on span "Ejemplo: Comprar e instalar los equipos tecnológicos en las aulas." at bounding box center [112, 94] width 88 height 14
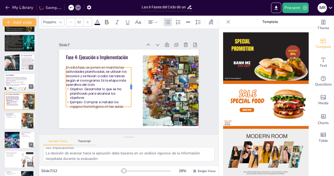
drag, startPoint x: 154, startPoint y: 82, endPoint x: 127, endPoint y: 83, distance: 26.7
click at [129, 83] on div at bounding box center [133, 87] width 8 height 39
click at [86, 20] on div at bounding box center [88, 22] width 8 height 8
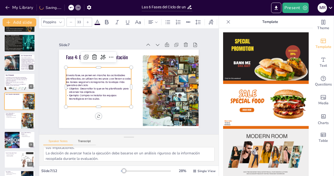
click at [86, 20] on div at bounding box center [88, 22] width 8 height 8
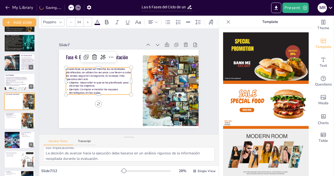
click at [86, 20] on div at bounding box center [88, 22] width 8 height 8
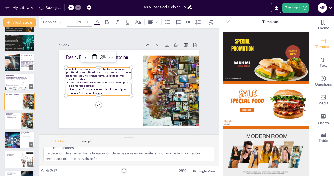
click at [86, 20] on div at bounding box center [88, 22] width 8 height 8
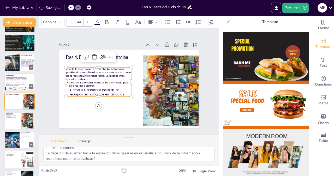
click at [86, 20] on div at bounding box center [88, 22] width 8 height 8
click at [71, 6] on icon at bounding box center [70, 7] width 3 height 3
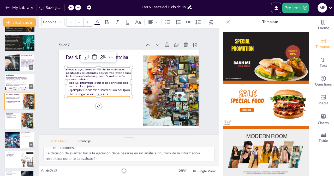
click at [71, 6] on icon at bounding box center [70, 7] width 3 height 3
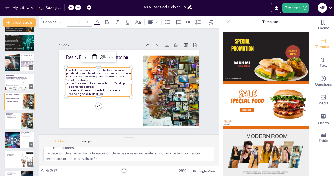
click at [71, 6] on icon at bounding box center [70, 7] width 3 height 3
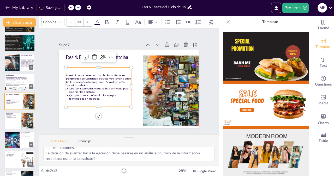
click at [71, 6] on icon at bounding box center [70, 7] width 3 height 3
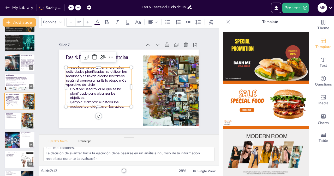
click at [121, 103] on p "Ejemplo: Comprar e instalar los equipos tecnológicos en las aulas." at bounding box center [98, 104] width 65 height 9
click at [121, 103] on p "Ejemplo: Comprar e instalar los equipos tecnológicos en las aulas." at bounding box center [97, 100] width 66 height 15
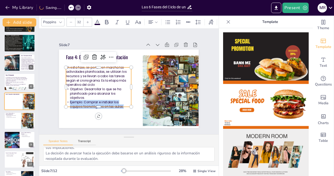
click at [121, 103] on p "Ejemplo: Comprar e instalar los equipos tecnológicos en las aulas." at bounding box center [98, 104] width 65 height 9
click at [121, 103] on p "Ejemplo: Comprar e instalar los equipos tecnológicos en las aulas." at bounding box center [97, 100] width 66 height 15
click at [121, 103] on p "Ejemplo: Comprar e instalar los equipos tecnológicos en las aulas." at bounding box center [93, 94] width 65 height 28
click at [120, 102] on p "Ejemplo: Comprar e instalar los equipos tecnológicos en las aulas." at bounding box center [97, 100] width 66 height 15
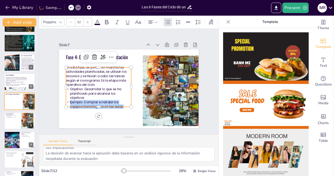
click at [120, 102] on p "Ejemplo: Comprar e instalar los equipos tecnológicos en las aulas." at bounding box center [95, 98] width 66 height 22
click at [120, 102] on p "Ejemplo: Comprar e instalar los equipos tecnológicos en las aulas." at bounding box center [97, 100] width 66 height 15
click at [120, 102] on p "Ejemplo: Comprar e instalar los equipos tecnológicos en las aulas." at bounding box center [91, 86] width 61 height 40
click at [120, 102] on p "Ejemplo: Comprar e instalar los equipos tecnológicos en las aulas." at bounding box center [97, 100] width 66 height 15
click at [120, 102] on p "Ejemplo: Comprar e instalar los equipos tecnológicos en las aulas." at bounding box center [98, 104] width 65 height 9
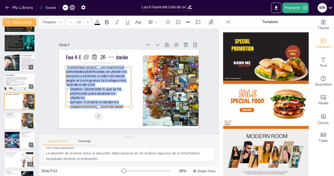
click at [86, 19] on div at bounding box center [88, 22] width 8 height 8
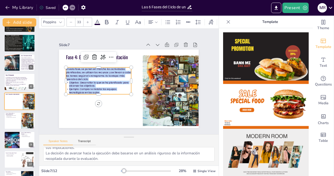
click at [86, 19] on div at bounding box center [88, 22] width 8 height 8
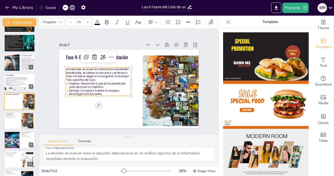
click at [86, 19] on div at bounding box center [88, 22] width 8 height 8
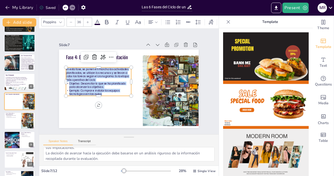
click at [86, 19] on div at bounding box center [88, 22] width 8 height 8
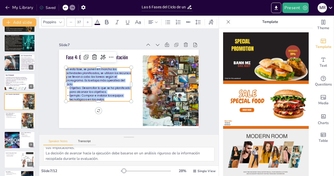
click at [85, 20] on div at bounding box center [88, 22] width 8 height 8
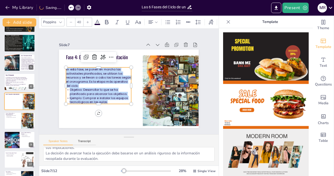
click at [85, 20] on div at bounding box center [88, 22] width 8 height 8
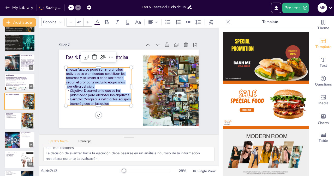
click at [85, 20] on div at bounding box center [88, 22] width 8 height 8
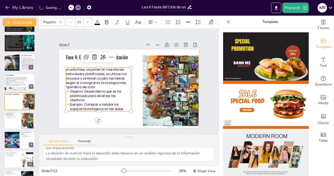
click at [85, 20] on div at bounding box center [88, 22] width 8 height 8
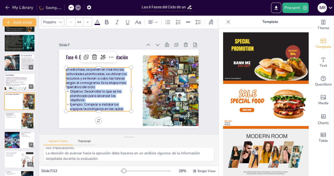
click at [85, 20] on div at bounding box center [88, 22] width 8 height 8
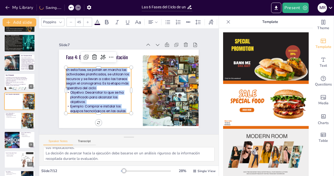
click at [85, 20] on div at bounding box center [88, 22] width 8 height 8
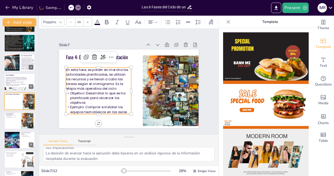
click at [85, 20] on div at bounding box center [88, 22] width 8 height 8
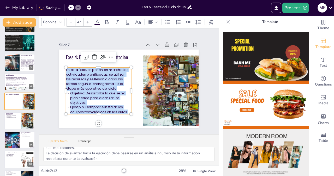
click at [85, 20] on div at bounding box center [88, 22] width 8 height 8
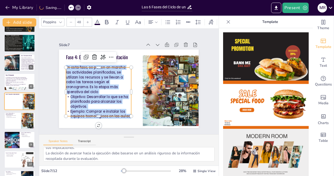
click at [85, 20] on div at bounding box center [88, 22] width 8 height 8
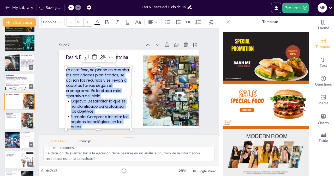
click at [72, 21] on icon at bounding box center [70, 22] width 3 height 3
type input "50"
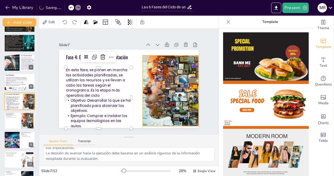
click at [172, 102] on div at bounding box center [171, 91] width 126 height 71
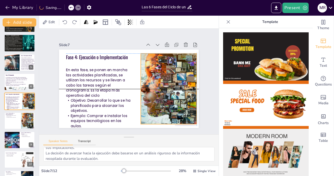
drag, startPoint x: 172, startPoint y: 102, endPoint x: 168, endPoint y: 99, distance: 4.6
click at [168, 99] on div at bounding box center [168, 93] width 133 height 84
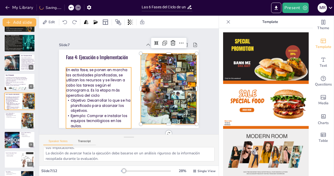
click at [103, 77] on span "En esta fase, se ponen en marcha las actividades planificadas, se utilizan los …" at bounding box center [96, 82] width 61 height 31
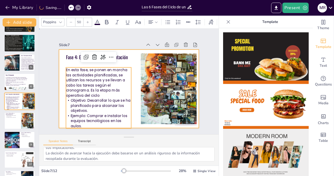
click at [129, 98] on div at bounding box center [129, 89] width 140 height 79
click at [119, 95] on p "En esta fase, se ponen en marcha las actividades planificadas, se utilizan los …" at bounding box center [98, 83] width 65 height 31
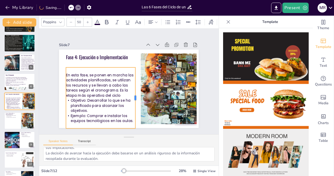
drag, startPoint x: 127, startPoint y: 97, endPoint x: 132, endPoint y: 97, distance: 4.2
click at [132, 97] on div at bounding box center [136, 98] width 10 height 61
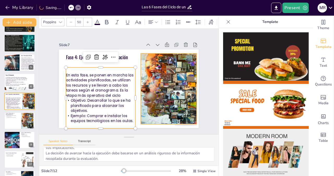
click at [168, 73] on div at bounding box center [168, 93] width 133 height 84
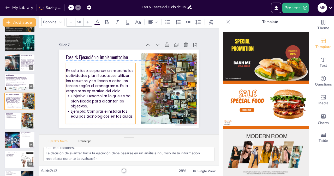
drag, startPoint x: 109, startPoint y: 86, endPoint x: 109, endPoint y: 81, distance: 5.2
click at [109, 81] on span "En esta fase, se ponen en marcha las actividades planificadas, se utilizan los …" at bounding box center [100, 77] width 70 height 31
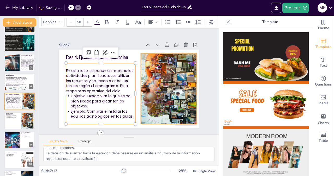
click at [179, 79] on div at bounding box center [168, 93] width 133 height 84
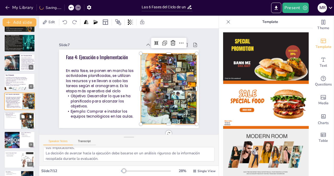
click at [8, 118] on p "Cumplimiento del cronograma" at bounding box center [12, 117] width 14 height 1
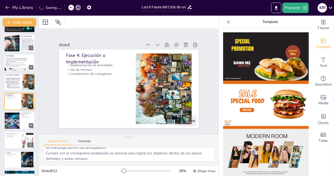
scroll to position [23, 0]
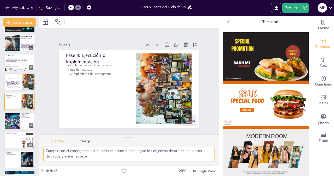
drag, startPoint x: 110, startPoint y: 157, endPoint x: 99, endPoint y: 159, distance: 11.6
click at [102, 159] on textarea "La implementación efectiva de las actividades es fundamental para el éxito del …" at bounding box center [128, 154] width 171 height 14
click at [99, 159] on textarea "La implementación efectiva de las actividades es fundamental para el éxito del …" at bounding box center [128, 154] width 171 height 14
click at [96, 158] on textarea "La implementación efectiva de las actividades es fundamental para el éxito del …" at bounding box center [128, 154] width 171 height 14
drag, startPoint x: 95, startPoint y: 158, endPoint x: 44, endPoint y: 155, distance: 51.0
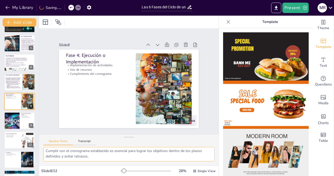
click at [46, 155] on textarea "La implementación efectiva de las actividades es fundamental para el éxito del …" at bounding box center [128, 154] width 171 height 14
drag, startPoint x: 44, startPoint y: 155, endPoint x: 41, endPoint y: 152, distance: 4.3
click at [43, 152] on textarea "La implementación efectiva de las actividades es fundamental para el éxito del …" at bounding box center [128, 154] width 171 height 14
click at [41, 151] on div "La implementación efectiva de las actividades es fundamental para el éxito del …" at bounding box center [129, 156] width 180 height 19
click at [103, 156] on textarea "La implementación efectiva de las actividades es fundamental para el éxito del …" at bounding box center [128, 154] width 171 height 14
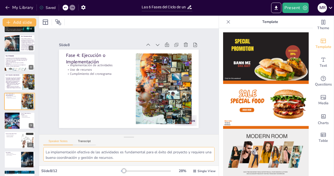
scroll to position [0, 0]
drag, startPoint x: 103, startPoint y: 156, endPoint x: 44, endPoint y: 148, distance: 59.6
click at [44, 148] on textarea "La implementación efectiva de las actividades es fundamental para el éxito del …" at bounding box center [128, 154] width 171 height 14
click at [19, 82] on p "En esta fase, se ponen en marcha las actividades planificadas, se utilizan los …" at bounding box center [13, 81] width 16 height 6
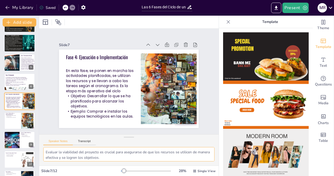
drag, startPoint x: 118, startPoint y: 159, endPoint x: 113, endPoint y: 159, distance: 5.2
click at [114, 159] on textarea "Evaluar la viabilidad del proyecto es crucial para asegurarse de que los recurs…" at bounding box center [128, 154] width 171 height 14
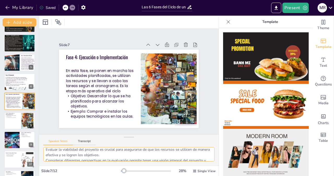
scroll to position [0, 0]
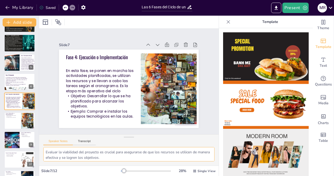
drag, startPoint x: 120, startPoint y: 157, endPoint x: 40, endPoint y: 150, distance: 79.7
click at [43, 150] on textarea "Evaluar la viabilidad del proyecto es crucial para asegurarse de que los recurs…" at bounding box center [128, 154] width 171 height 14
paste textarea "La implementación efectiva de las actividades es fundamental para el éxito del …"
click at [14, 120] on div at bounding box center [19, 121] width 31 height 18
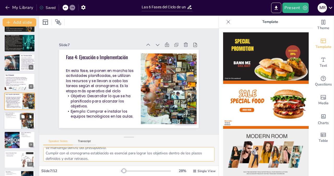
scroll to position [74, 0]
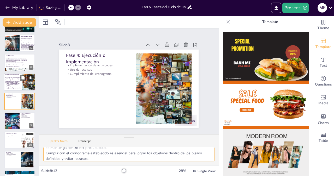
click at [18, 79] on span "En esta fase, se ponen en marcha las actividades planificadas, se utilizan los …" at bounding box center [12, 81] width 15 height 6
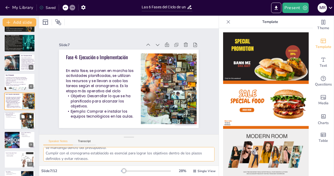
click at [11, 120] on div at bounding box center [19, 121] width 31 height 18
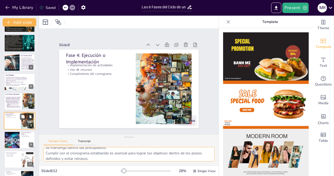
scroll to position [74, 0]
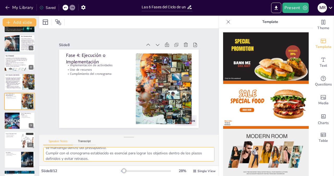
type textarea "La implementación efectiva de las actividades es fundamental para el éxito del …"
click at [78, 57] on p "Fase 4: Ejecución o Implementación" at bounding box center [100, 56] width 64 height 20
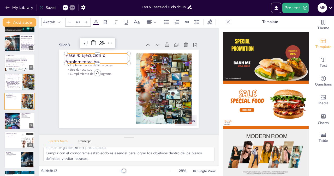
click at [78, 57] on p "Fase 4: Ejecución o Implementación" at bounding box center [103, 53] width 64 height 26
click at [78, 57] on span "Fase 4: Ejecución o Implementación" at bounding box center [85, 58] width 39 height 13
click at [78, 57] on span "Fase 4: Ejecución o Implementación" at bounding box center [88, 54] width 40 height 16
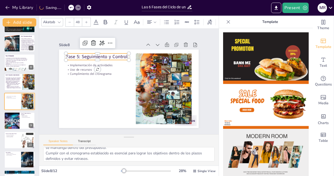
click at [51, 22] on div "Akatab" at bounding box center [49, 22] width 14 height 7
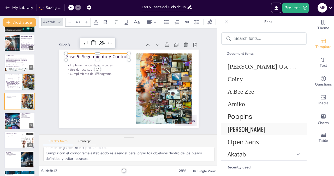
click at [228, 129] on span "[PERSON_NAME]" at bounding box center [263, 129] width 71 height 9
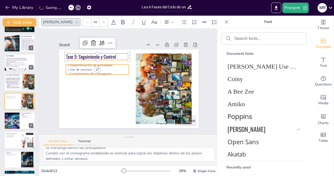
click at [86, 69] on p "Uso de recursos" at bounding box center [98, 66] width 63 height 11
type input "32"
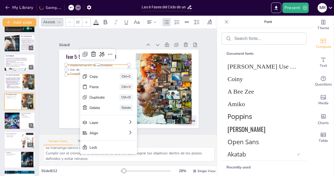
click at [72, 68] on p "Uso de recursos" at bounding box center [98, 66] width 63 height 11
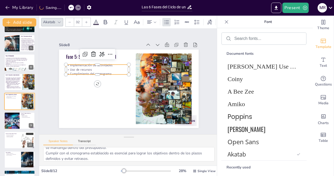
click at [72, 68] on p "Uso de recursos" at bounding box center [97, 69] width 63 height 4
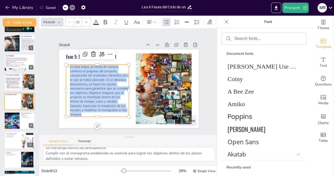
drag, startPoint x: 81, startPoint y: 112, endPoint x: 64, endPoint y: 62, distance: 53.1
click at [64, 62] on div "Fase 5: Seguimiento y Control En esta etapa, se revisa de manera continua el pr…" at bounding box center [125, 88] width 160 height 138
click at [97, 20] on icon at bounding box center [96, 22] width 6 height 6
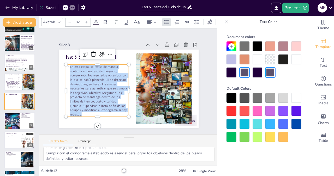
click at [231, 75] on div at bounding box center [232, 73] width 10 height 10
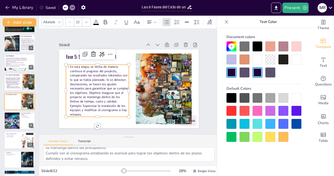
click at [59, 21] on icon at bounding box center [59, 22] width 4 height 4
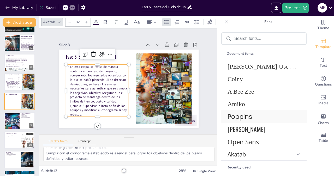
click at [240, 116] on span "Poppins" at bounding box center [263, 116] width 71 height 9
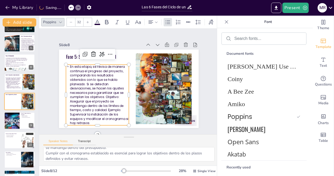
click at [106, 89] on span "En esta etapa, se revisa de manera continua el progreso del proyecto, comparand…" at bounding box center [96, 89] width 61 height 63
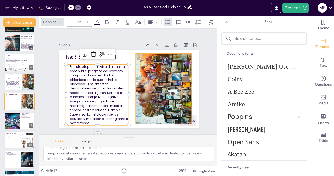
click at [149, 74] on div at bounding box center [164, 89] width 126 height 71
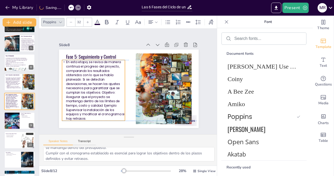
drag, startPoint x: 85, startPoint y: 101, endPoint x: 81, endPoint y: 97, distance: 5.7
click at [81, 97] on span "En esta etapa, se revisa de manera continua el progreso del proyecto, comparand…" at bounding box center [92, 85] width 61 height 63
click at [100, 24] on span at bounding box center [98, 24] width 6 height 1
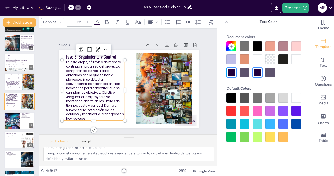
click at [236, 98] on div at bounding box center [232, 98] width 10 height 10
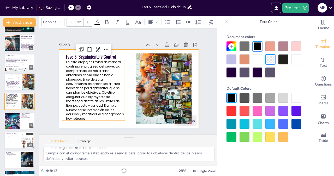
click at [128, 80] on div at bounding box center [128, 89] width 147 height 93
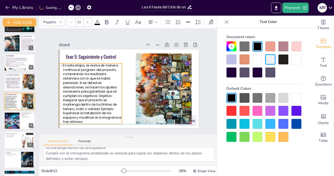
drag, startPoint x: 98, startPoint y: 80, endPoint x: 97, endPoint y: 82, distance: 2.8
click at [97, 82] on span "En esta etapa, se revisa de manera continua el progreso del proyecto, comparand…" at bounding box center [89, 88] width 61 height 63
click at [11, 119] on div at bounding box center [11, 121] width 31 height 18
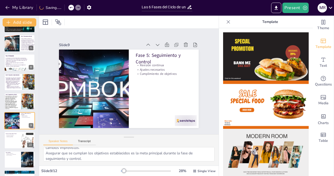
scroll to position [90, 0]
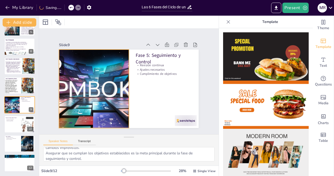
click at [83, 78] on div at bounding box center [93, 81] width 153 height 106
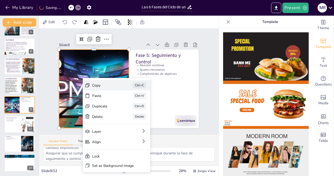
click at [131, 112] on div "Copy" at bounding box center [144, 114] width 26 height 5
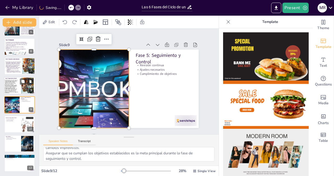
click at [15, 88] on p "En esta etapa, se revisa de manera continua el progreso del proyecto, comparand…" at bounding box center [11, 87] width 14 height 14
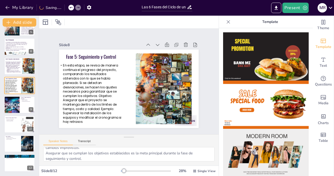
type textarea "La implementación efectiva de las actividades es fundamental para el éxito del …"
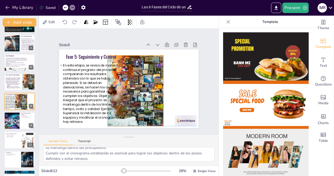
drag, startPoint x: 152, startPoint y: 87, endPoint x: 124, endPoint y: 87, distance: 28.7
click at [124, 87] on div at bounding box center [136, 91] width 126 height 71
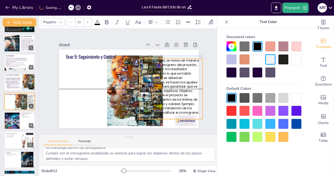
drag, startPoint x: 78, startPoint y: 87, endPoint x: 158, endPoint y: 81, distance: 80.9
click at [158, 81] on span "En esta etapa, se revisa de manera continua el progreso del proyecto, comparand…" at bounding box center [173, 88] width 58 height 61
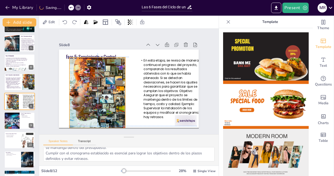
drag, startPoint x: 110, startPoint y: 96, endPoint x: 70, endPoint y: 97, distance: 39.7
click at [70, 97] on div at bounding box center [96, 90] width 133 height 84
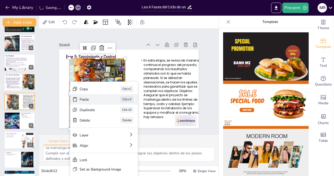
click at [119, 126] on div "Paste" at bounding box center [132, 128] width 26 height 5
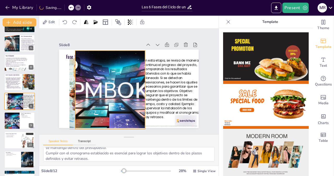
drag, startPoint x: 100, startPoint y: 95, endPoint x: 109, endPoint y: 95, distance: 9.7
click at [109, 95] on div at bounding box center [110, 90] width 140 height 79
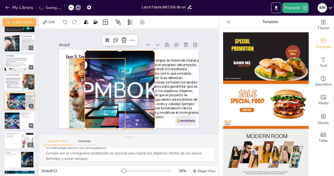
click at [73, 94] on div at bounding box center [96, 91] width 133 height 84
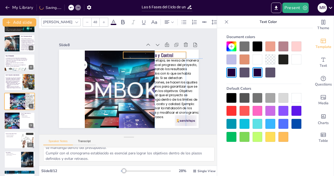
drag, startPoint x: 71, startPoint y: 56, endPoint x: 130, endPoint y: 55, distance: 58.5
click at [130, 55] on div "Fase 5: Seguimiento y Control En esta etapa, se revisa de manera continua el pr…" at bounding box center [132, 50] width 139 height 15
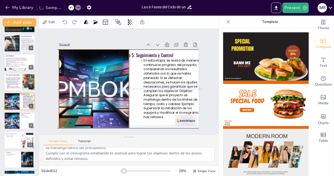
drag, startPoint x: 98, startPoint y: 94, endPoint x: 70, endPoint y: 92, distance: 27.7
click at [70, 92] on div at bounding box center [94, 89] width 140 height 79
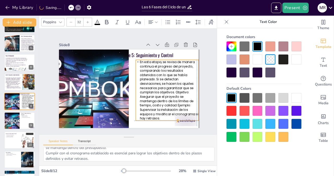
drag, startPoint x: 174, startPoint y: 90, endPoint x: 169, endPoint y: 92, distance: 5.7
click at [169, 92] on span "En esta etapa, se revisa de manera continua el progreso del proyecto, comparand…" at bounding box center [166, 92] width 61 height 63
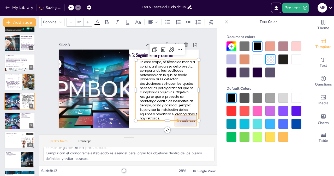
click at [181, 123] on div at bounding box center [186, 120] width 22 height 11
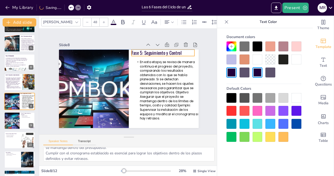
drag, startPoint x: 157, startPoint y: 54, endPoint x: 166, endPoint y: 52, distance: 9.3
click at [166, 52] on p "Fase 5: Seguimiento y Control" at bounding box center [163, 53] width 63 height 7
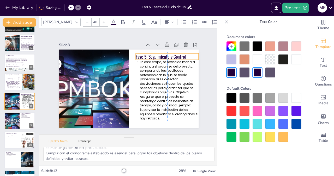
drag, startPoint x: 168, startPoint y: 50, endPoint x: 173, endPoint y: 52, distance: 6.4
click at [173, 54] on p "Fase 5: Seguimiento y Control" at bounding box center [169, 60] width 63 height 13
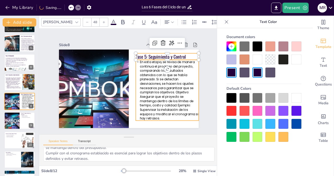
click at [164, 85] on span "En esta etapa, se revisa de manera continua el progreso del proyecto, comparand…" at bounding box center [166, 92] width 61 height 63
type input "32"
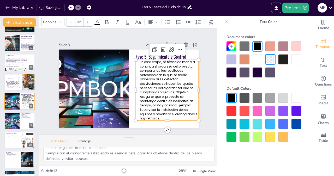
click at [172, 90] on span "En esta etapa, se revisa de manera continua el progreso del proyecto, comparand…" at bounding box center [169, 90] width 58 height 61
click at [172, 90] on span "En esta etapa, se revisa de manera continua el progreso del proyecto, comparand…" at bounding box center [166, 92] width 61 height 63
click at [173, 104] on span "Objetivo: Asegurar que el proyecto se mantenga dentro de los límites de tiempo,…" at bounding box center [169, 108] width 58 height 26
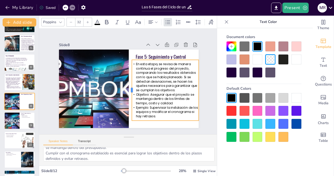
drag, startPoint x: 130, startPoint y: 88, endPoint x: 126, endPoint y: 87, distance: 4.0
click at [126, 87] on div at bounding box center [129, 90] width 10 height 61
click at [202, 100] on div "Slide 1 Estudiante: [PERSON_NAME] Condigo: 126009 Diseño y Evaluación de Proyec…" at bounding box center [128, 81] width 169 height 93
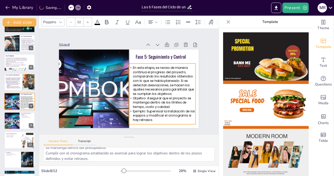
drag, startPoint x: 179, startPoint y: 96, endPoint x: 175, endPoint y: 99, distance: 5.4
click at [175, 99] on span "Objetivo: Asegurar que el proyecto se mantenga dentro de los límites de tiempo,…" at bounding box center [162, 102] width 58 height 13
click at [128, 66] on p "En esta etapa, se revisa de manera continua el progreso del proyecto, comparand…" at bounding box center [162, 84] width 70 height 37
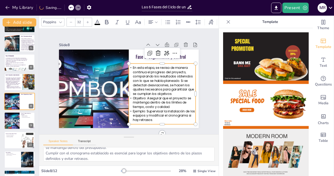
click at [129, 66] on p "En esta etapa, se revisa de manera continua el progreso del proyecto, comparand…" at bounding box center [162, 81] width 67 height 31
click at [168, 20] on icon at bounding box center [168, 22] width 5 height 4
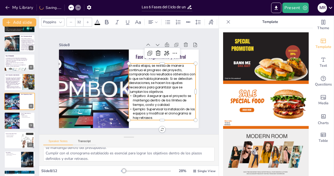
click at [204, 83] on div "Slide 1 Estudiante: [PERSON_NAME] Condigo: 126009 Diseño y Evaluación de Proyec…" at bounding box center [128, 81] width 169 height 93
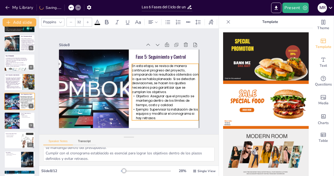
click at [166, 92] on div "En esta etapa, se revisa de manera continua el progreso del proyecto, comparand…" at bounding box center [164, 95] width 72 height 63
click at [201, 95] on div "Slide 1 Estudiante: [PERSON_NAME] Condigo: 126009 Diseño y Evaluación de Proyec…" at bounding box center [128, 81] width 169 height 93
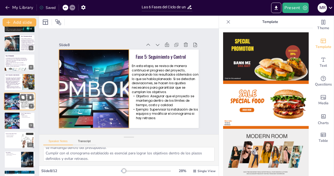
click at [15, 99] on div at bounding box center [11, 102] width 31 height 18
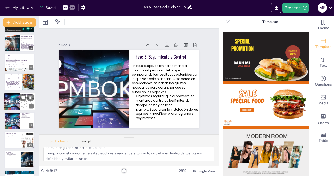
scroll to position [5, 0]
click at [14, 119] on div at bounding box center [11, 121] width 31 height 18
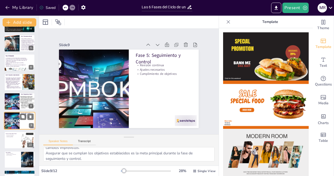
scroll to position [0, 0]
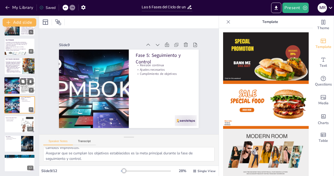
click at [10, 83] on div at bounding box center [11, 86] width 31 height 18
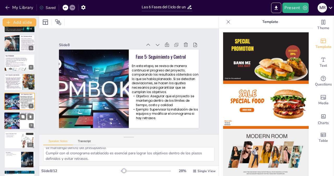
click at [8, 114] on div at bounding box center [11, 121] width 31 height 18
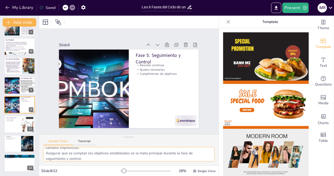
scroll to position [0, 0]
drag, startPoint x: 82, startPoint y: 159, endPoint x: 43, endPoint y: 150, distance: 39.6
click at [43, 150] on textarea "La revisión continua del progreso permite detectar problemas a tiempo y tomar d…" at bounding box center [128, 154] width 171 height 14
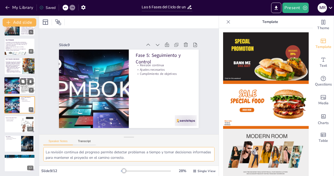
click at [16, 88] on div at bounding box center [11, 86] width 31 height 18
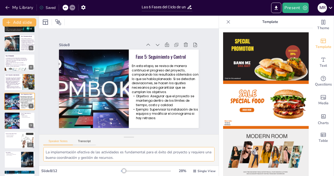
drag, startPoint x: 128, startPoint y: 157, endPoint x: 41, endPoint y: 154, distance: 86.7
click at [43, 154] on textarea "La implementación efectiva de las actividades es fundamental para el éxito del …" at bounding box center [128, 154] width 171 height 14
paste textarea "revisión continua del progreso permite detectar problemas a tiempo y tomar deci…"
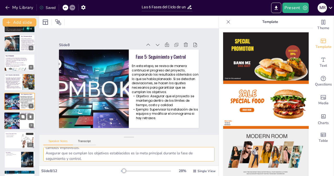
click at [11, 118] on div at bounding box center [11, 121] width 31 height 18
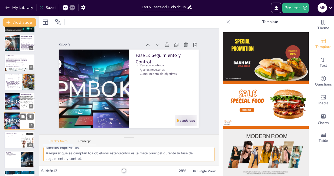
scroll to position [90, 0]
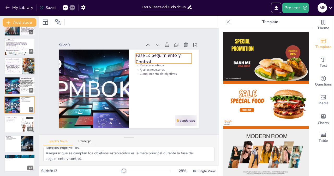
click at [140, 57] on p "Fase 5: Seguimiento y Control" at bounding box center [166, 62] width 57 height 19
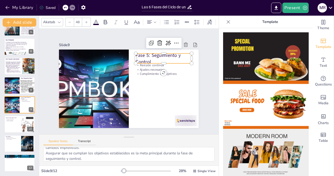
click at [140, 57] on p "Fase 5: Seguimiento y Control" at bounding box center [166, 62] width 57 height 19
click at [140, 57] on span "Fase 5: Seguimiento y Control" at bounding box center [158, 58] width 45 height 13
click at [140, 57] on span "Fase 5: Seguimiento y Control" at bounding box center [161, 60] width 46 height 14
click at [140, 57] on span "Fase 5: Seguimiento y Control" at bounding box center [158, 58] width 45 height 13
click at [52, 19] on div "Akatab" at bounding box center [49, 22] width 14 height 7
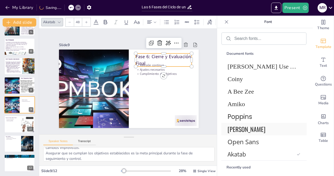
click at [230, 131] on span "[PERSON_NAME]" at bounding box center [263, 129] width 71 height 9
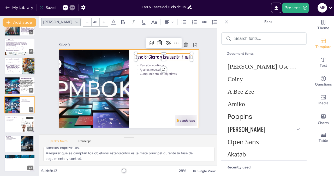
click at [161, 84] on div at bounding box center [128, 89] width 147 height 93
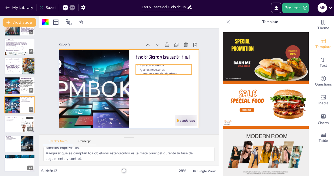
click at [155, 72] on p "Cumplimiento de objetivos" at bounding box center [164, 74] width 56 height 4
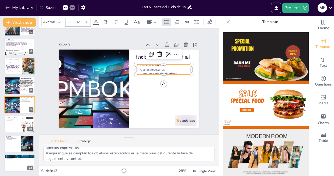
click at [155, 73] on p "Cumplimiento de objetivos" at bounding box center [165, 78] width 56 height 10
click at [155, 73] on span "Cumplimiento de objetivos" at bounding box center [158, 77] width 37 height 8
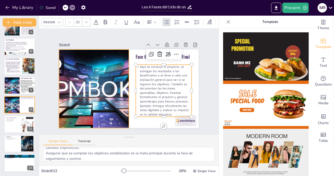
click at [99, 88] on div at bounding box center [94, 89] width 140 height 79
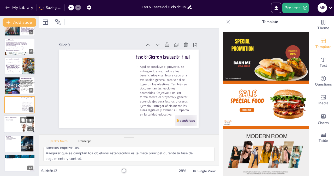
click at [17, 126] on div at bounding box center [19, 125] width 31 height 18
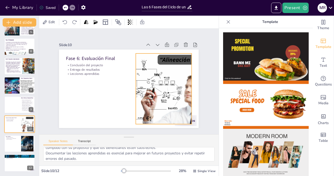
click at [149, 79] on div at bounding box center [163, 93] width 132 height 84
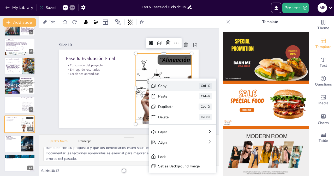
click at [197, 112] on div "Copy" at bounding box center [210, 114] width 26 height 5
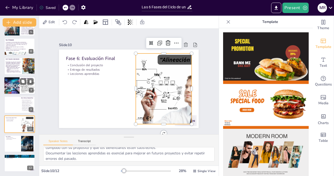
click at [15, 85] on div at bounding box center [11, 86] width 31 height 18
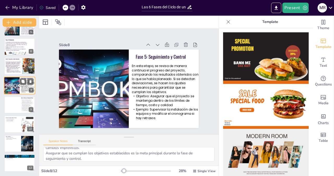
scroll to position [74, 0]
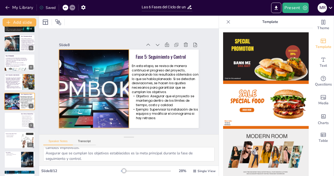
click at [72, 86] on div at bounding box center [93, 85] width 147 height 93
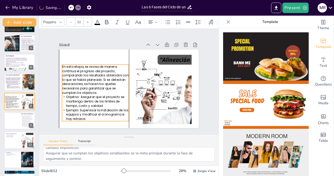
drag, startPoint x: 128, startPoint y: 88, endPoint x: 54, endPoint y: 89, distance: 73.9
click at [54, 89] on div "Slide 1 Estudiante: [PERSON_NAME] Condigo: 126009 Diseño y Evaluación de Proyec…" at bounding box center [129, 81] width 178 height 110
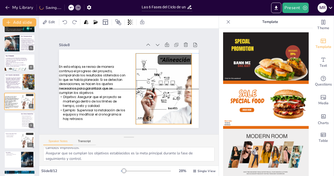
drag, startPoint x: 167, startPoint y: 75, endPoint x: 171, endPoint y: 83, distance: 8.6
click at [171, 83] on div at bounding box center [163, 89] width 125 height 71
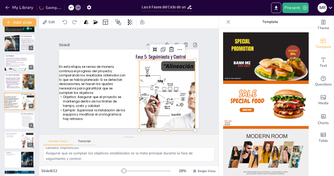
drag, startPoint x: 140, startPoint y: 56, endPoint x: 123, endPoint y: 54, distance: 16.9
click at [123, 54] on div "Fase 5: Seguimiento y Control En esta etapa, se revisa de manera continua el pr…" at bounding box center [128, 89] width 147 height 93
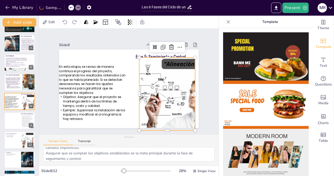
click at [71, 8] on icon at bounding box center [70, 7] width 3 height 3
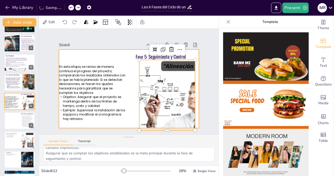
click at [123, 68] on div at bounding box center [129, 89] width 140 height 79
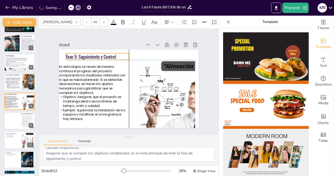
drag, startPoint x: 142, startPoint y: 56, endPoint x: 73, endPoint y: 56, distance: 68.9
click at [73, 56] on p "Fase 5: Seguimiento y Control" at bounding box center [100, 53] width 63 height 13
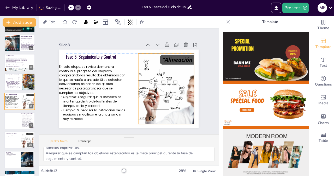
drag, startPoint x: 161, startPoint y: 85, endPoint x: 160, endPoint y: 78, distance: 7.6
click at [160, 78] on div at bounding box center [165, 93] width 132 height 84
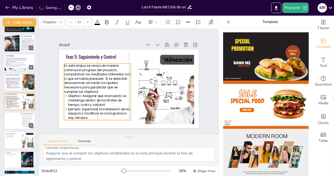
drag, startPoint x: 92, startPoint y: 87, endPoint x: 96, endPoint y: 86, distance: 4.6
click at [96, 86] on span "En esta etapa, se revisa de manera continua el progreso del proyecto, comparand…" at bounding box center [97, 74] width 68 height 34
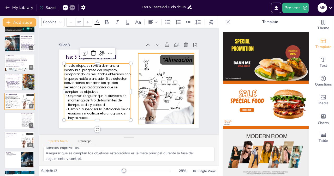
click at [138, 57] on div at bounding box center [166, 89] width 125 height 71
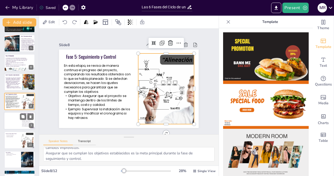
click at [13, 117] on div at bounding box center [19, 121] width 31 height 18
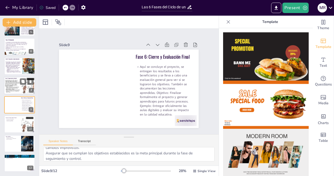
click at [18, 86] on p "En esta etapa, se revisa de manera continua el progreso del proyecto, comparand…" at bounding box center [12, 83] width 15 height 7
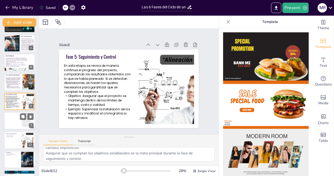
click at [19, 121] on div at bounding box center [19, 121] width 31 height 18
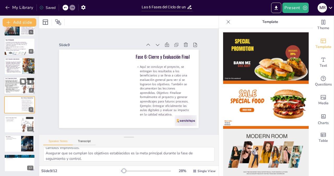
click at [17, 86] on p "En esta etapa, se revisa de manera continua el progreso del proyecto, comparand…" at bounding box center [12, 83] width 15 height 7
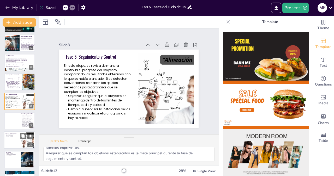
click at [11, 137] on p "Lecciones aprendidas" at bounding box center [12, 137] width 14 height 1
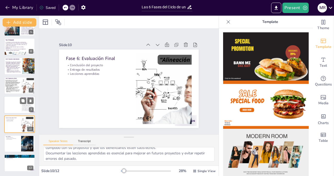
click at [11, 103] on div at bounding box center [19, 105] width 31 height 18
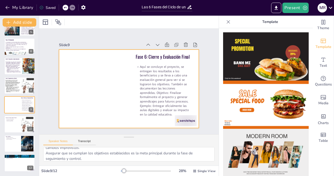
click at [70, 85] on div at bounding box center [128, 89] width 147 height 93
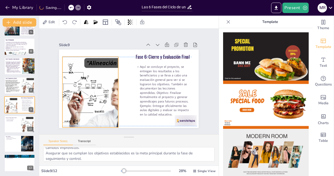
drag, startPoint x: 144, startPoint y: 86, endPoint x: 71, endPoint y: 88, distance: 73.4
click at [71, 88] on div at bounding box center [90, 88] width 132 height 84
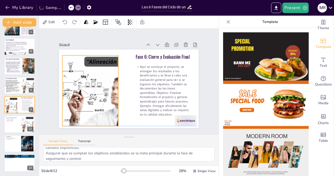
click at [71, 85] on div at bounding box center [90, 87] width 132 height 84
click at [14, 91] on span "Ejemplo: Supervisar la instalación de los equipos y modificar el cronograma si …" at bounding box center [13, 91] width 14 height 3
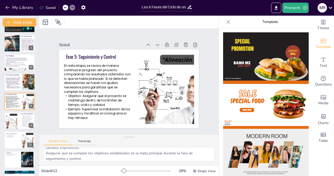
click at [66, 8] on icon at bounding box center [65, 7] width 3 height 3
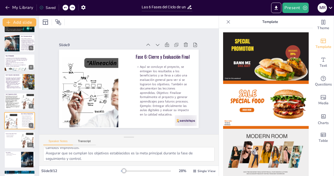
click at [66, 8] on icon at bounding box center [65, 7] width 3 height 3
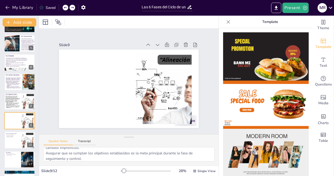
click at [66, 8] on icon at bounding box center [65, 7] width 3 height 3
click at [66, 8] on div "My Library Saving......" at bounding box center [47, 7] width 94 height 9
click at [66, 8] on icon at bounding box center [65, 7] width 3 height 3
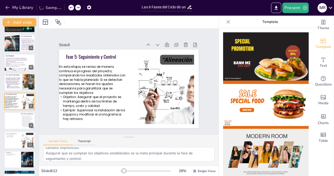
click at [66, 8] on div "My Library Saving......" at bounding box center [47, 7] width 94 height 9
click at [66, 8] on icon at bounding box center [65, 7] width 3 height 3
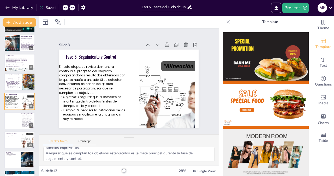
click at [66, 8] on icon at bounding box center [65, 7] width 3 height 3
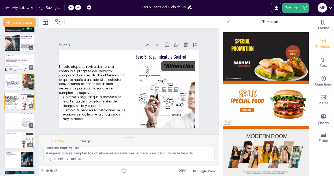
click at [78, 8] on icon at bounding box center [78, 7] width 3 height 3
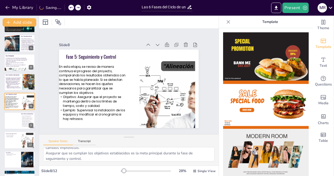
click at [78, 8] on div "My Library Saving......" at bounding box center [47, 7] width 94 height 9
click at [78, 8] on icon at bounding box center [78, 7] width 3 height 3
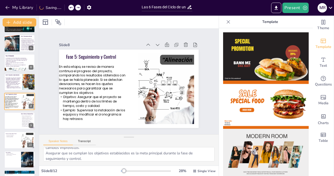
click at [78, 8] on icon at bounding box center [78, 7] width 3 height 3
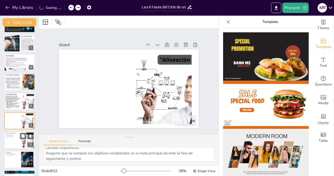
click at [17, 144] on div at bounding box center [19, 141] width 31 height 18
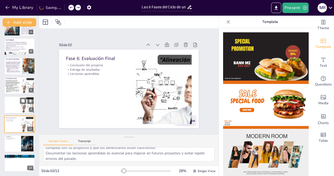
click at [12, 101] on div at bounding box center [19, 105] width 31 height 18
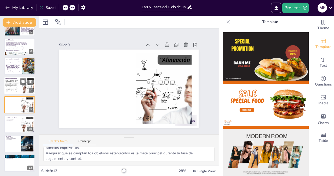
click at [16, 80] on div at bounding box center [19, 86] width 31 height 18
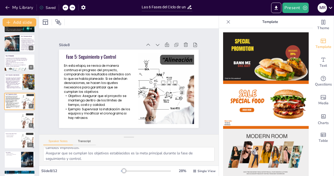
click at [66, 7] on icon at bounding box center [65, 7] width 3 height 3
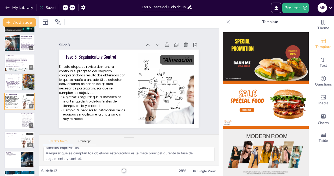
click at [66, 7] on icon at bounding box center [65, 7] width 3 height 3
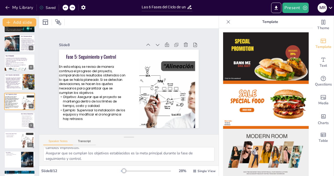
click at [66, 7] on icon at bounding box center [65, 7] width 3 height 3
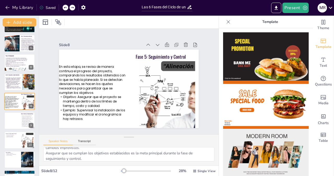
click at [66, 7] on icon at bounding box center [65, 7] width 3 height 3
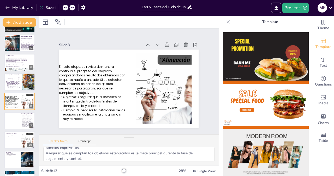
click at [66, 7] on icon at bounding box center [65, 7] width 3 height 3
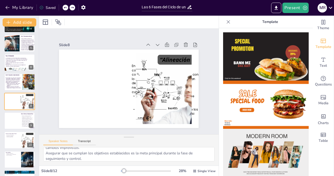
click at [66, 7] on icon at bounding box center [65, 7] width 3 height 3
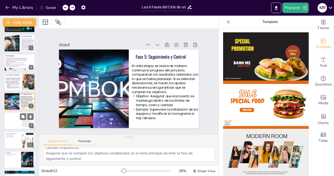
click at [10, 119] on div at bounding box center [19, 121] width 31 height 18
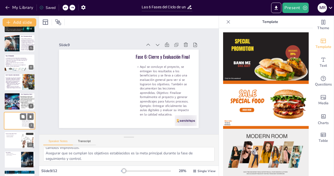
scroll to position [90, 0]
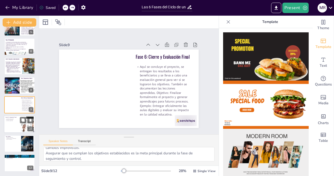
click at [15, 127] on div at bounding box center [19, 125] width 31 height 18
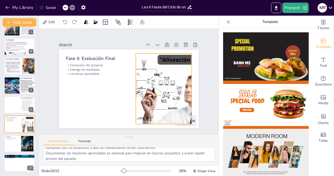
click at [145, 74] on div at bounding box center [163, 93] width 132 height 84
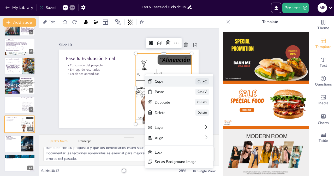
click at [181, 111] on div "Copy Ctrl+C" at bounding box center [215, 119] width 68 height 17
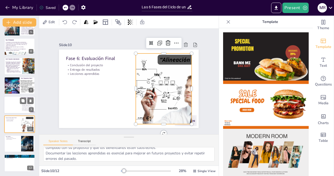
click at [5, 107] on div at bounding box center [19, 105] width 31 height 18
type textarea "La revisión continua del progreso permite detectar problemas a tiempo y tomar d…"
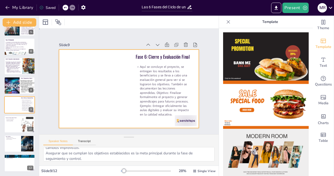
click at [82, 92] on div at bounding box center [128, 89] width 147 height 93
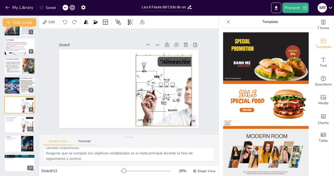
drag, startPoint x: 137, startPoint y: 91, endPoint x: 142, endPoint y: 100, distance: 10.2
click at [142, 100] on div at bounding box center [163, 91] width 125 height 71
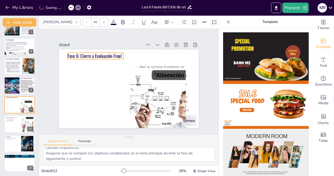
drag, startPoint x: 133, startPoint y: 57, endPoint x: 65, endPoint y: 56, distance: 68.2
click at [87, 56] on p "Fase 6: Cierre y Evaluación Final" at bounding box center [113, 43] width 52 height 34
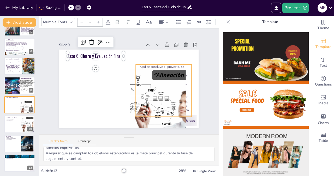
type input "32"
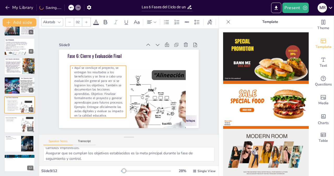
drag, startPoint x: 140, startPoint y: 65, endPoint x: 74, endPoint y: 66, distance: 65.5
click at [74, 66] on p "Aquí se concluye el proyecto, se entregan los resultados a los beneficiarios y …" at bounding box center [97, 89] width 61 height 58
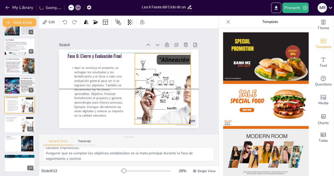
drag, startPoint x: 140, startPoint y: 91, endPoint x: 145, endPoint y: 75, distance: 16.9
click at [145, 75] on div at bounding box center [162, 93] width 132 height 84
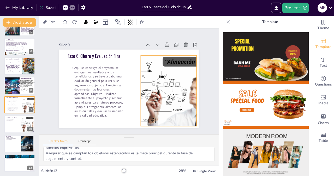
drag, startPoint x: 164, startPoint y: 101, endPoint x: 169, endPoint y: 102, distance: 4.4
click at [169, 102] on div at bounding box center [168, 91] width 125 height 71
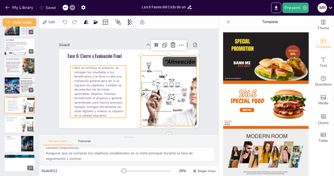
click at [107, 75] on p "Aquí se concluye el proyecto, se entregan los resultados a los beneficiarios y …" at bounding box center [99, 92] width 56 height 52
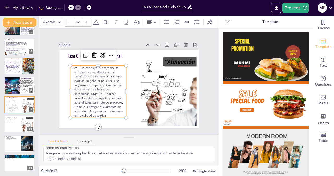
click at [98, 20] on icon at bounding box center [96, 22] width 6 height 6
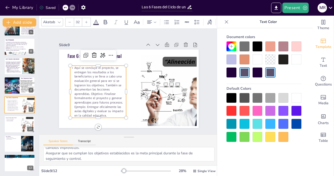
click at [230, 96] on div at bounding box center [232, 98] width 10 height 10
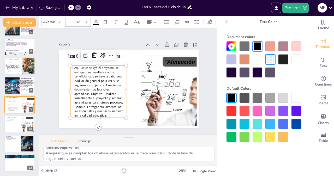
click at [86, 21] on icon at bounding box center [86, 22] width 3 height 3
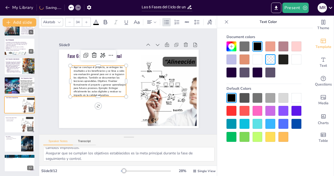
click at [86, 21] on icon at bounding box center [86, 22] width 3 height 3
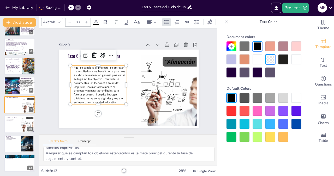
click at [86, 21] on icon at bounding box center [86, 22] width 3 height 3
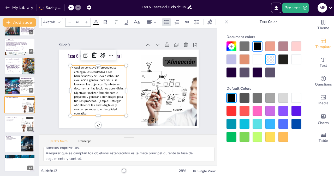
click at [86, 21] on icon at bounding box center [86, 22] width 3 height 3
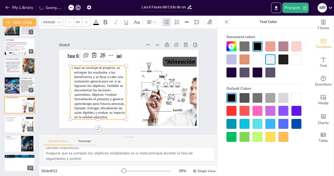
click at [86, 21] on icon at bounding box center [86, 22] width 3 height 3
type input "46"
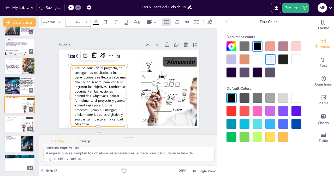
click at [53, 21] on div "Akatab" at bounding box center [49, 22] width 14 height 7
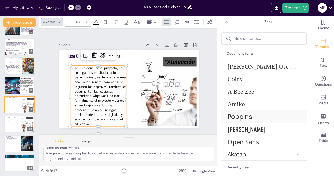
click at [239, 117] on span "Poppins" at bounding box center [263, 116] width 71 height 9
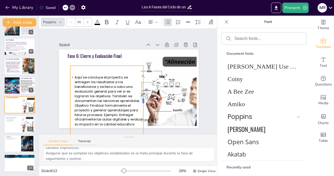
drag, startPoint x: 124, startPoint y: 98, endPoint x: 141, endPoint y: 98, distance: 17.2
click at [144, 98] on div at bounding box center [146, 101] width 4 height 70
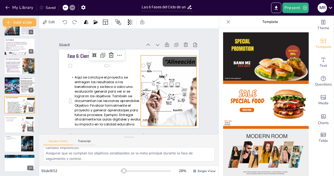
click at [175, 87] on div at bounding box center [168, 91] width 125 height 71
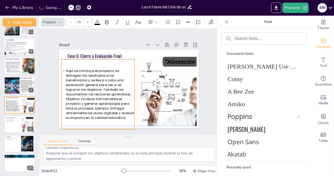
drag, startPoint x: 109, startPoint y: 92, endPoint x: 103, endPoint y: 89, distance: 6.3
click at [103, 89] on span "Aquí se concluye el proyecto, se entregan los resultados a los beneficiarios y …" at bounding box center [100, 94] width 69 height 51
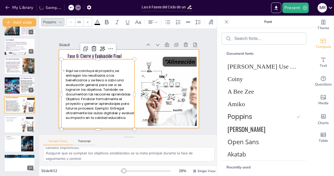
click at [147, 49] on div at bounding box center [128, 89] width 147 height 93
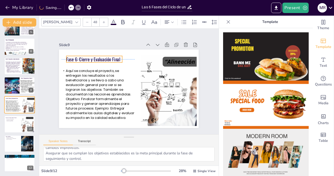
drag, startPoint x: 103, startPoint y: 52, endPoint x: 102, endPoint y: 55, distance: 3.4
click at [102, 56] on p "Fase 6: Cierre y Evaluación Final" at bounding box center [95, 59] width 56 height 7
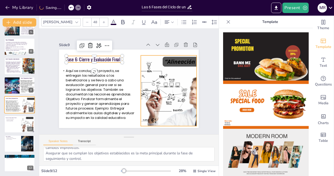
click at [158, 92] on div at bounding box center [168, 94] width 132 height 83
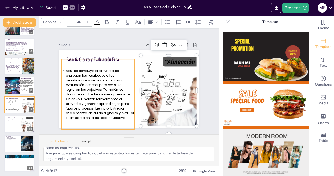
click at [91, 104] on span "Aquí se concluye el proyecto, se entregan los resultados a los beneficiarios y …" at bounding box center [96, 90] width 69 height 57
click at [90, 106] on span "Aquí se concluye el proyecto, se entregan los resultados a los beneficiarios y …" at bounding box center [96, 90] width 69 height 57
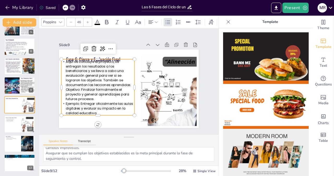
click at [73, 73] on span "Aquí se concluye el proyecto, se entregan los resultados a los beneficiarios y …" at bounding box center [99, 80] width 66 height 42
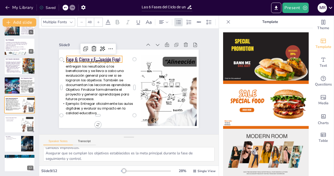
click at [114, 56] on p "Fase 6: Cierre y Evaluación Final" at bounding box center [95, 59] width 56 height 7
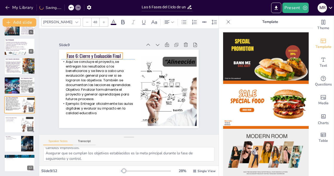
drag, startPoint x: 114, startPoint y: 54, endPoint x: 114, endPoint y: 49, distance: 4.7
click at [114, 50] on div "Fase 6: Cierre y Evaluación Final Aquí se concluye el proyecto, se entregan los…" at bounding box center [129, 50] width 140 height 0
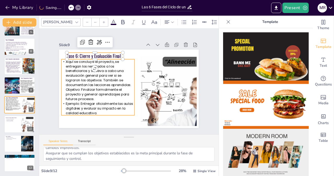
type input "46"
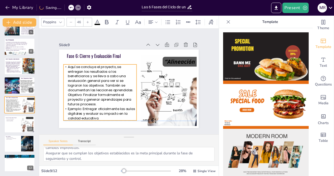
drag, startPoint x: 109, startPoint y: 72, endPoint x: 111, endPoint y: 77, distance: 5.4
click at [111, 77] on span "Aquí se concluye el proyecto, se entregan los resultados a los beneficiarios y …" at bounding box center [101, 85] width 66 height 42
click at [80, 72] on p "Aquí se concluye el proyecto, se entregan los resultados a los beneficiarios y …" at bounding box center [99, 83] width 77 height 50
click at [68, 65] on span "Aquí se concluye el proyecto, se entregan los resultados a los beneficiarios y …" at bounding box center [101, 85] width 66 height 42
click at [64, 65] on span "Aquí se concluye el proyecto, se entregan los resultados a los beneficiarios y …" at bounding box center [98, 77] width 68 height 50
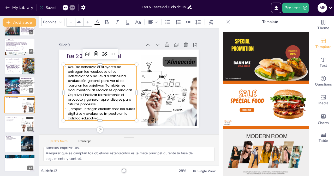
click at [66, 65] on span "Aquí se concluye el proyecto, se entregan los resultados a los beneficiarios y …" at bounding box center [99, 80] width 67 height 45
click at [68, 65] on span "Aquí se concluye el proyecto, se entregan los resultados a los beneficiarios y …" at bounding box center [101, 85] width 66 height 42
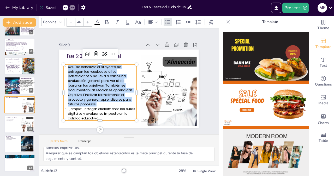
click at [68, 65] on span "Aquí se concluye el proyecto, se entregan los resultados a los beneficiarios y …" at bounding box center [101, 85] width 66 height 42
click at [167, 19] on icon at bounding box center [168, 22] width 6 height 6
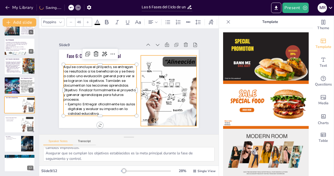
click at [160, 84] on div at bounding box center [168, 95] width 132 height 84
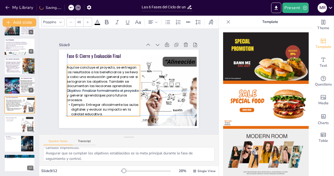
click at [94, 95] on span "Aquí se concluye el proyecto, se entregan los resultados a los beneficiarios y …" at bounding box center [103, 83] width 72 height 37
click at [129, 82] on p "Aquí se concluye el proyecto, se entregan los resultados a los beneficiarios y …" at bounding box center [103, 84] width 73 height 38
click at [129, 82] on p "Aquí se concluye el proyecto, se entregan los resultados a los beneficiarios y …" at bounding box center [103, 81] width 77 height 45
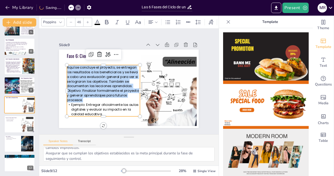
click at [129, 82] on p "Aquí se concluye el proyecto, se entregan los resultados a los beneficiarios y …" at bounding box center [103, 84] width 73 height 38
click at [129, 82] on p "Aquí se concluye el proyecto, se entregan los resultados a los beneficiarios y …" at bounding box center [103, 81] width 77 height 45
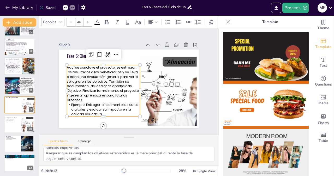
click at [129, 82] on p "Aquí se concluye el proyecto, se entregan los resultados a los beneficiarios y …" at bounding box center [103, 84] width 73 height 38
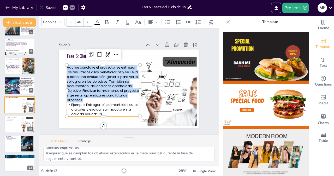
click at [129, 82] on p "Aquí se concluye el proyecto, se entregan los resultados a los beneficiarios y …" at bounding box center [103, 78] width 79 height 52
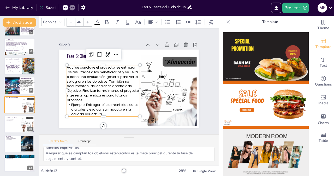
click at [129, 82] on p "Aquí se concluye el proyecto, se entregan los resultados a los beneficiarios y …" at bounding box center [103, 81] width 77 height 45
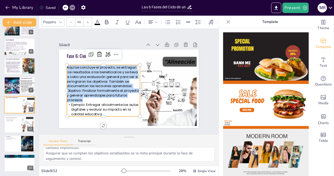
click at [129, 82] on p "Aquí se concluye el proyecto, se entregan los resultados a los beneficiarios y …" at bounding box center [103, 81] width 77 height 45
click at [128, 84] on span "Aquí se concluye el proyecto, se entregan los resultados a los beneficiarios y …" at bounding box center [102, 78] width 74 height 39
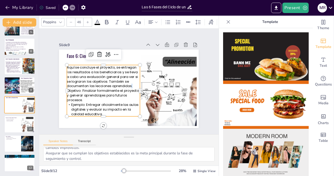
click at [128, 84] on span "Aquí se concluye el proyecto, se entregan los resultados a los beneficiarios y …" at bounding box center [102, 74] width 76 height 45
click at [128, 84] on span "Aquí se concluye el proyecto, se entregan los resultados a los beneficiarios y …" at bounding box center [102, 78] width 74 height 39
click at [67, 89] on span "Objetivo: Finalizar formalmente el proyecto y generar aprendizajes para futuros…" at bounding box center [103, 96] width 72 height 14
click at [167, 19] on icon at bounding box center [168, 22] width 6 height 6
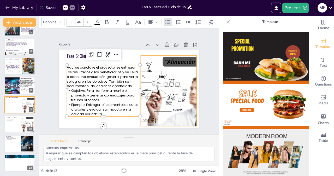
click at [143, 84] on div at bounding box center [168, 95] width 132 height 84
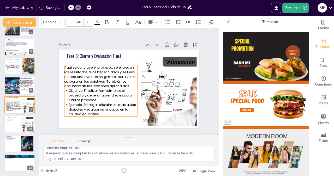
drag, startPoint x: 116, startPoint y: 84, endPoint x: 113, endPoint y: 86, distance: 2.9
click at [113, 86] on span "Aquí se concluye el proyecto, se entregan los resultados a los beneficiarios y …" at bounding box center [100, 73] width 72 height 30
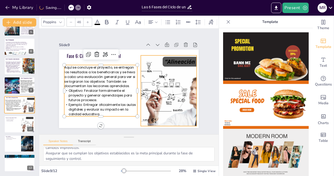
click at [159, 85] on div at bounding box center [168, 95] width 132 height 84
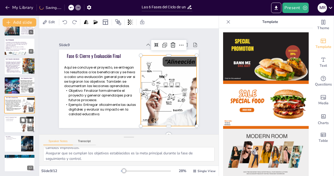
click at [22, 125] on div at bounding box center [27, 124] width 28 height 16
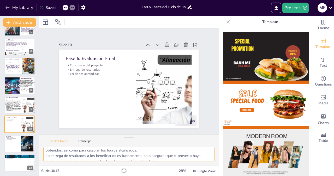
scroll to position [0, 0]
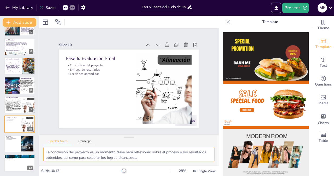
drag, startPoint x: 100, startPoint y: 159, endPoint x: 42, endPoint y: 151, distance: 58.2
click at [43, 151] on textarea "La conclusión del proyecto es un momento clave para reflexionar sobre el proces…" at bounding box center [128, 154] width 171 height 14
click at [12, 104] on span "Aquí se concluye el proyecto, se entregan los resultados a los beneficiarios y …" at bounding box center [13, 102] width 16 height 5
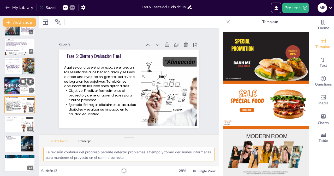
click at [14, 89] on div at bounding box center [11, 86] width 31 height 18
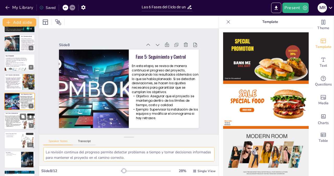
click at [15, 119] on span "Aquí se concluye el proyecto, se entregan los resultados a los beneficiarios y …" at bounding box center [13, 118] width 16 height 5
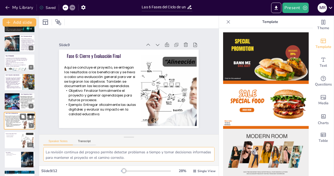
scroll to position [90, 0]
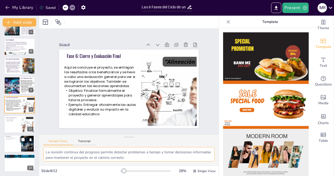
click at [18, 144] on div at bounding box center [19, 144] width 31 height 18
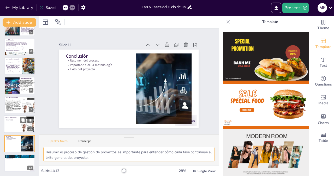
click at [12, 125] on div at bounding box center [19, 125] width 31 height 18
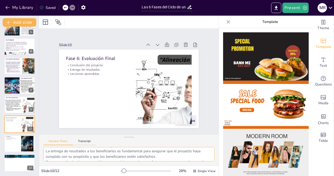
scroll to position [0, 0]
drag, startPoint x: 92, startPoint y: 156, endPoint x: 43, endPoint y: 149, distance: 49.9
click at [43, 149] on textarea "La conclusión del proyecto es un momento clave para reflexionar sobre el proces…" at bounding box center [128, 154] width 171 height 14
click at [11, 99] on div at bounding box center [19, 105] width 31 height 18
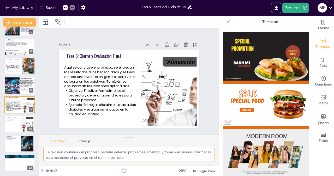
drag, startPoint x: 97, startPoint y: 155, endPoint x: 42, endPoint y: 151, distance: 55.3
click at [43, 151] on textarea "La revisión continua del progreso permite detectar problemas a tiempo y tomar d…" at bounding box center [128, 154] width 171 height 14
paste textarea "conclusión del proyecto es un momento clave para reflexionar sobre el proceso y…"
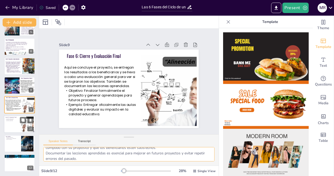
click at [8, 125] on div at bounding box center [19, 125] width 31 height 18
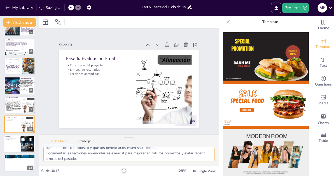
click at [15, 143] on div at bounding box center [19, 144] width 31 height 18
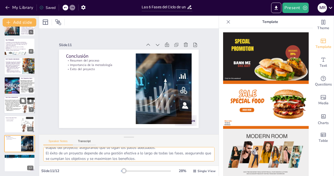
click at [14, 107] on p "Objetivo: Finalizar formalmente el proyecto y generar aprendizajes para futuros…" at bounding box center [13, 106] width 16 height 3
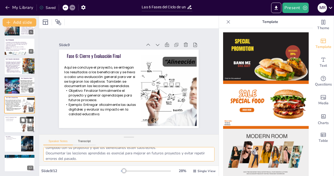
click at [14, 123] on div at bounding box center [19, 125] width 31 height 18
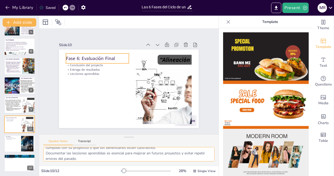
type textarea "La conclusión del proyecto es un momento clave para reflexionar sobre el proces…"
click at [83, 55] on p "Fase 6: Evaluación Final" at bounding box center [103, 52] width 63 height 19
type input "48"
click at [83, 55] on p "Fase 6: Evaluación Final" at bounding box center [99, 55] width 63 height 13
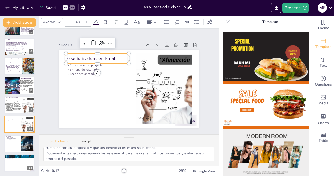
click at [83, 55] on span "Fase 6: Evaluación Final" at bounding box center [92, 54] width 49 height 11
click at [83, 55] on span "Fase 6: Evaluación Final" at bounding box center [90, 58] width 49 height 6
click at [83, 55] on span "Fase 6: Evaluación Final" at bounding box center [92, 54] width 49 height 11
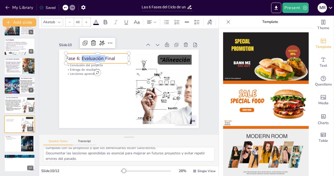
click at [83, 55] on span "Fase 6: Evaluación Final" at bounding box center [92, 54] width 49 height 11
click at [80, 55] on span "Conclusión" at bounding box center [77, 57] width 22 height 6
click at [80, 49] on span "Conclusión" at bounding box center [87, 42] width 23 height 13
click at [80, 52] on span "Conclusión" at bounding box center [83, 46] width 23 height 11
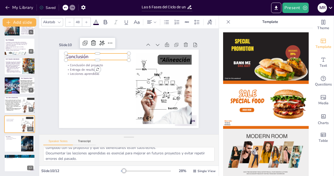
click at [94, 19] on icon at bounding box center [96, 22] width 6 height 6
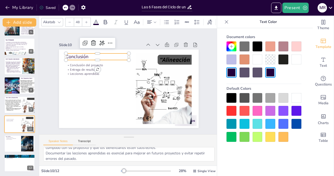
click at [230, 97] on div at bounding box center [232, 98] width 10 height 10
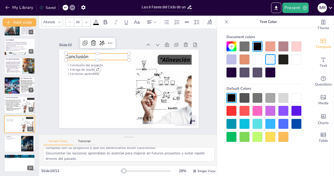
click at [62, 21] on div at bounding box center [59, 22] width 6 height 6
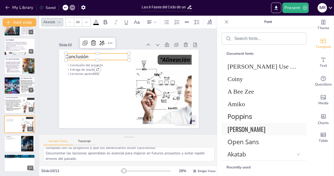
click at [244, 129] on span "[PERSON_NAME]" at bounding box center [263, 129] width 71 height 9
click at [102, 21] on icon at bounding box center [103, 22] width 3 height 3
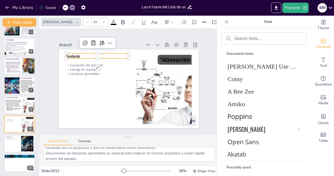
click at [102, 21] on icon at bounding box center [103, 22] width 3 height 3
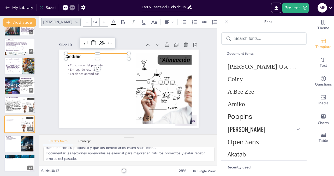
click at [102, 21] on icon at bounding box center [103, 22] width 3 height 3
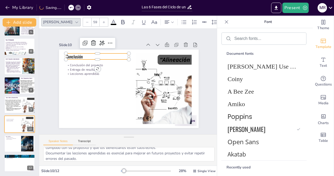
click at [102, 21] on icon at bounding box center [103, 22] width 3 height 3
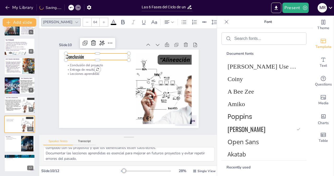
click at [102, 21] on icon at bounding box center [103, 22] width 3 height 3
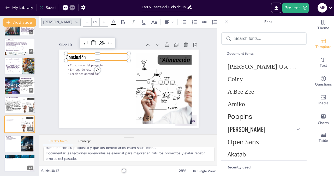
click at [102, 21] on icon at bounding box center [103, 22] width 3 height 3
click at [99, 67] on p "Entrega de resultados" at bounding box center [97, 69] width 63 height 4
type input "32"
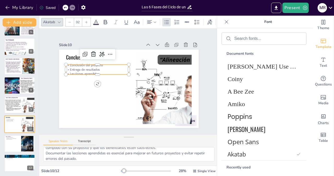
click at [99, 67] on p "Entrega de resultados" at bounding box center [97, 69] width 63 height 4
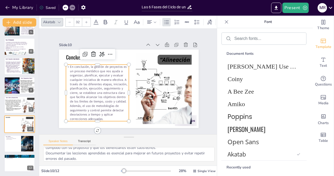
click at [94, 21] on icon at bounding box center [96, 22] width 6 height 6
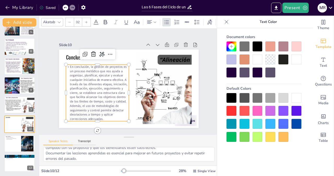
click at [232, 95] on div at bounding box center [232, 98] width 10 height 10
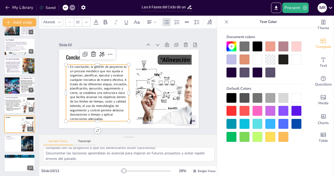
click at [55, 19] on div "Akatab" at bounding box center [49, 22] width 14 height 7
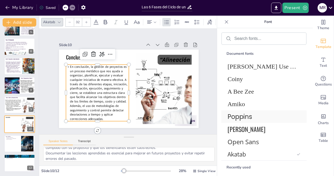
click at [241, 117] on span "Poppins" at bounding box center [263, 116] width 71 height 9
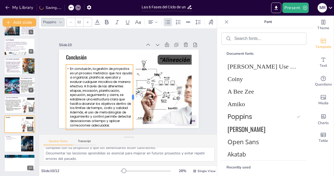
drag, startPoint x: 125, startPoint y: 95, endPoint x: 130, endPoint y: 96, distance: 4.2
click at [133, 96] on div at bounding box center [135, 97] width 4 height 65
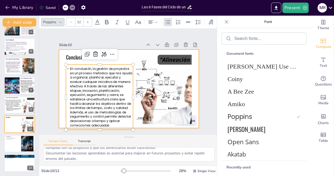
click at [129, 55] on div at bounding box center [128, 89] width 147 height 93
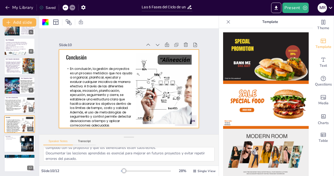
click at [13, 140] on p "Éxito del proyecto" at bounding box center [12, 139] width 14 height 1
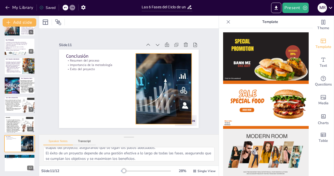
click at [150, 84] on div at bounding box center [163, 93] width 132 height 84
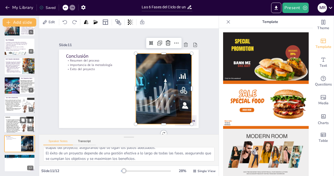
click at [19, 125] on p "En conclusión, la gestión de proyectos es un proceso metódico que nos ayuda a o…" at bounding box center [12, 127] width 15 height 14
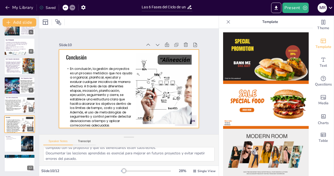
click at [145, 104] on div at bounding box center [163, 93] width 132 height 84
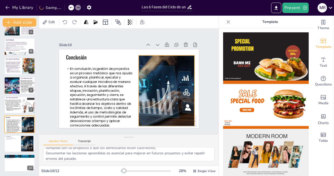
drag, startPoint x: 170, startPoint y: 77, endPoint x: 173, endPoint y: 77, distance: 2.9
click at [173, 77] on div at bounding box center [143, 117] width 131 height 143
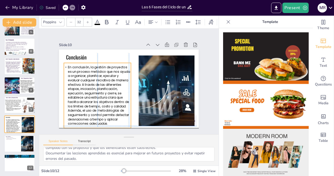
drag, startPoint x: 105, startPoint y: 87, endPoint x: 102, endPoint y: 84, distance: 4.3
click at [102, 84] on p "En conclusión, la gestión de proyectos es un proceso metódico que nos ayuda a o…" at bounding box center [96, 92] width 73 height 68
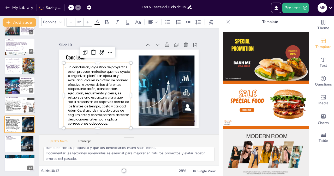
click at [141, 136] on div "Speaker Notes Transcript" at bounding box center [129, 141] width 180 height 13
click at [11, 139] on p "Éxito del proyecto" at bounding box center [12, 139] width 14 height 1
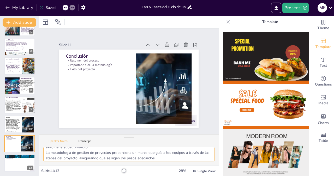
scroll to position [0, 0]
drag, startPoint x: 168, startPoint y: 156, endPoint x: 46, endPoint y: 152, distance: 121.7
click at [46, 152] on textarea "Resumir el proceso de gestión de proyectos es importante para entender cómo cad…" at bounding box center [128, 154] width 171 height 14
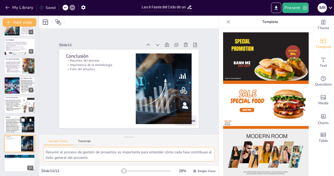
click at [14, 127] on p "En conclusión, la gestión de proyectos es un proceso metódico que nos ayuda a o…" at bounding box center [12, 126] width 15 height 14
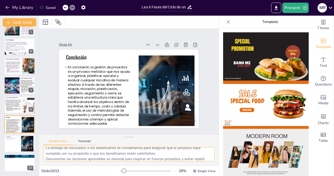
scroll to position [23, 0]
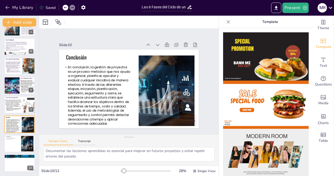
click at [128, 163] on div "La conclusión del proyecto es un momento clave para reflexionar sobre el proces…" at bounding box center [129, 156] width 180 height 19
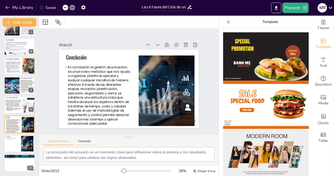
drag, startPoint x: 106, startPoint y: 157, endPoint x: 44, endPoint y: 155, distance: 62.5
click at [44, 155] on textarea "La conclusión del proyecto es un momento clave para reflexionar sobre el proces…" at bounding box center [128, 154] width 171 height 14
paste textarea "Resumir el proceso de gestión de proyectos es importante para entender cómo cad…"
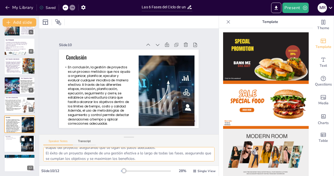
click at [22, 147] on div at bounding box center [27, 144] width 28 height 16
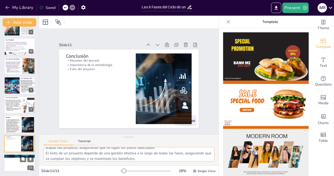
click at [15, 161] on div at bounding box center [19, 163] width 31 height 18
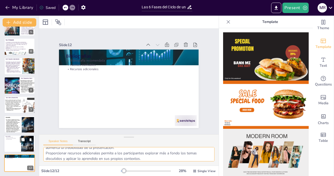
click at [11, 140] on div at bounding box center [19, 144] width 31 height 18
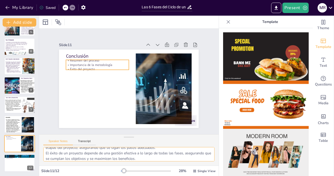
type textarea "Resumir el proceso de gestión de proyectos es importante para entender cómo cad…"
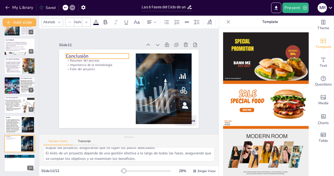
click at [82, 55] on p "Conclusión" at bounding box center [111, 46] width 60 height 32
type input "48"
click at [82, 55] on p "Conclusión" at bounding box center [97, 56] width 63 height 7
click at [82, 55] on span "Conclusión" at bounding box center [80, 50] width 23 height 9
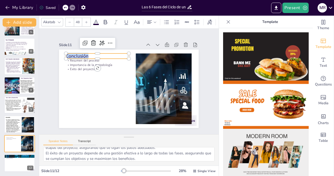
click at [103, 37] on span "Conclusión" at bounding box center [113, 26] width 20 height 21
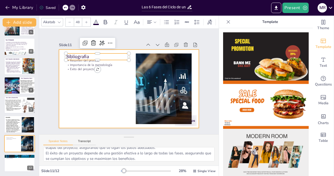
click at [82, 64] on p "Importancia de la metodología" at bounding box center [99, 61] width 63 height 11
type input "32"
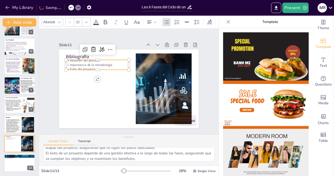
click at [77, 60] on p "Resumen del proceso" at bounding box center [102, 54] width 62 height 17
click at [77, 60] on span "Resumen del proceso" at bounding box center [87, 55] width 30 height 7
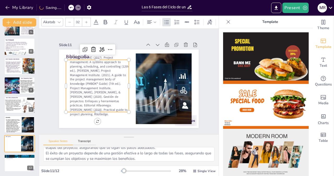
click at [95, 19] on icon at bounding box center [96, 22] width 6 height 6
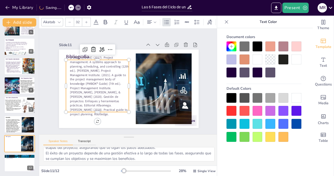
click at [231, 100] on div at bounding box center [232, 98] width 10 height 10
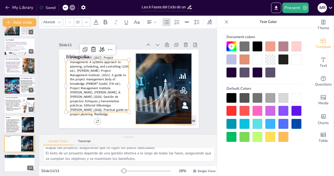
click at [155, 79] on div at bounding box center [163, 93] width 132 height 84
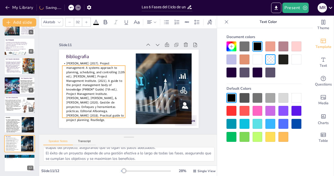
drag, startPoint x: 96, startPoint y: 76, endPoint x: 93, endPoint y: 82, distance: 6.8
click at [93, 82] on p "[PERSON_NAME] (2017). Project management: A systems approach to planning, sched…" at bounding box center [92, 84] width 74 height 73
click at [66, 54] on span "Bibliografia" at bounding box center [77, 57] width 23 height 6
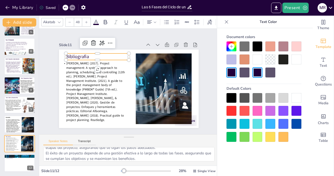
click at [54, 19] on div "Akatab" at bounding box center [49, 22] width 14 height 7
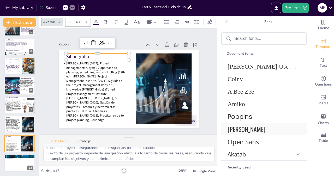
click at [239, 132] on span "[PERSON_NAME]" at bounding box center [263, 129] width 71 height 9
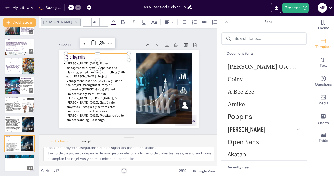
click at [102, 21] on icon at bounding box center [103, 22] width 3 height 3
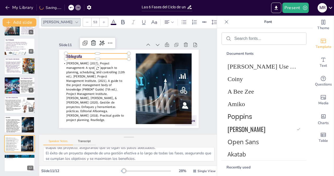
click at [102, 21] on icon at bounding box center [103, 22] width 3 height 3
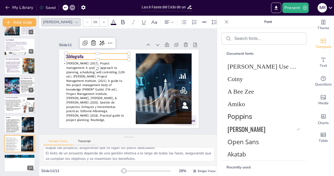
click at [102, 21] on icon at bounding box center [103, 22] width 3 height 3
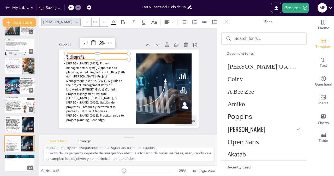
click at [102, 21] on icon at bounding box center [103, 22] width 3 height 3
type input "67"
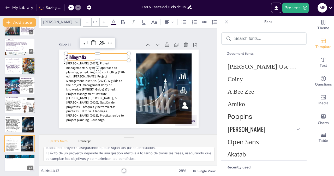
click at [203, 76] on div "Slide 1 Estudiante: [PERSON_NAME] Condigo: 126009 Diseño y Evaluación de Proyec…" at bounding box center [129, 81] width 178 height 110
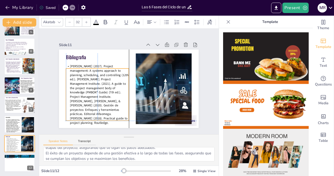
drag, startPoint x: 89, startPoint y: 77, endPoint x: 92, endPoint y: 80, distance: 4.1
click at [92, 80] on p "[PERSON_NAME] (2017). Project management: A systems approach to planning, sched…" at bounding box center [96, 91] width 69 height 67
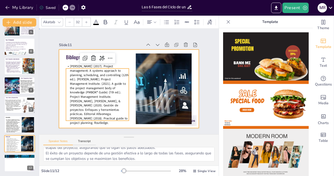
click at [114, 58] on div at bounding box center [126, 88] width 160 height 129
click at [90, 83] on p "[PERSON_NAME] (2017). Project management: A systems approach to planning, sched…" at bounding box center [97, 94] width 63 height 61
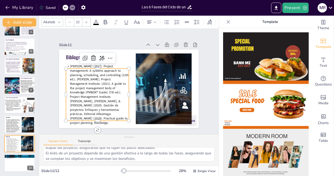
click at [50, 21] on div "Akatab" at bounding box center [49, 22] width 14 height 7
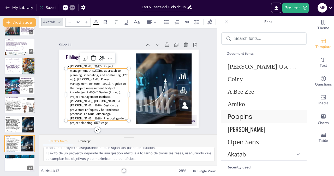
click at [237, 118] on span "Poppins" at bounding box center [263, 116] width 71 height 9
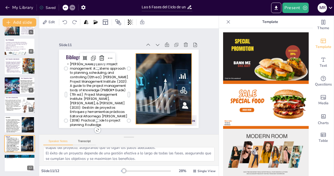
click at [133, 89] on div at bounding box center [163, 93] width 132 height 84
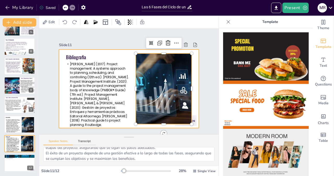
click at [119, 87] on p "[PERSON_NAME] (2017). Project management: A systems approach to planning, sched…" at bounding box center [96, 91] width 69 height 71
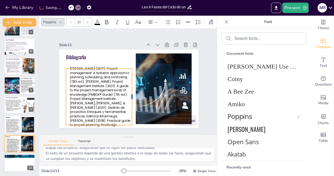
drag, startPoint x: 126, startPoint y: 93, endPoint x: 129, endPoint y: 93, distance: 3.1
click at [132, 93] on div at bounding box center [134, 97] width 4 height 57
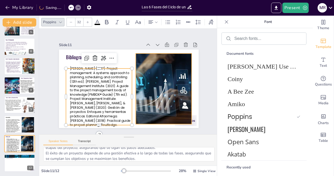
click at [152, 85] on div at bounding box center [163, 93] width 132 height 84
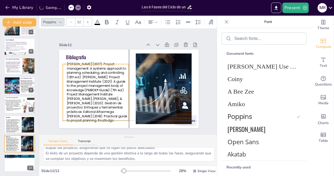
drag, startPoint x: 113, startPoint y: 90, endPoint x: 111, endPoint y: 85, distance: 5.1
click at [111, 85] on p "[PERSON_NAME] (2017). Project management: A systems approach to planning, sched…" at bounding box center [95, 88] width 72 height 67
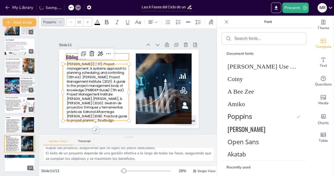
click at [72, 52] on span "Bibliografia" at bounding box center [82, 46] width 21 height 11
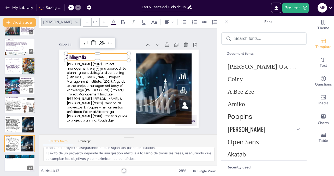
click at [100, 21] on div at bounding box center [104, 22] width 8 height 8
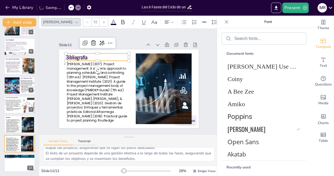
click at [100, 21] on div at bounding box center [104, 22] width 8 height 8
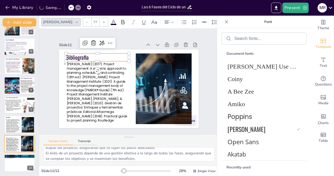
click at [100, 21] on div at bounding box center [104, 22] width 8 height 8
type input "78"
click at [24, 158] on icon at bounding box center [23, 159] width 4 height 4
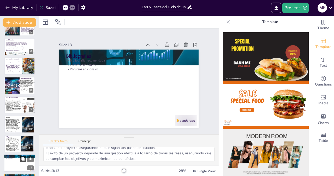
type textarea "Contar con una bibliografía sólida es esencial para respaldar el contenido pres…"
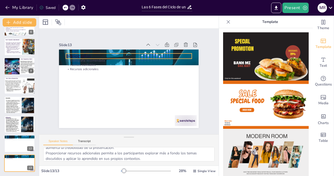
click at [144, 53] on p "Bibliografias" at bounding box center [129, 56] width 126 height 7
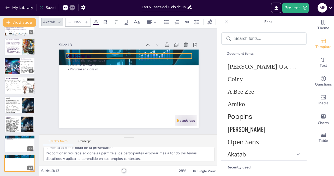
type input "48"
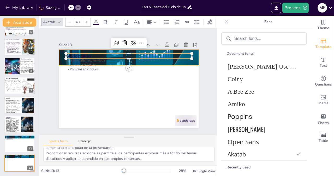
click at [190, 60] on div at bounding box center [129, 57] width 140 height 79
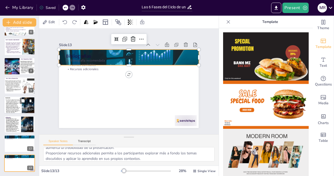
click at [13, 109] on p "En conclusión, la gestión de proyectos es un proceso metódico que nos ayuda a o…" at bounding box center [12, 107] width 15 height 14
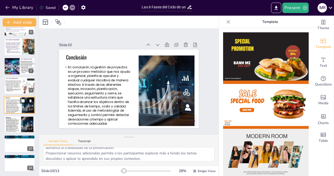
type textarea "Resumir el proceso de gestión de proyectos es importante para entender cómo cad…"
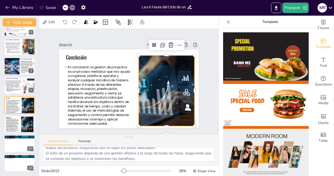
click at [149, 92] on div at bounding box center [165, 95] width 132 height 84
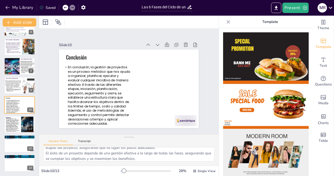
click at [64, 8] on icon at bounding box center [65, 7] width 3 height 3
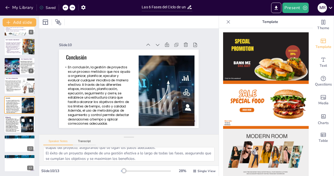
click at [16, 126] on p "[PERSON_NAME] (2017). Project management: A systems approach to planning, sched…" at bounding box center [12, 126] width 15 height 14
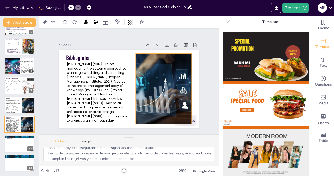
click at [151, 94] on div at bounding box center [152, 108] width 143 height 131
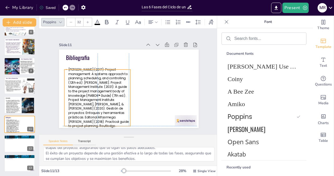
drag, startPoint x: 113, startPoint y: 88, endPoint x: 112, endPoint y: 95, distance: 6.6
click at [112, 95] on p "[PERSON_NAME] (2017). Project management: A systems approach to planning, sched…" at bounding box center [96, 94] width 72 height 67
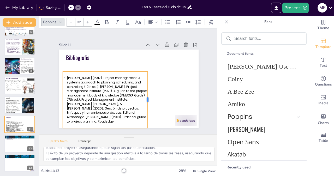
drag, startPoint x: 125, startPoint y: 97, endPoint x: 144, endPoint y: 97, distance: 18.8
click at [144, 97] on div at bounding box center [148, 102] width 10 height 57
click at [148, 97] on div at bounding box center [150, 100] width 4 height 57
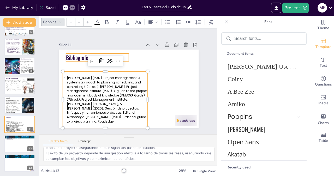
type input "78"
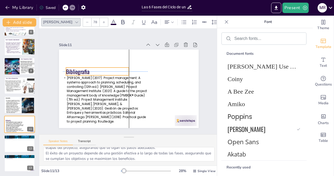
drag, startPoint x: 74, startPoint y: 57, endPoint x: 73, endPoint y: 69, distance: 12.1
click at [74, 60] on span "Bibliografia" at bounding box center [86, 51] width 25 height 17
click at [73, 69] on span "Bibliografia" at bounding box center [79, 66] width 24 height 11
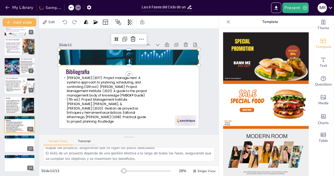
click at [205, 103] on div "Slide 1 Estudiante: [PERSON_NAME] Condigo: 126009 Diseño y Evaluación de Proyec…" at bounding box center [129, 81] width 178 height 110
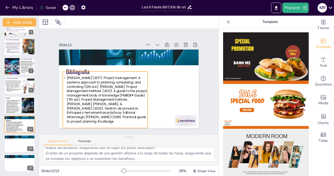
click at [88, 86] on p "[PERSON_NAME] (2017). Project management: A systems approach to planning, sched…" at bounding box center [103, 97] width 89 height 56
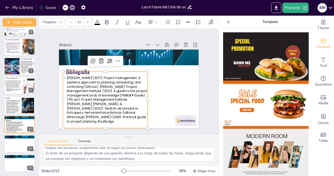
click at [88, 86] on p "[PERSON_NAME] (2017). Project management: A systems approach to planning, sched…" at bounding box center [103, 97] width 89 height 56
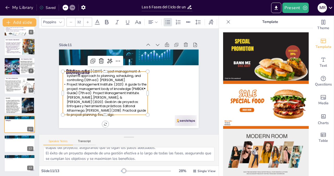
click at [62, 97] on p "Project Management Institute. (2021). A guide to the project management body of…" at bounding box center [104, 96] width 88 height 43
click at [94, 105] on p "[PERSON_NAME], [PERSON_NAME], & [PERSON_NAME] (2020). Gestión de proyectos: Enf…" at bounding box center [103, 104] width 87 height 31
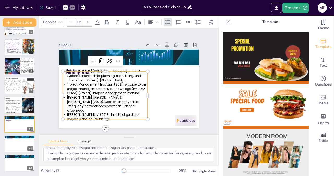
click at [160, 98] on div at bounding box center [126, 88] width 160 height 129
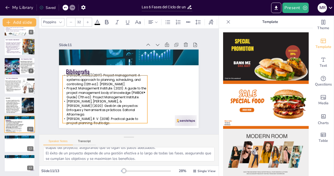
drag, startPoint x: 131, startPoint y: 96, endPoint x: 131, endPoint y: 99, distance: 3.7
click at [131, 99] on div "[PERSON_NAME] (2017). Project management: A systems approach to planning, sched…" at bounding box center [103, 97] width 90 height 61
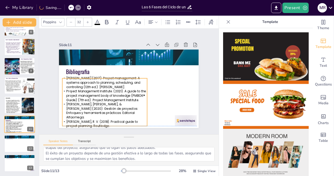
click at [125, 99] on p "Project Management Institute. (2021). A guide to the project management body of…" at bounding box center [103, 90] width 86 height 30
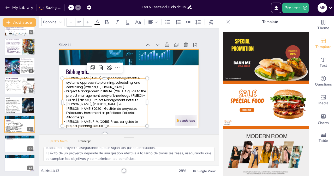
click at [159, 90] on div at bounding box center [128, 89] width 147 height 93
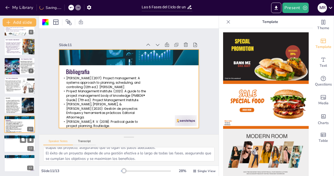
click at [13, 146] on div at bounding box center [19, 144] width 31 height 18
type textarea "Contar con una bibliografía sólida es esencial para respaldar el contenido pres…"
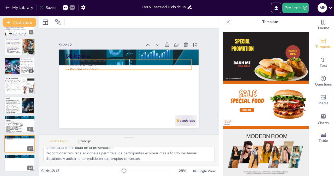
click at [93, 64] on p "Fuentes confiables" at bounding box center [131, 64] width 126 height 17
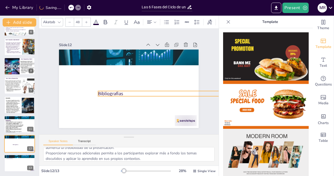
drag, startPoint x: 86, startPoint y: 55, endPoint x: 118, endPoint y: 93, distance: 49.7
click at [118, 93] on p "Bibliografias" at bounding box center [161, 94] width 126 height 7
click at [112, 92] on p "Bibliografias" at bounding box center [159, 98] width 126 height 20
click at [112, 92] on span "Bibliografias" at bounding box center [109, 92] width 26 height 9
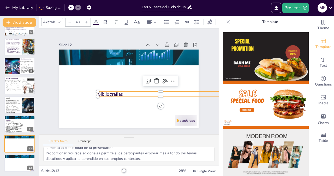
click at [112, 92] on span "Bibliografias" at bounding box center [110, 94] width 25 height 6
click at [112, 92] on span "Bibliografias" at bounding box center [110, 92] width 26 height 9
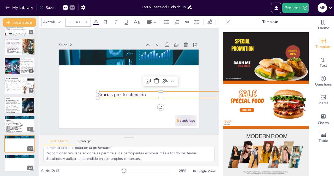
click at [53, 20] on div "Akatab" at bounding box center [49, 22] width 14 height 7
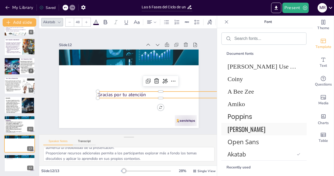
click at [245, 128] on span "[PERSON_NAME]" at bounding box center [263, 129] width 71 height 9
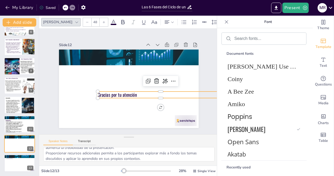
click at [203, 66] on div "Slide 1 Estudiante: [PERSON_NAME] Condigo: 126009 Diseño y Evaluación de Proyec…" at bounding box center [128, 81] width 169 height 93
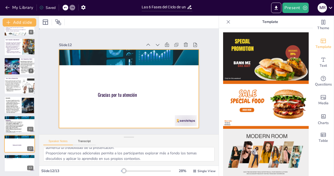
click at [141, 97] on div at bounding box center [128, 89] width 147 height 93
click at [138, 95] on p "Gracias por tu atención" at bounding box center [159, 98] width 126 height 20
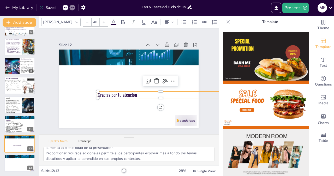
click at [103, 21] on icon at bounding box center [104, 22] width 2 height 2
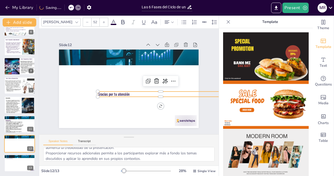
click at [103, 21] on icon at bounding box center [104, 22] width 2 height 2
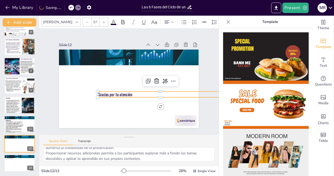
click at [103, 21] on icon at bounding box center [104, 22] width 2 height 2
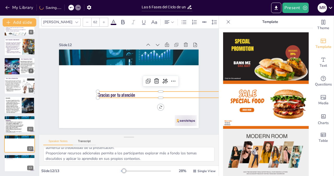
click at [103, 21] on icon at bounding box center [104, 22] width 2 height 2
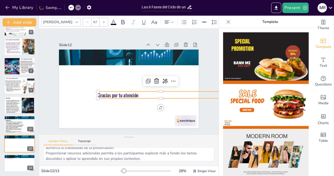
click at [103, 21] on icon at bounding box center [104, 22] width 2 height 2
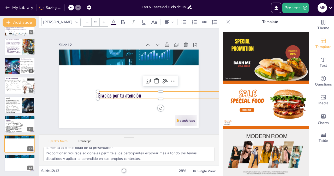
click at [103, 21] on icon at bounding box center [104, 22] width 2 height 2
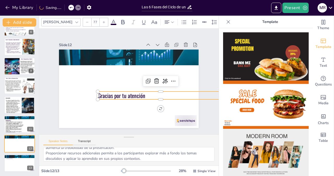
click at [103, 21] on icon at bounding box center [104, 22] width 2 height 2
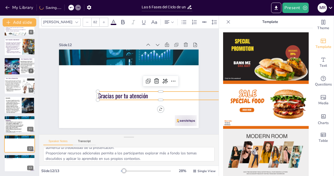
click at [103, 21] on icon at bounding box center [104, 22] width 2 height 2
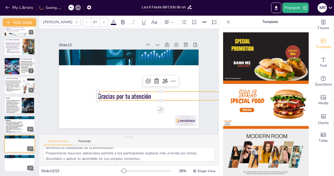
click at [103, 21] on icon at bounding box center [104, 22] width 2 height 2
type input "90"
click at [199, 54] on div "Slide 1 Estudiante: [PERSON_NAME] Condigo: 126009 Diseño y Evaluación de Proyec…" at bounding box center [129, 81] width 178 height 110
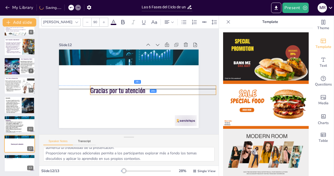
drag, startPoint x: 126, startPoint y: 97, endPoint x: 118, endPoint y: 92, distance: 9.3
click at [118, 92] on span "Gracias por tu atención" at bounding box center [117, 88] width 56 height 15
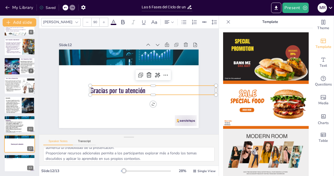
click at [219, 106] on div "Theme Template Text Questions Media Charts Table Template" at bounding box center [276, 96] width 115 height 161
click at [195, 102] on div "Slide 1 Estudiante: [PERSON_NAME] Condigo: 126009 Diseño y Evaluación de Proyec…" at bounding box center [129, 82] width 185 height 126
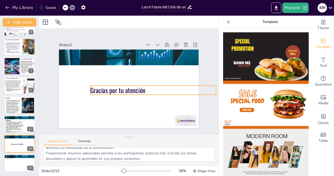
click at [141, 90] on span "Gracias por tu atención" at bounding box center [117, 88] width 56 height 15
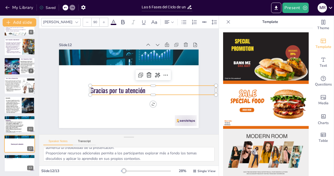
click at [100, 21] on div at bounding box center [104, 22] width 8 height 8
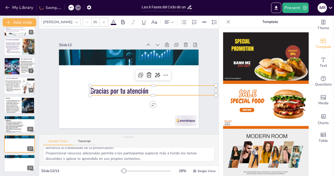
click at [100, 21] on div at bounding box center [104, 22] width 8 height 8
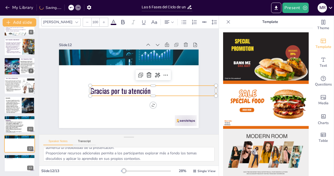
click at [100, 21] on div at bounding box center [104, 22] width 8 height 8
type input "101"
click at [121, 20] on icon at bounding box center [122, 22] width 3 height 4
click at [199, 69] on div "Slide 1 Estudiante: [PERSON_NAME] Condigo: 126009 Diseño y Evaluación de Proyec…" at bounding box center [129, 81] width 178 height 110
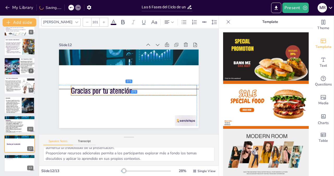
drag, startPoint x: 178, startPoint y: 89, endPoint x: 151, endPoint y: 89, distance: 26.6
click at [151, 89] on p "Gracias por tu atención" at bounding box center [134, 90] width 126 height 10
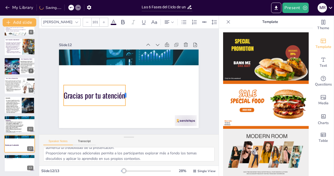
drag, startPoint x: 185, startPoint y: 89, endPoint x: 121, endPoint y: 89, distance: 64.0
click at [126, 89] on div at bounding box center [128, 95] width 4 height 21
click at [206, 76] on div "Slide 1 Estudiante: [PERSON_NAME] Condigo: 126009 Diseño y Evaluación de Proyec…" at bounding box center [129, 81] width 178 height 110
click at [106, 95] on p "Gracias por tu atención" at bounding box center [92, 88] width 63 height 23
drag, startPoint x: 122, startPoint y: 95, endPoint x: 139, endPoint y: 94, distance: 17.8
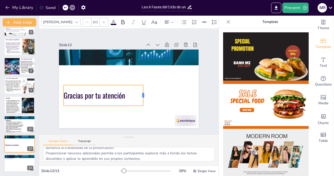
click at [141, 94] on div at bounding box center [144, 97] width 6 height 21
drag, startPoint x: 139, startPoint y: 94, endPoint x: 124, endPoint y: 94, distance: 15.7
click at [128, 94] on div at bounding box center [130, 95] width 4 height 21
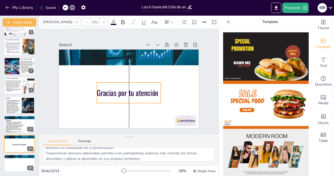
drag, startPoint x: 115, startPoint y: 91, endPoint x: 149, endPoint y: 89, distance: 34.8
click at [149, 89] on span "Gracias por tu atención" at bounding box center [128, 92] width 62 height 11
click at [100, 21] on div at bounding box center [104, 22] width 8 height 8
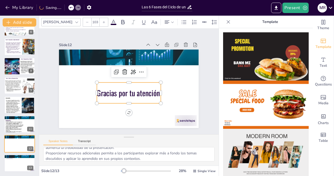
click at [100, 21] on div at bounding box center [104, 22] width 8 height 8
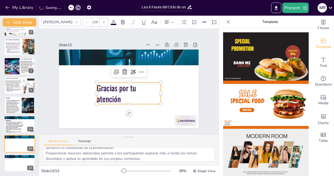
click at [100, 21] on div at bounding box center [104, 22] width 8 height 8
type input "110"
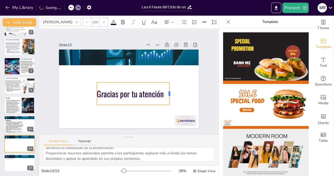
drag, startPoint x: 158, startPoint y: 91, endPoint x: 166, endPoint y: 91, distance: 8.6
click at [169, 91] on div at bounding box center [171, 94] width 4 height 22
click at [201, 75] on div "Slide 1 Estudiante: [PERSON_NAME] Condigo: 126009 Diseño y Evaluación de Proyec…" at bounding box center [128, 81] width 169 height 93
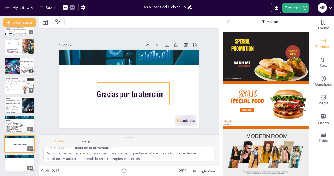
click at [124, 90] on span "Gracias por tu atención" at bounding box center [129, 93] width 68 height 19
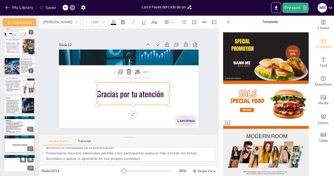
click at [17, 163] on div at bounding box center [19, 164] width 31 height 18
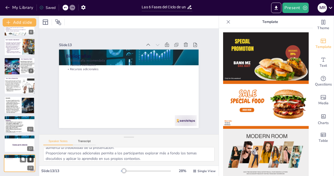
click at [31, 160] on icon at bounding box center [31, 159] width 2 height 3
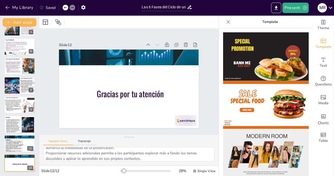
scroll to position [90, 0]
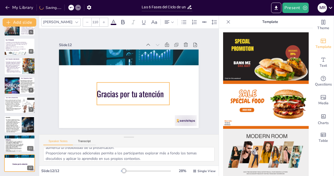
click at [133, 93] on span "Gracias por tu atención" at bounding box center [129, 93] width 68 height 19
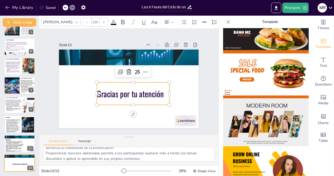
scroll to position [43, 0]
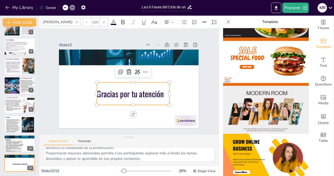
click at [102, 21] on icon at bounding box center [103, 22] width 3 height 3
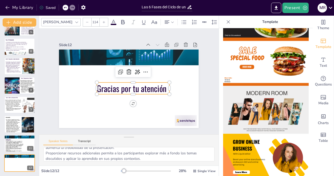
click at [102, 21] on icon at bounding box center [103, 22] width 3 height 3
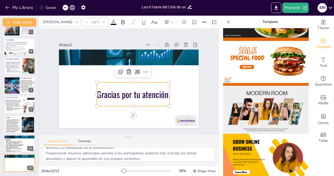
click at [102, 21] on icon at bounding box center [103, 22] width 3 height 3
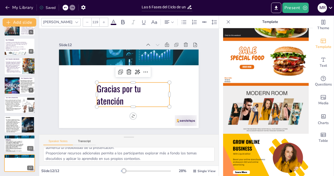
click at [102, 21] on icon at bounding box center [103, 22] width 3 height 3
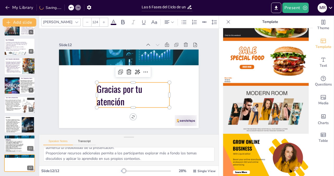
click at [102, 21] on icon at bounding box center [103, 22] width 3 height 3
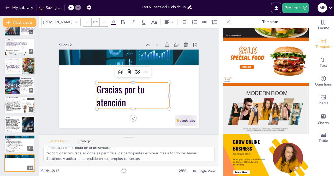
click at [102, 21] on icon at bounding box center [103, 22] width 3 height 3
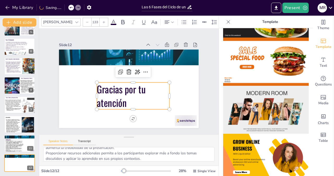
type input "134"
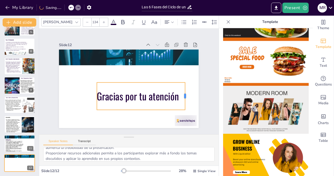
drag, startPoint x: 165, startPoint y: 93, endPoint x: 181, endPoint y: 93, distance: 15.7
click at [182, 93] on div at bounding box center [185, 103] width 7 height 28
click at [203, 83] on div "Slide 1 Estudiante: [PERSON_NAME] Condigo: 126009 Diseño y Evaluación de Proyec…" at bounding box center [129, 81] width 178 height 110
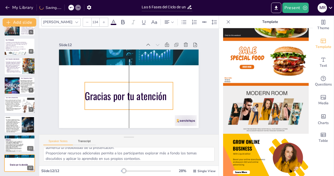
drag, startPoint x: 144, startPoint y: 94, endPoint x: 131, endPoint y: 94, distance: 13.6
click at [131, 94] on span "Gracias por tu atención" at bounding box center [124, 95] width 83 height 23
click at [204, 74] on div "Slide 1 Estudiante: [PERSON_NAME] Condigo: 126009 Diseño y Evaluación de Proyec…" at bounding box center [129, 81] width 178 height 110
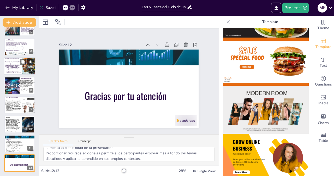
click at [11, 63] on span "En esta fase, se ponen en marcha las actividades planificadas, se utilizan los …" at bounding box center [12, 65] width 15 height 6
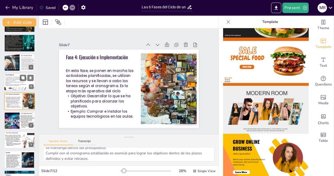
click at [14, 80] on p "La propuesta se analiza desde diversas perspectivas: técnica, financiera, socia…" at bounding box center [16, 79] width 24 height 5
type textarea "Evaluar la viabilidad del proyecto es crucial para asegurarse de que los recurs…"
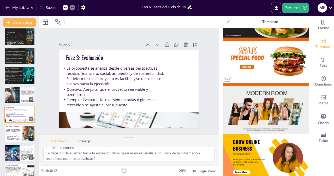
scroll to position [0, 0]
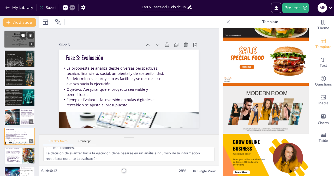
click at [11, 37] on p "El ciclo de un proyecto y sus fases" at bounding box center [20, 35] width 18 height 5
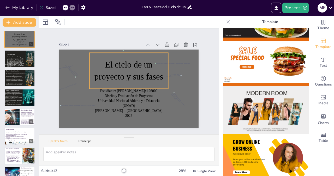
click at [107, 69] on p "El ciclo de un proyecto y sus fases" at bounding box center [130, 71] width 81 height 32
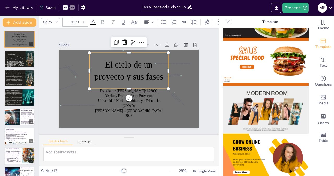
click at [107, 69] on p "El ciclo de un proyecto y sus fases" at bounding box center [129, 71] width 79 height 24
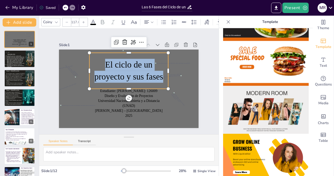
click at [107, 69] on p "El ciclo de un proyecto y sus fases" at bounding box center [130, 71] width 81 height 32
copy span "El ciclo de un proyecto y sus fases"
type input "48.6"
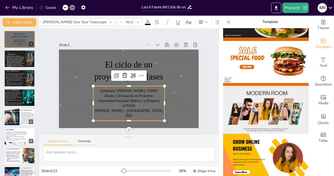
click at [95, 93] on p "Estudiante: [PERSON_NAME]: 126009" at bounding box center [128, 91] width 71 height 5
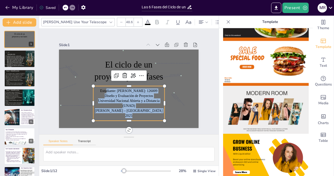
drag, startPoint x: 96, startPoint y: 86, endPoint x: 132, endPoint y: 117, distance: 48.0
click at [132, 117] on div "Estudiante: [PERSON_NAME]: 126009 Diseño y Evaluación de Proyectos [GEOGRAPHIC_…" at bounding box center [128, 104] width 71 height 30
copy div "Estudiante: [PERSON_NAME]: 126009 Diseño y Evaluación de Proyectos [GEOGRAPHIC_…"
